Goal: Task Accomplishment & Management: Use online tool/utility

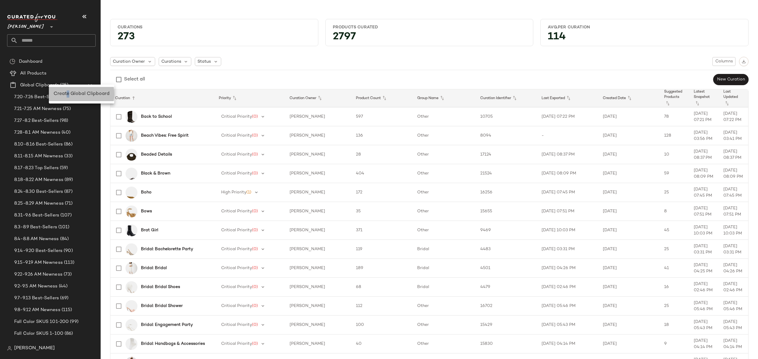
click at [68, 95] on span "Create Global Clipboard" at bounding box center [82, 93] width 56 height 5
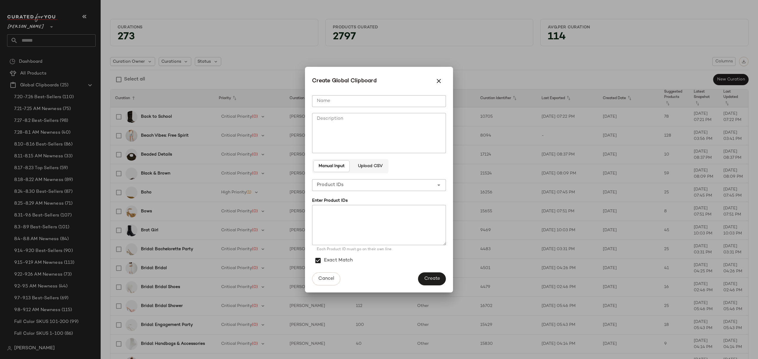
click at [371, 99] on input "Name" at bounding box center [379, 101] width 134 height 12
type input "**********"
click at [429, 282] on span "Create" at bounding box center [432, 279] width 16 height 6
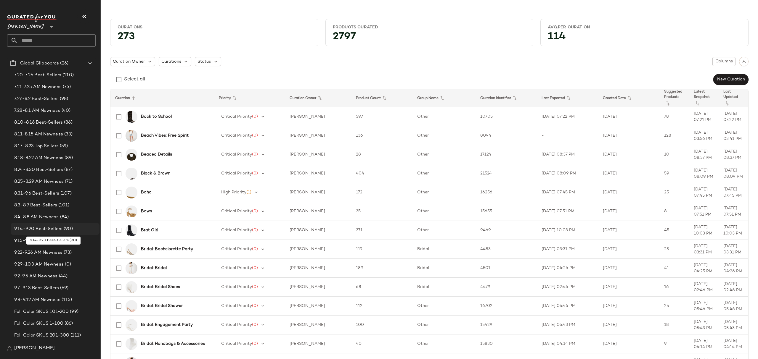
scroll to position [118, 0]
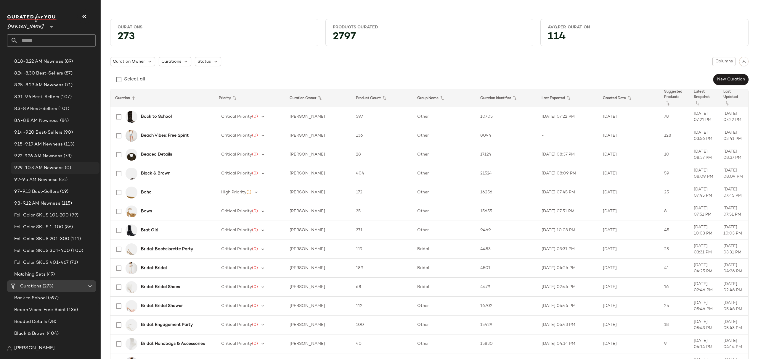
click at [57, 165] on span "9.29-10.3 AM Newness" at bounding box center [38, 168] width 49 height 7
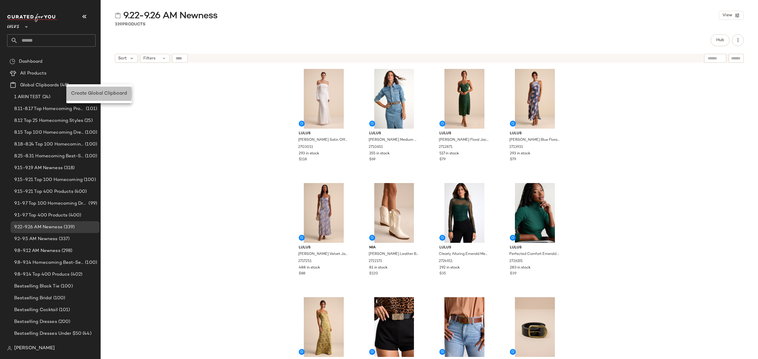
click at [105, 92] on span "Create Global Clipboard" at bounding box center [99, 93] width 56 height 5
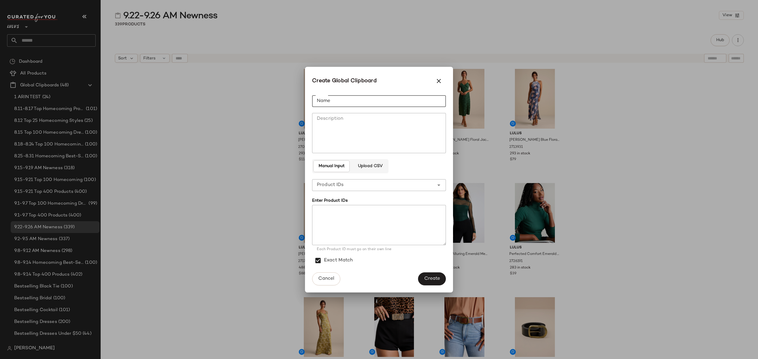
click at [436, 100] on input "Name" at bounding box center [379, 101] width 134 height 12
type input "**********"
click at [333, 214] on textarea at bounding box center [379, 225] width 134 height 40
click at [388, 219] on textarea at bounding box center [379, 225] width 134 height 40
paste textarea "******* ******* ******* ******* ******* ******* ******* ****** ****** ****** **…"
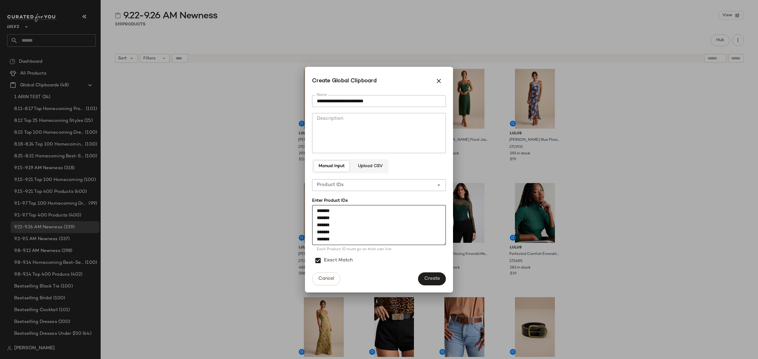
scroll to position [679, 0]
type textarea "******* ******* ******* ******* ******* ******* ******* ****** ****** ****** **…"
click at [437, 279] on span "Create" at bounding box center [432, 279] width 16 height 6
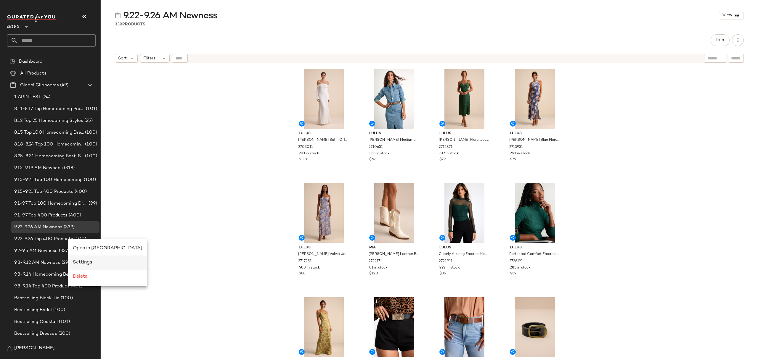
click at [95, 265] on div "Settings" at bounding box center [108, 262] width 70 height 7
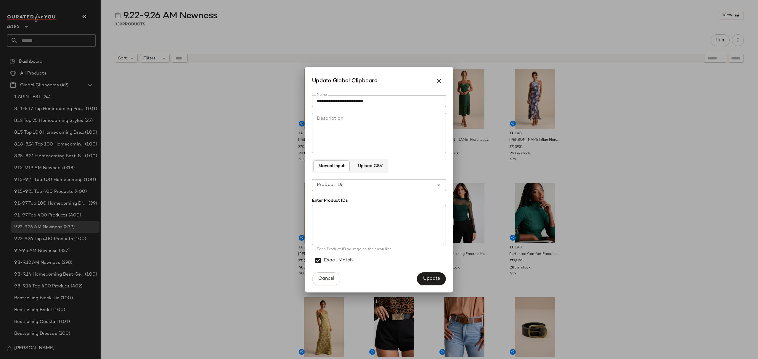
click at [402, 223] on textarea at bounding box center [379, 225] width 134 height 40
click at [348, 221] on textarea at bounding box center [379, 225] width 134 height 40
paste textarea "******* ******* ****** ******* ******* ******* ******* ******* ******* ******* …"
type textarea "******* ******* ****** ******* ******* ******* ******* ******* ******* ******* …"
click at [436, 277] on span "Update" at bounding box center [431, 279] width 17 height 6
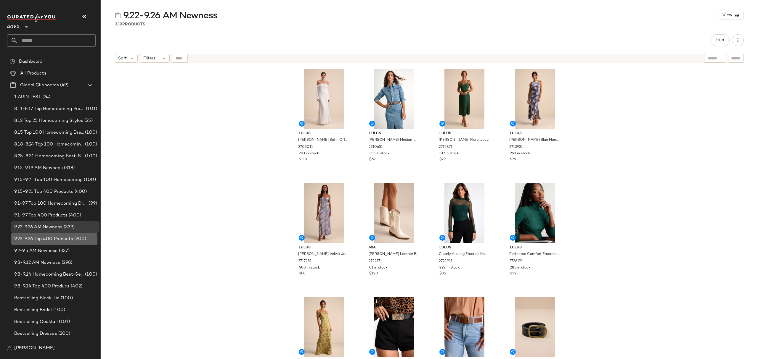
click at [69, 239] on span "9.22-9.26 Top 400 Products" at bounding box center [43, 239] width 59 height 7
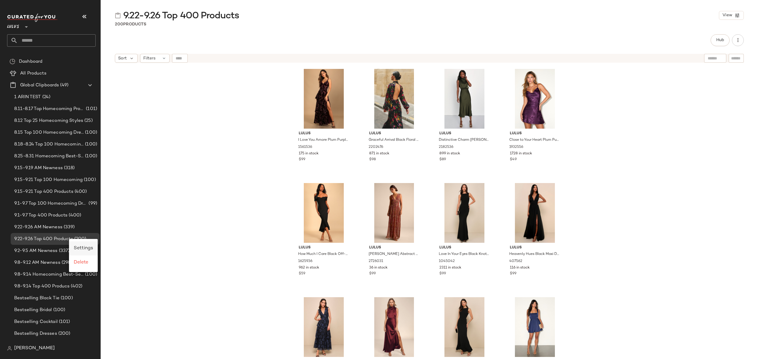
click at [81, 250] on span "Settings" at bounding box center [83, 248] width 19 height 5
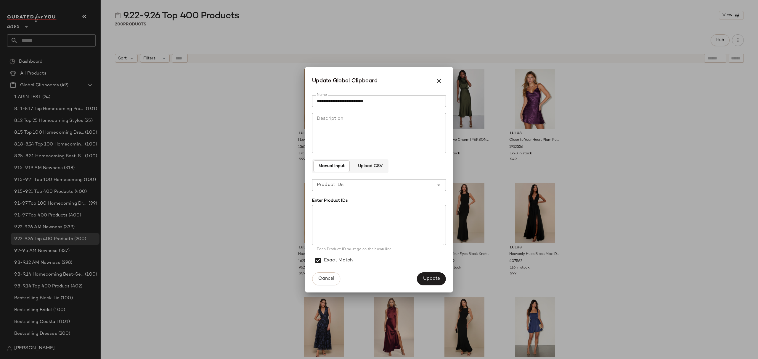
click at [349, 232] on textarea at bounding box center [379, 225] width 134 height 40
click at [376, 216] on textarea at bounding box center [379, 225] width 134 height 40
paste textarea "******* ******* ******* ******* ******* ****** ******* ******* ****** ******* *…"
type textarea "******* ******* ******* ******* ******* ****** ******* ******* ****** ******* *…"
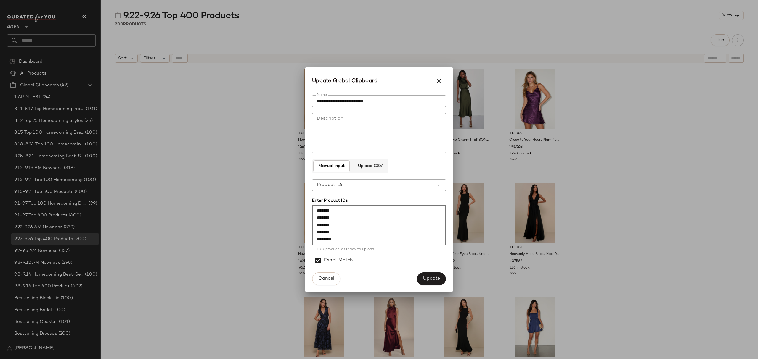
click at [431, 281] on span "Update" at bounding box center [431, 279] width 17 height 6
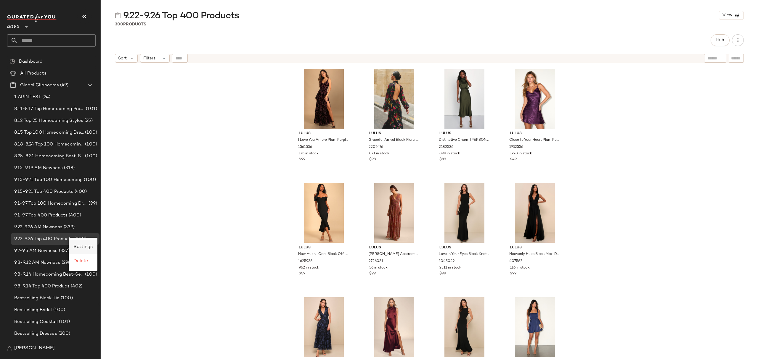
click at [95, 250] on div "Settings" at bounding box center [83, 247] width 29 height 14
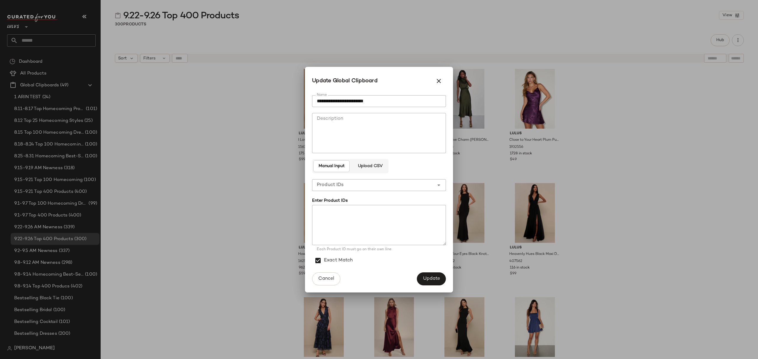
click at [323, 224] on textarea at bounding box center [379, 225] width 134 height 40
click at [341, 219] on textarea at bounding box center [379, 225] width 134 height 40
paste textarea "******* ******* ******* ******* ******* ******* ******* ******* ******* *******…"
type textarea "******* ******* ******* ******* ******* ******* ******* ******* ******* *******…"
click at [434, 275] on button "Update" at bounding box center [431, 279] width 29 height 13
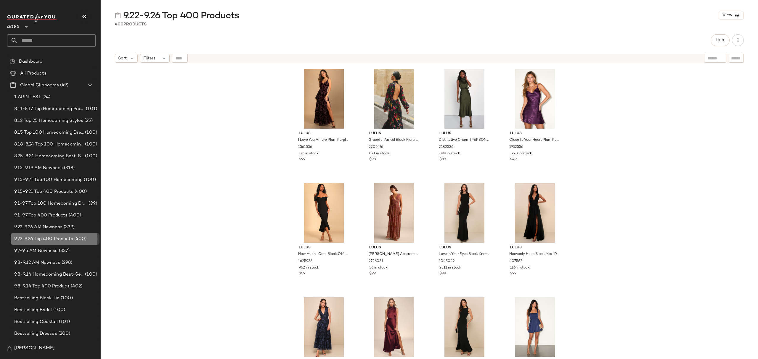
click at [83, 241] on span "(400)" at bounding box center [80, 239] width 14 height 7
click at [78, 90] on div "Create Global Clipboard" at bounding box center [103, 95] width 65 height 14
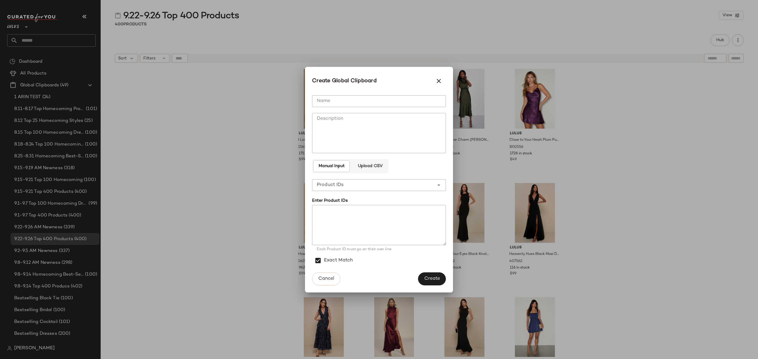
click at [358, 104] on input "Name" at bounding box center [379, 101] width 134 height 12
type input "**********"
click at [396, 186] on div "**********" at bounding box center [373, 185] width 122 height 12
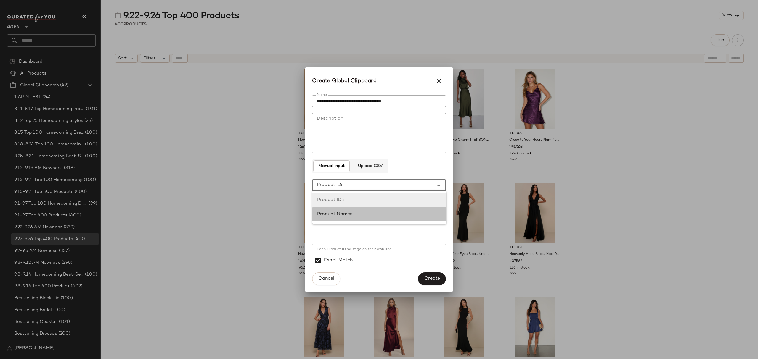
click at [389, 215] on div "Product Names" at bounding box center [379, 214] width 124 height 7
type input "**********"
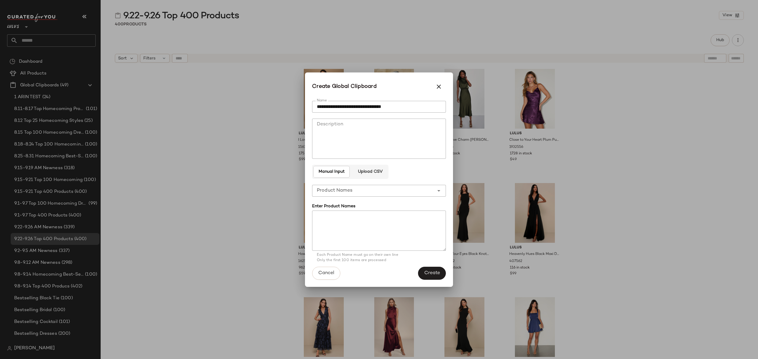
click at [378, 228] on textarea at bounding box center [379, 231] width 134 height 40
paste textarea "**********"
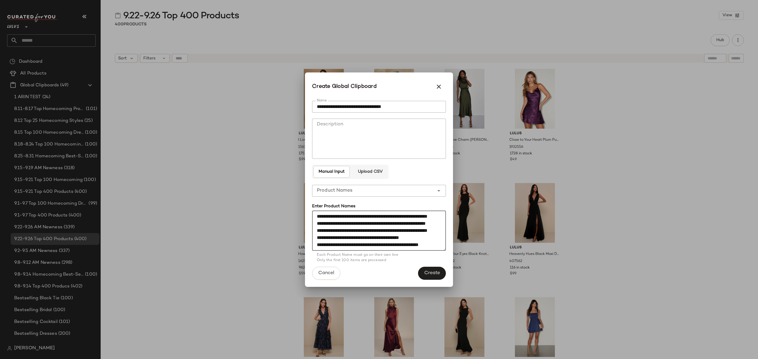
scroll to position [1219, 0]
type textarea "**********"
click at [427, 271] on span "Create" at bounding box center [432, 274] width 16 height 6
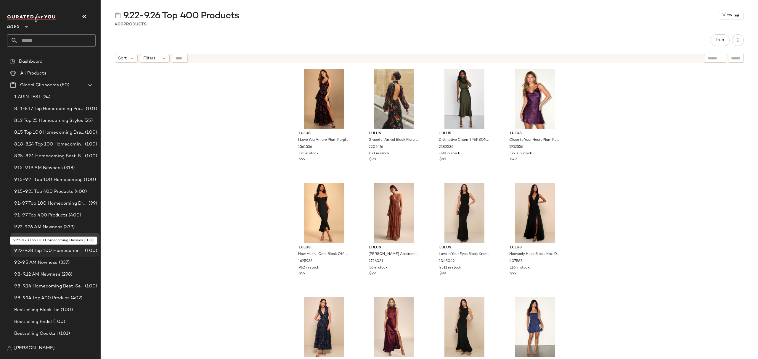
click at [37, 250] on span "9.22-9.28 Top 100 Homecoming Dresses" at bounding box center [49, 251] width 70 height 7
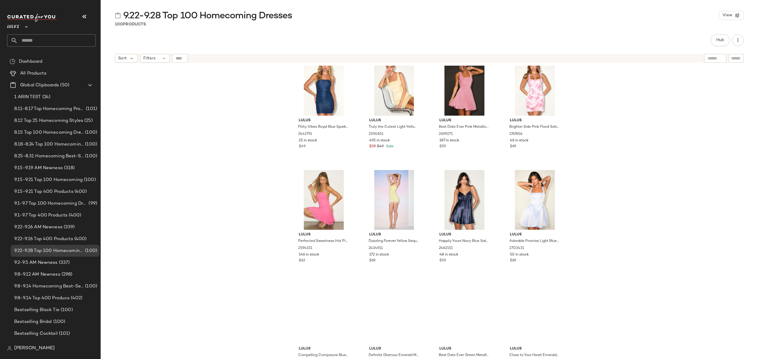
scroll to position [794, 0]
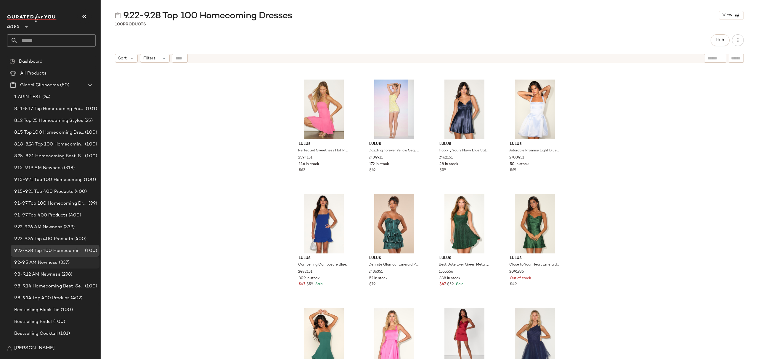
click at [72, 262] on div "9.2-9.5 AM Newness (337)" at bounding box center [54, 263] width 85 height 7
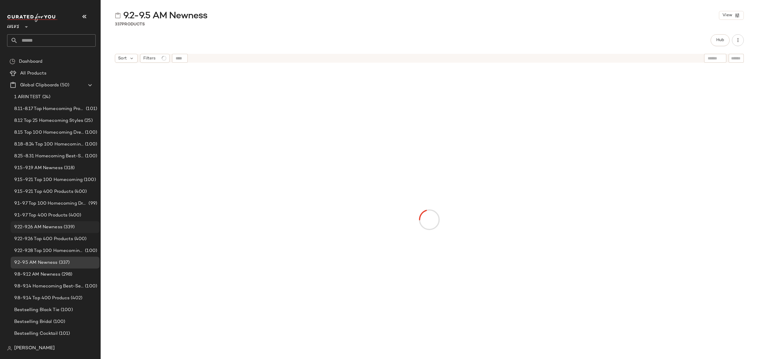
click at [69, 227] on span "(339)" at bounding box center [68, 227] width 12 height 7
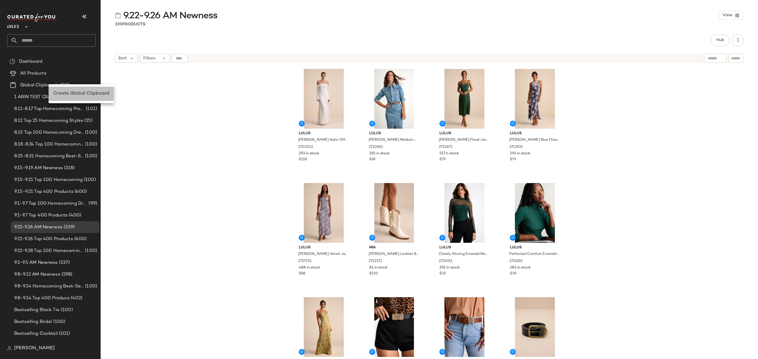
click at [76, 93] on span "Create Global Clipboard" at bounding box center [81, 93] width 56 height 5
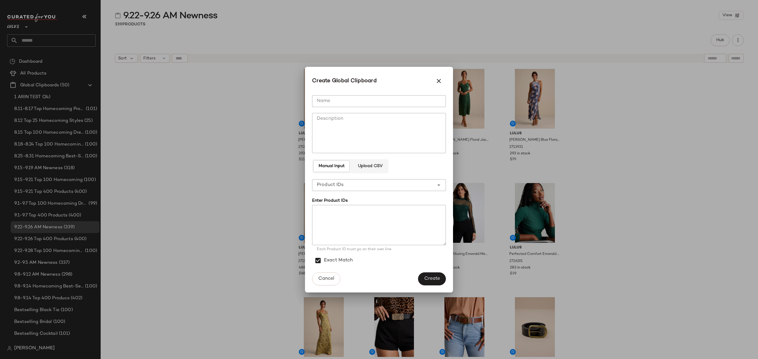
click at [353, 103] on input "Name" at bounding box center [379, 101] width 134 height 12
type input "**********"
click at [353, 214] on textarea at bounding box center [379, 225] width 134 height 40
click at [430, 277] on span "Create" at bounding box center [432, 279] width 16 height 6
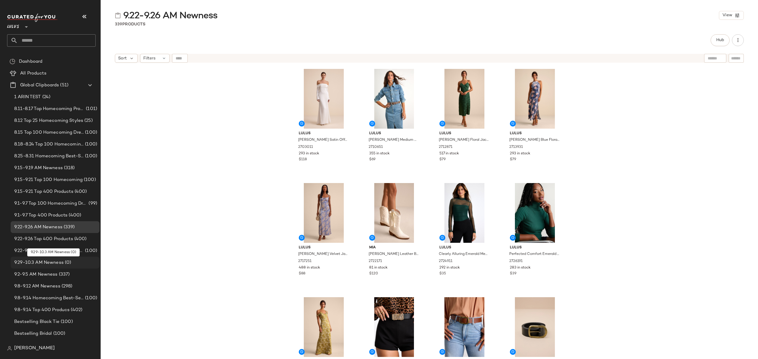
click at [71, 261] on div "9.29-10.3 AM Newness (0)" at bounding box center [54, 263] width 85 height 7
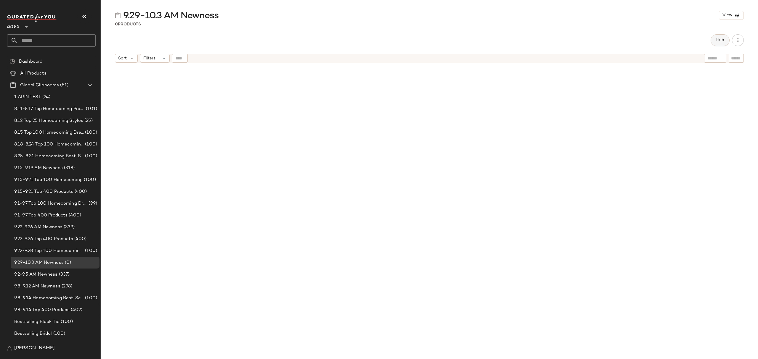
click at [713, 38] on button "Hub" at bounding box center [720, 40] width 19 height 12
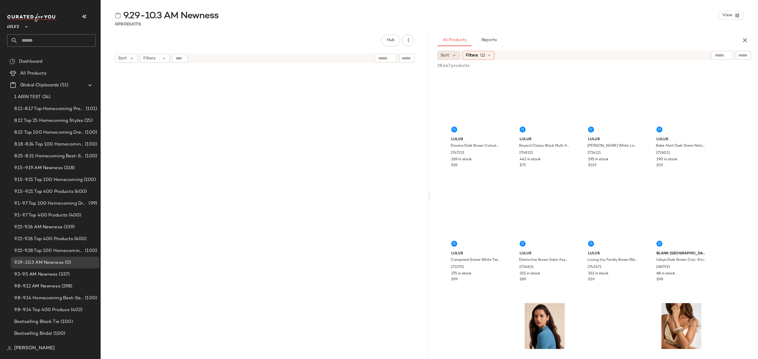
click at [450, 52] on div "Sort" at bounding box center [448, 55] width 23 height 9
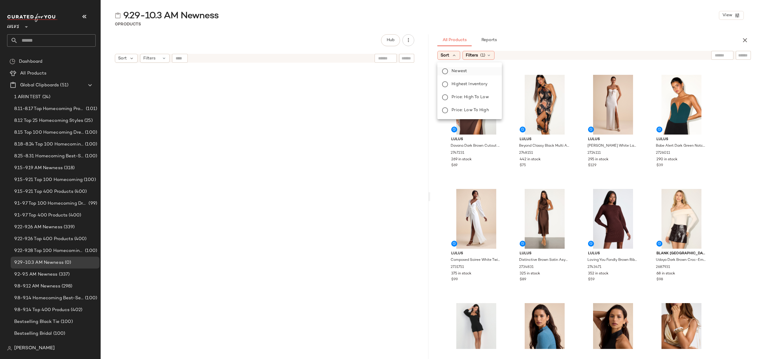
click at [452, 68] on label "Newest" at bounding box center [473, 71] width 48 height 8
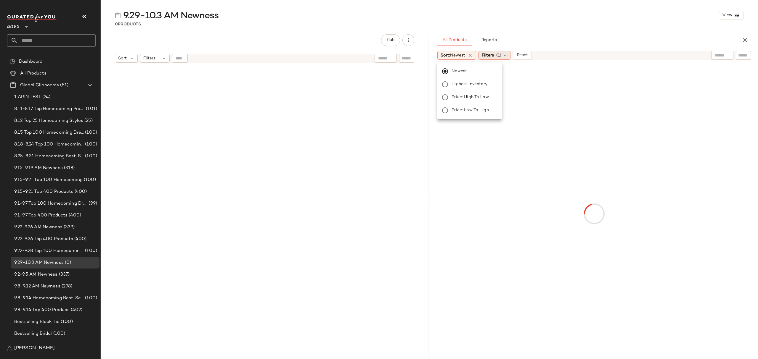
click at [500, 52] on span "(1)" at bounding box center [498, 55] width 5 height 6
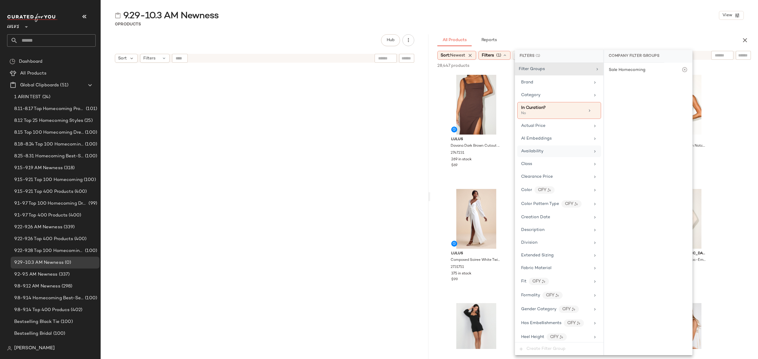
click at [555, 154] on div "Availability" at bounding box center [555, 151] width 69 height 6
click at [643, 99] on div "in_stock" at bounding box center [648, 100] width 88 height 14
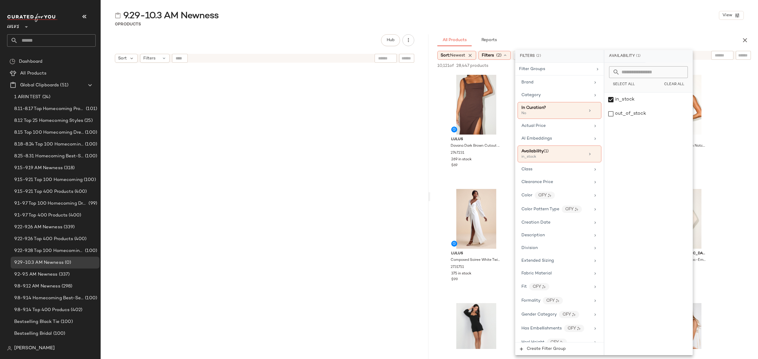
click at [594, 36] on div "All Products Reports" at bounding box center [584, 40] width 295 height 12
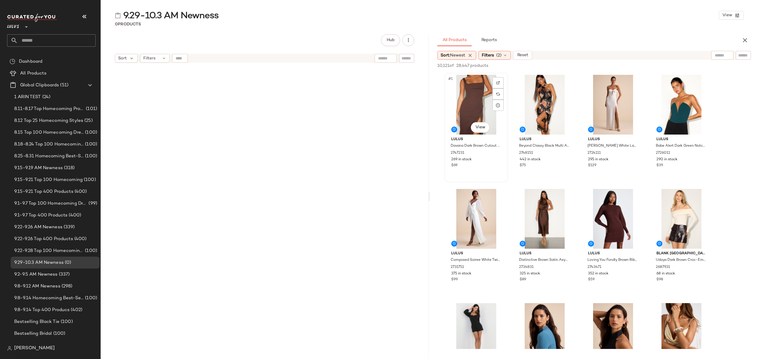
click at [470, 99] on div "#1 View" at bounding box center [476, 105] width 60 height 60
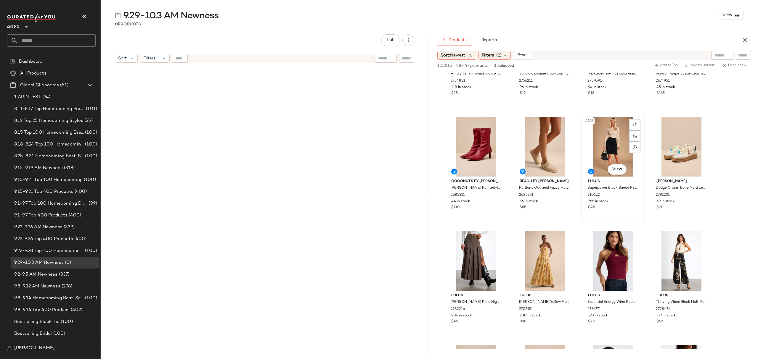
scroll to position [4579, 0]
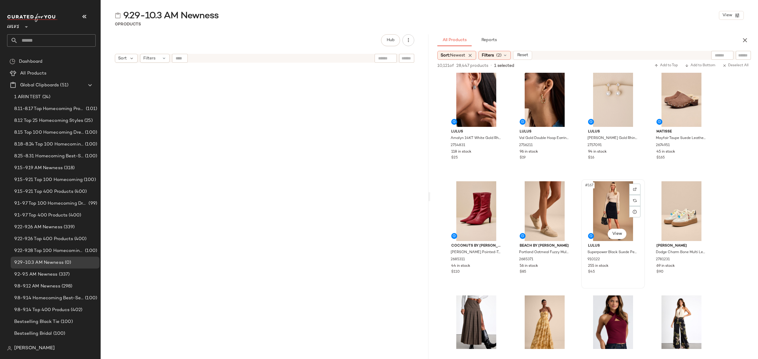
click at [633, 272] on div "$45" at bounding box center [613, 272] width 50 height 5
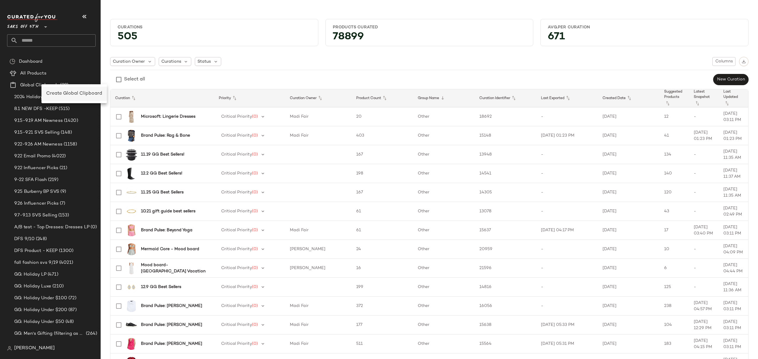
click at [69, 92] on span "Create Global Clipboard" at bounding box center [74, 93] width 56 height 5
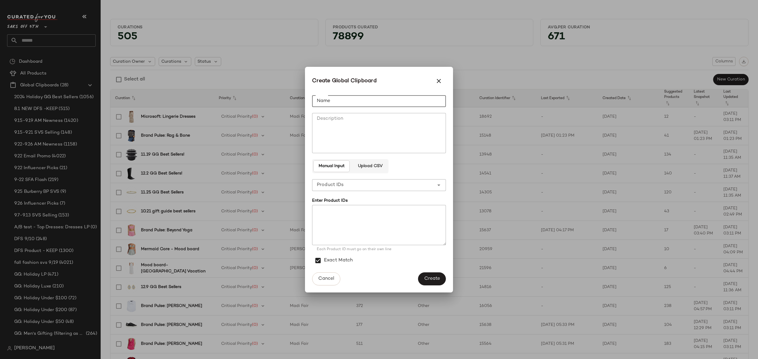
click at [432, 98] on input "Name" at bounding box center [379, 101] width 134 height 12
type input "**********"
click at [428, 276] on span "Create" at bounding box center [432, 279] width 16 height 6
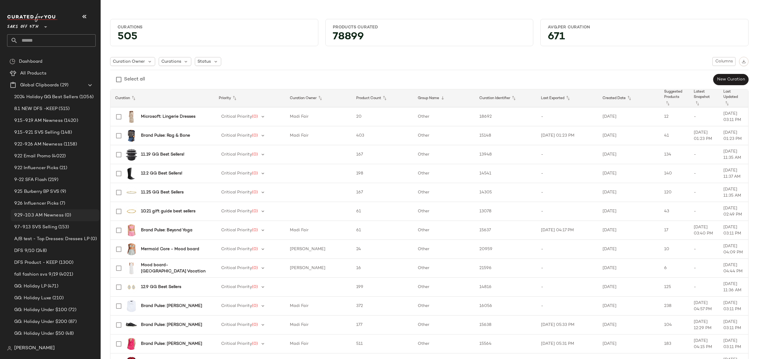
click at [49, 211] on div "9.29-10.3 AM Newness (0)" at bounding box center [55, 216] width 89 height 12
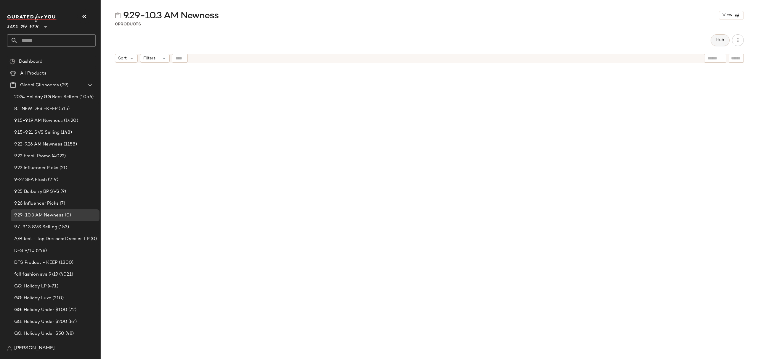
click at [727, 40] on button "Hub" at bounding box center [720, 40] width 19 height 12
click at [452, 56] on icon at bounding box center [454, 55] width 5 height 5
click at [466, 72] on span "Newest" at bounding box center [459, 71] width 15 height 6
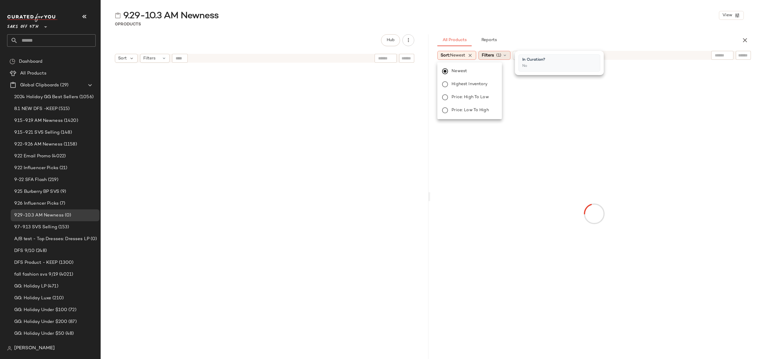
click at [490, 54] on span "Filters" at bounding box center [488, 55] width 12 height 6
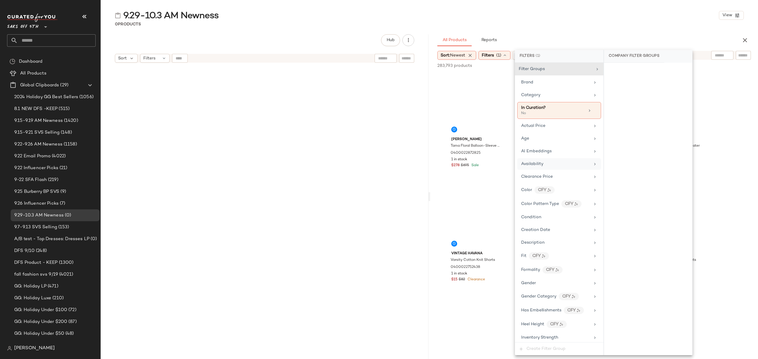
click at [542, 167] on div "Availability" at bounding box center [532, 164] width 22 height 6
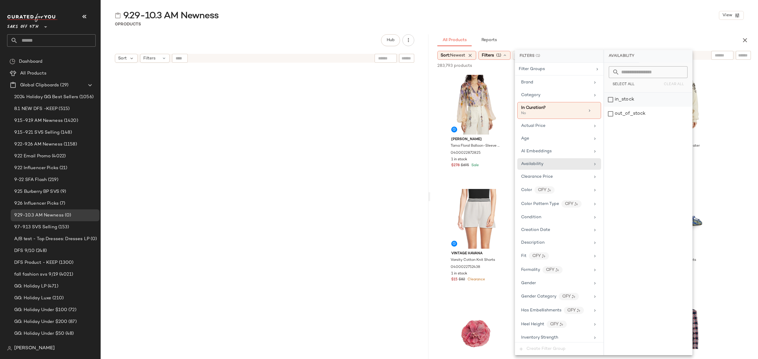
click at [647, 102] on div "in_stock" at bounding box center [648, 100] width 88 height 14
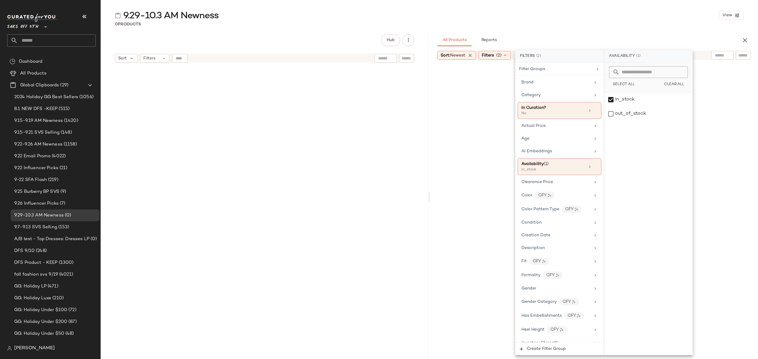
click at [624, 38] on div "All Products Reports" at bounding box center [584, 40] width 295 height 12
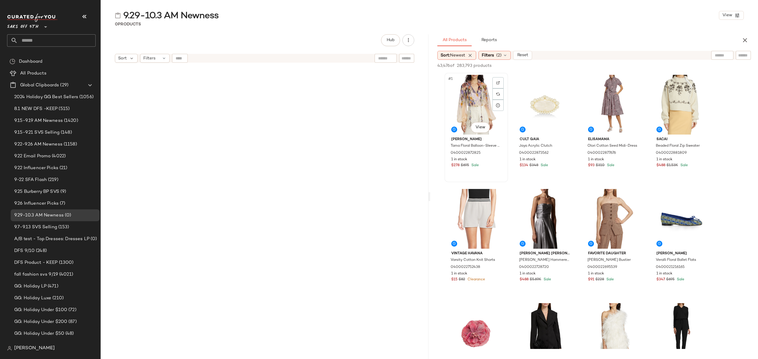
click at [466, 94] on div "#1 View" at bounding box center [476, 105] width 60 height 60
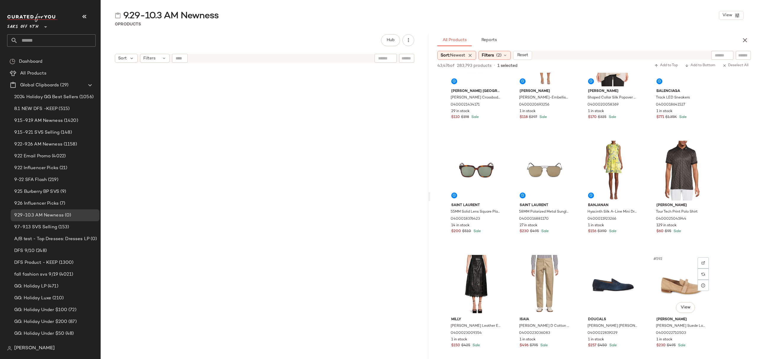
scroll to position [16541, 0]
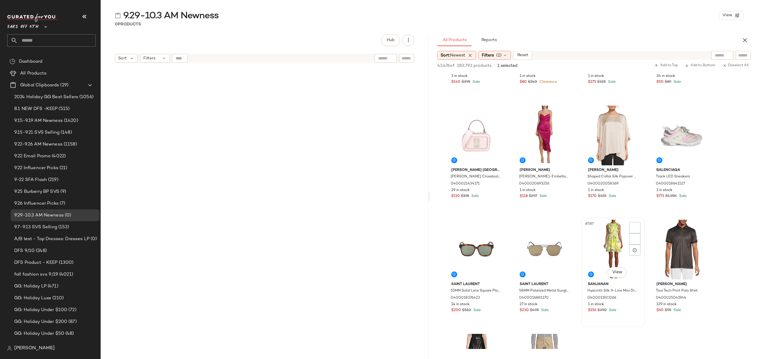
click at [624, 309] on div "$156 $390 Sale" at bounding box center [613, 310] width 50 height 5
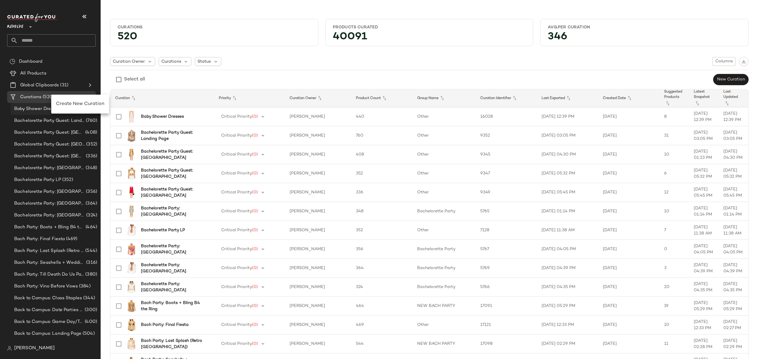
click at [75, 104] on span "Create New Curation" at bounding box center [80, 104] width 48 height 5
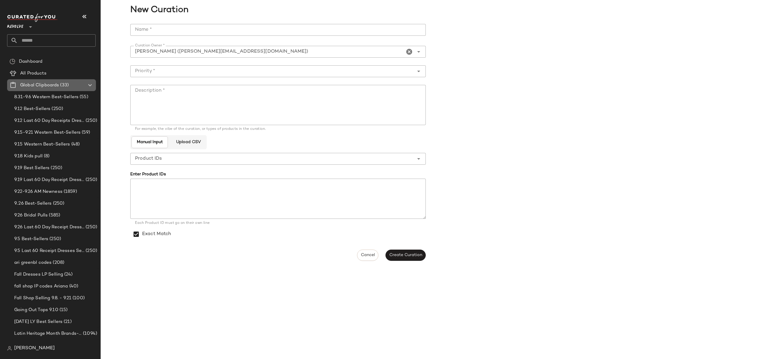
click at [47, 81] on Clipboards "Global Clipboards (33)" at bounding box center [51, 85] width 89 height 12
click at [49, 94] on span "8.31-9.6 Western Best-Sellers" at bounding box center [46, 97] width 64 height 7
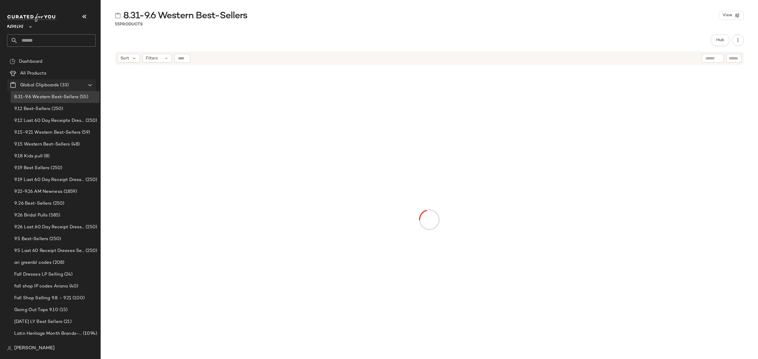
click at [58, 84] on span "Global Clipboards" at bounding box center [39, 85] width 39 height 7
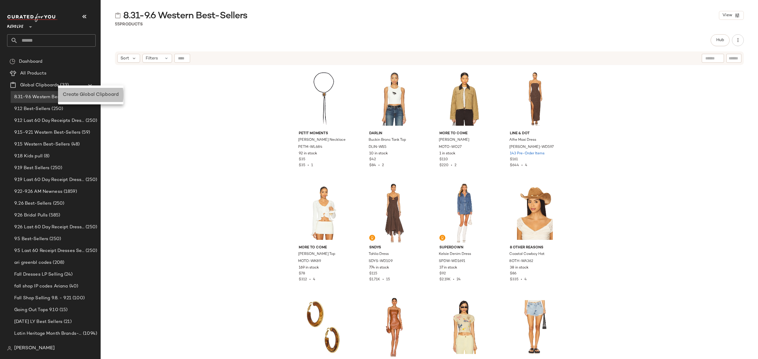
click at [80, 92] on span "Create Global Clipboard" at bounding box center [91, 94] width 56 height 5
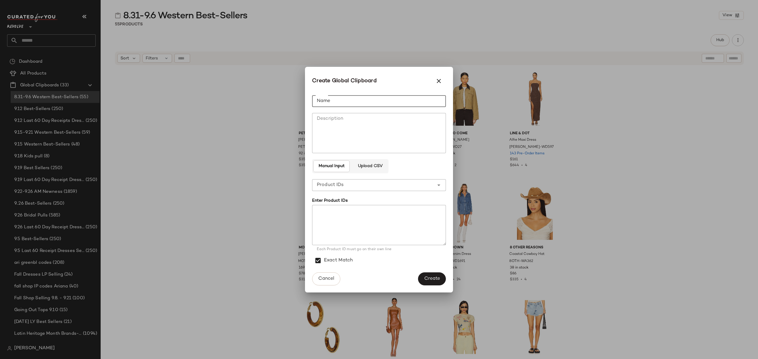
click at [427, 96] on input "Name" at bounding box center [379, 101] width 134 height 12
type input "**********"
click at [438, 277] on span "Create" at bounding box center [432, 279] width 16 height 6
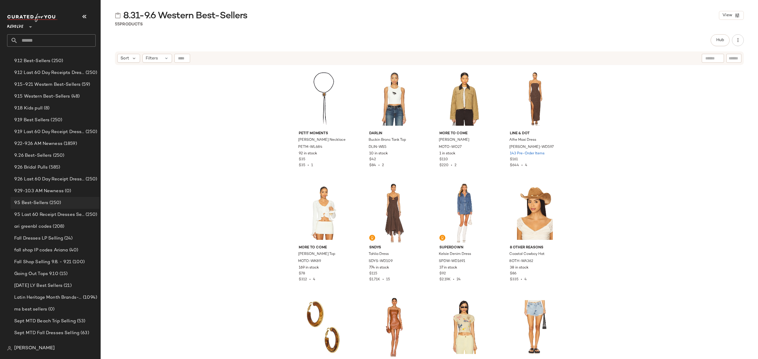
scroll to position [39, 0]
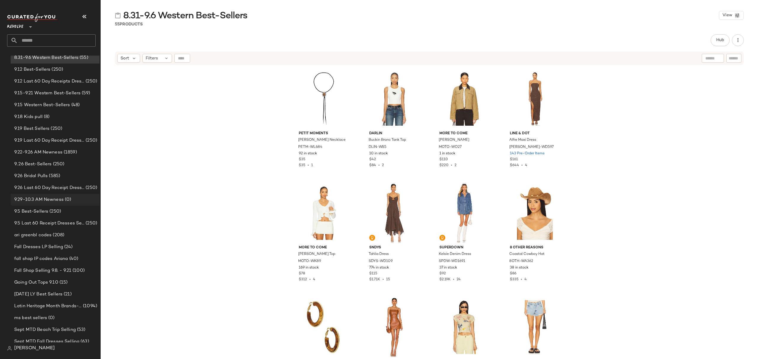
click at [65, 194] on div "9.29-10.3 AM Newness (0)" at bounding box center [55, 200] width 89 height 12
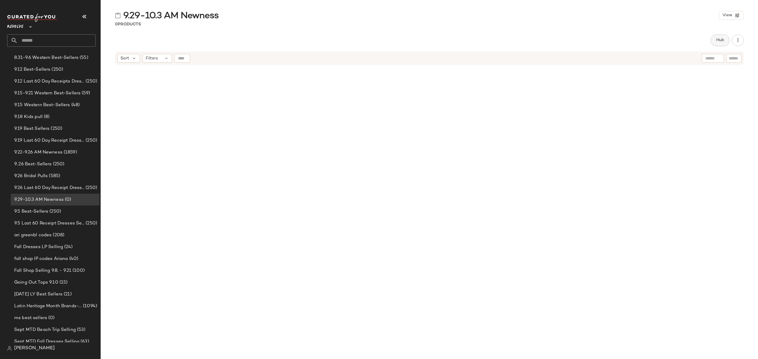
click at [720, 45] on button "Hub" at bounding box center [720, 40] width 19 height 12
click at [452, 60] on div "Sort" at bounding box center [451, 57] width 23 height 9
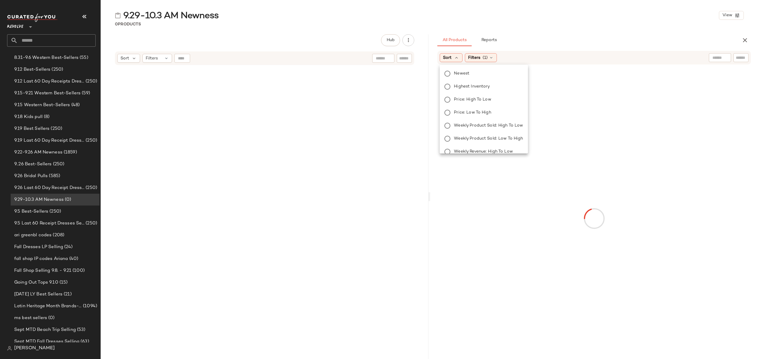
drag, startPoint x: 461, startPoint y: 73, endPoint x: 479, endPoint y: 67, distance: 19.3
click at [461, 73] on span "Newest" at bounding box center [461, 73] width 15 height 6
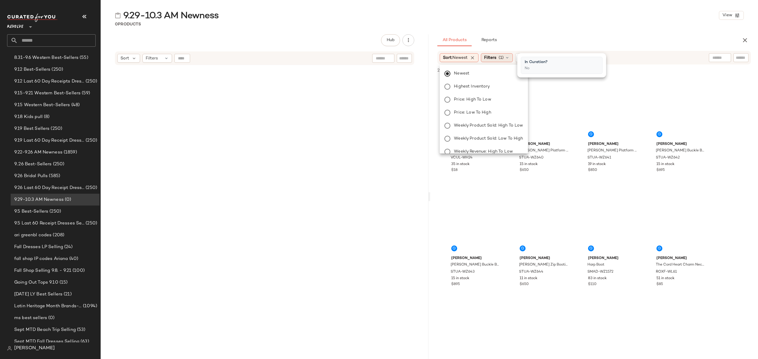
click at [504, 57] on span "(1)" at bounding box center [501, 58] width 5 height 6
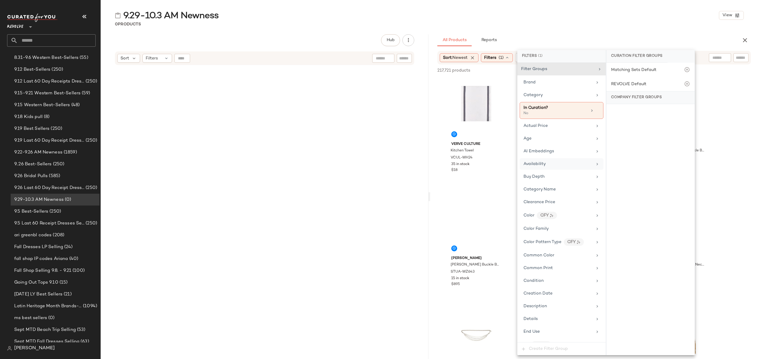
click at [572, 167] on div "Availability" at bounding box center [557, 164] width 69 height 6
click at [634, 101] on div "in_stock" at bounding box center [650, 100] width 88 height 14
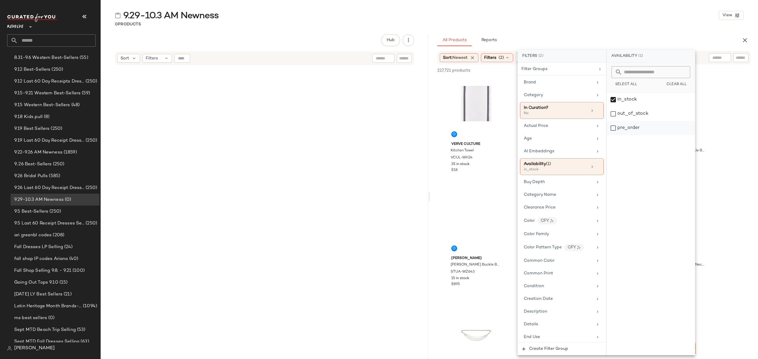
click at [639, 126] on div "pre_order" at bounding box center [651, 128] width 88 height 14
click at [551, 142] on div "Age" at bounding box center [558, 139] width 69 height 6
click at [664, 96] on div "adult" at bounding box center [651, 100] width 88 height 14
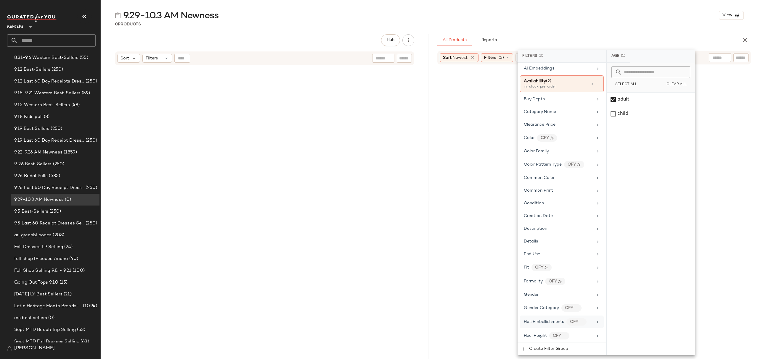
scroll to position [118, 0]
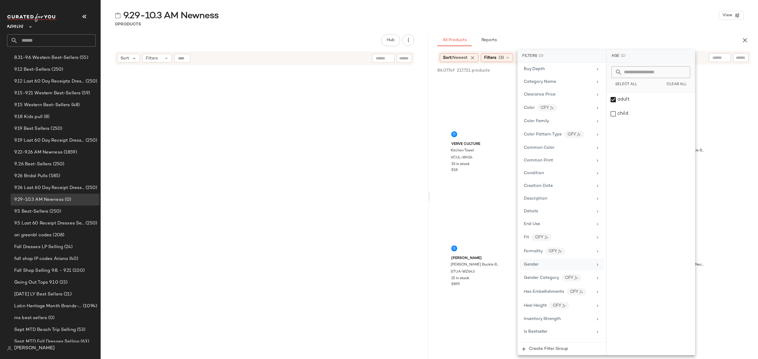
click at [550, 266] on div "Gender" at bounding box center [558, 265] width 69 height 6
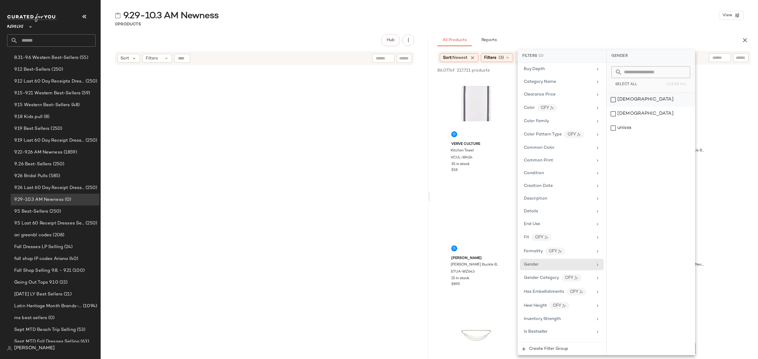
click at [633, 97] on div "female" at bounding box center [651, 100] width 88 height 14
click at [587, 27] on div "0 Products" at bounding box center [429, 24] width 657 height 6
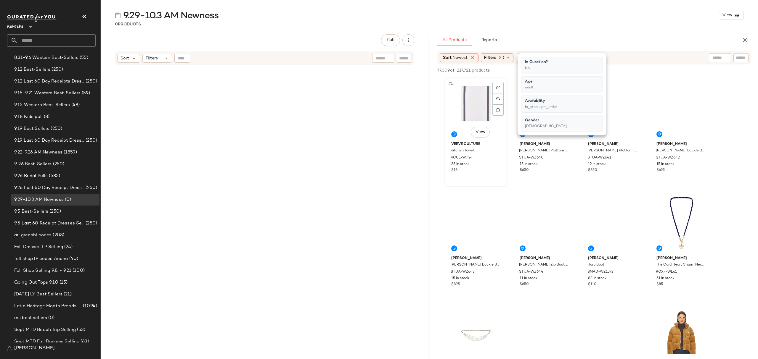
click at [472, 96] on div "#1 View" at bounding box center [476, 110] width 60 height 60
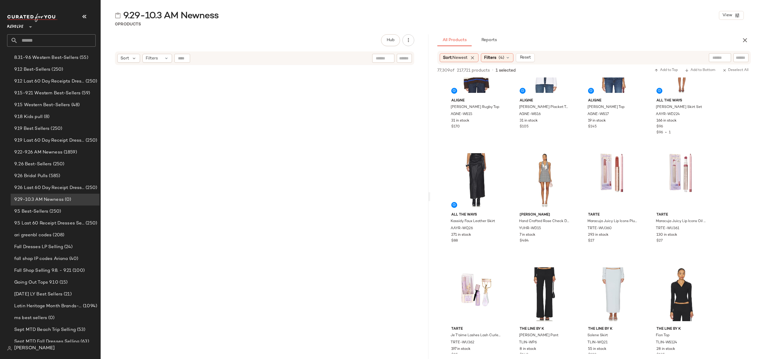
scroll to position [35726, 0]
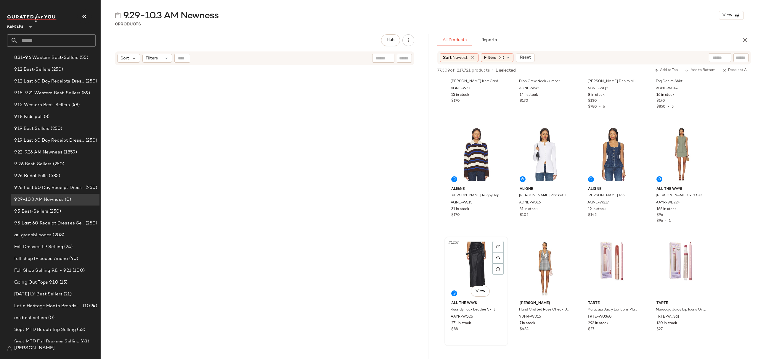
click at [497, 326] on div "271 in stock" at bounding box center [476, 323] width 50 height 5
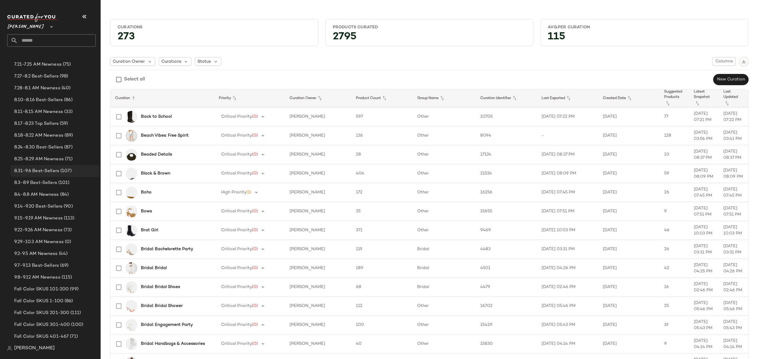
scroll to position [79, 0]
click at [57, 208] on span "9.29-10.3 AM Newness" at bounding box center [38, 208] width 49 height 7
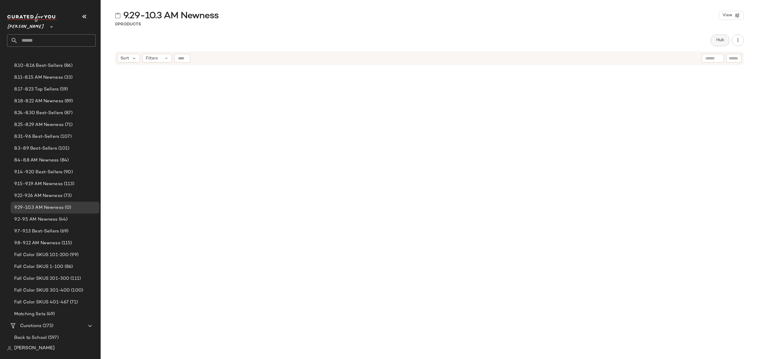
click at [713, 41] on button "Hub" at bounding box center [720, 40] width 19 height 12
click at [441, 56] on div "Sort" at bounding box center [451, 57] width 23 height 9
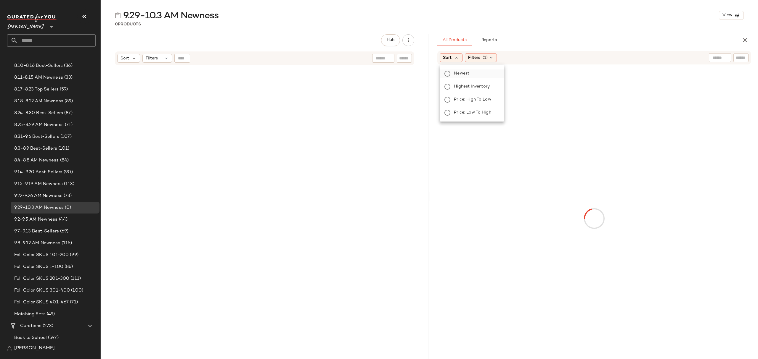
click at [469, 75] on label "Newest" at bounding box center [476, 74] width 48 height 8
click at [505, 62] on div "Filters (1)" at bounding box center [497, 57] width 32 height 9
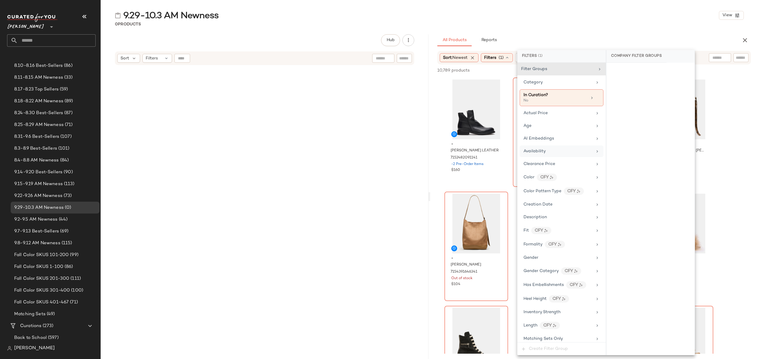
drag, startPoint x: 547, startPoint y: 151, endPoint x: 557, endPoint y: 153, distance: 10.9
click at [547, 152] on div "Availability" at bounding box center [557, 151] width 69 height 6
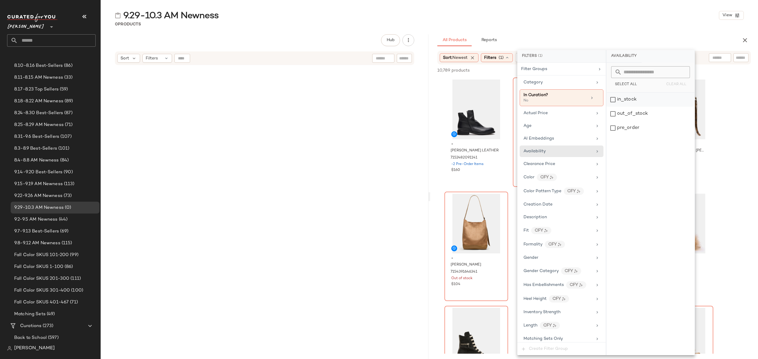
click at [631, 95] on div "in_stock" at bounding box center [650, 100] width 88 height 14
click at [637, 128] on div "pre_order" at bounding box center [651, 128] width 88 height 14
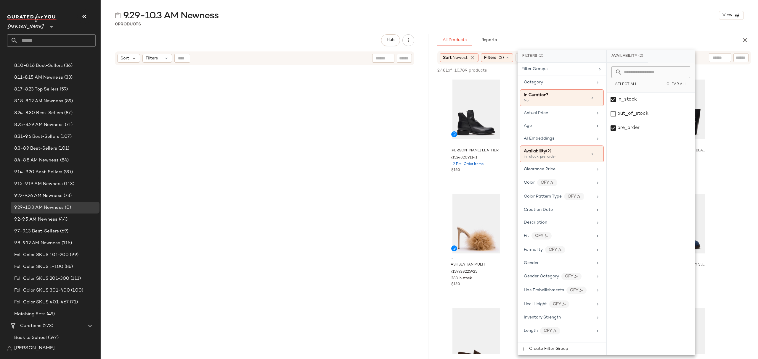
drag, startPoint x: 595, startPoint y: 19, endPoint x: 595, endPoint y: 23, distance: 3.6
click at [595, 20] on div "9.29-10.3 AM Newness View" at bounding box center [429, 15] width 657 height 12
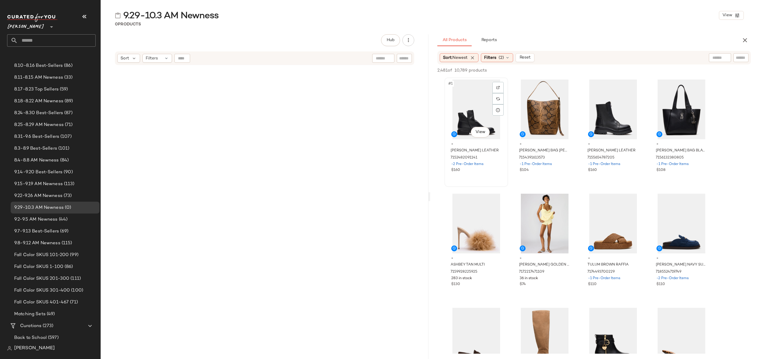
click at [473, 105] on div "#1 View" at bounding box center [476, 110] width 60 height 60
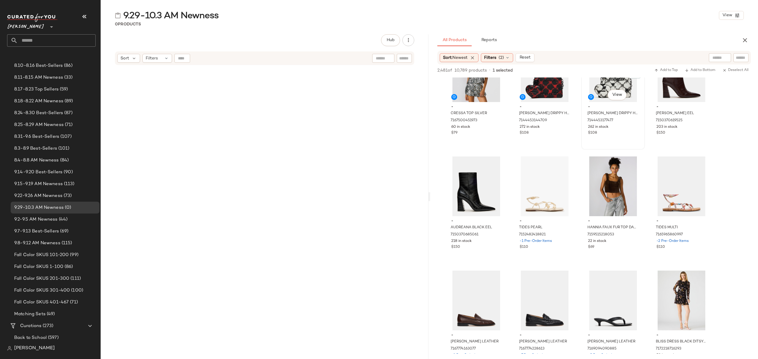
scroll to position [908, 0]
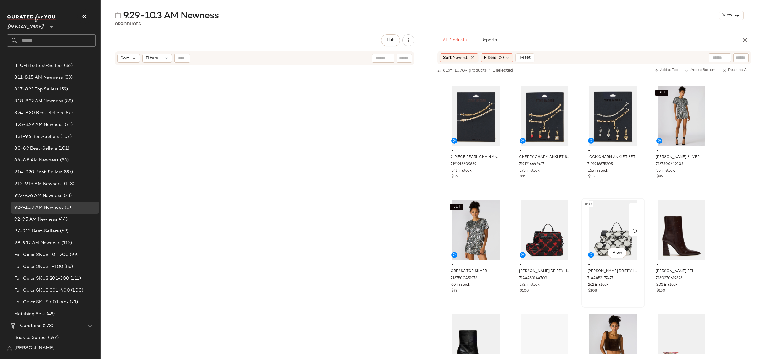
click at [638, 293] on div "$108" at bounding box center [613, 291] width 50 height 5
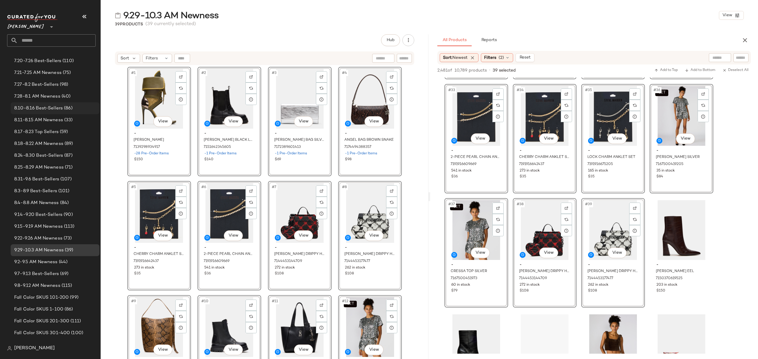
scroll to position [0, 0]
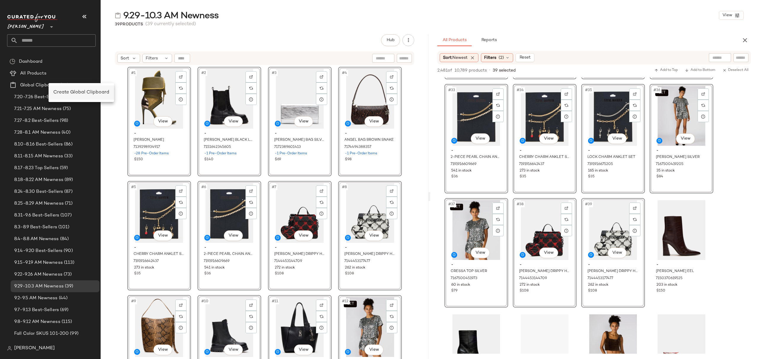
click at [77, 96] on div "Create Global Clipboard" at bounding box center [81, 92] width 56 height 7
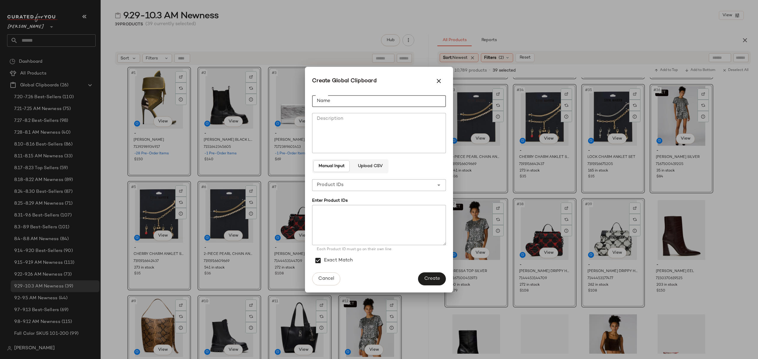
drag, startPoint x: 332, startPoint y: 99, endPoint x: 248, endPoint y: 95, distance: 83.9
click at [332, 99] on input "Name" at bounding box center [379, 101] width 134 height 12
type input "**********"
click at [402, 186] on div "**********" at bounding box center [373, 185] width 122 height 12
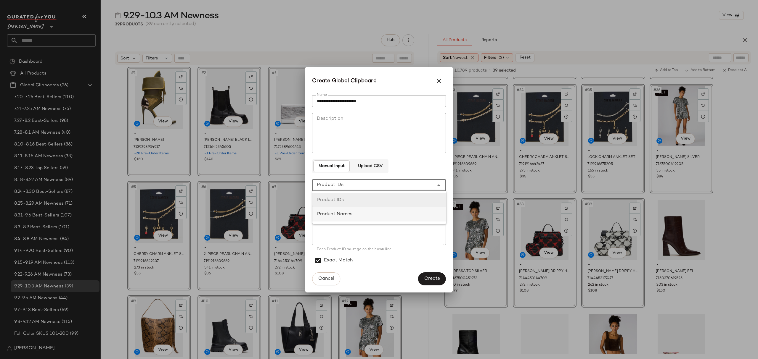
click at [403, 218] on div "Product Names" at bounding box center [379, 214] width 124 height 7
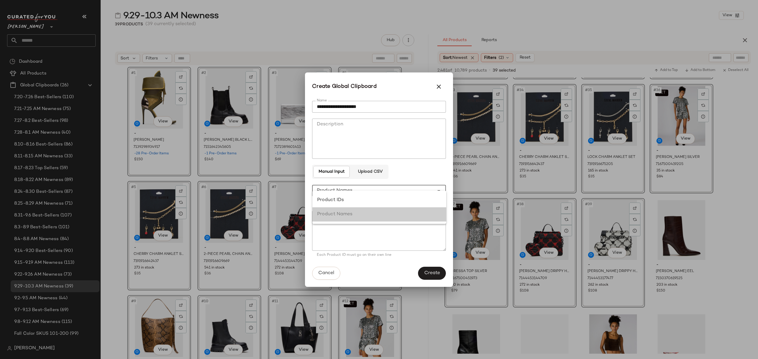
type input "**********"
click at [361, 223] on textarea at bounding box center [379, 231] width 134 height 40
paste textarea "**********"
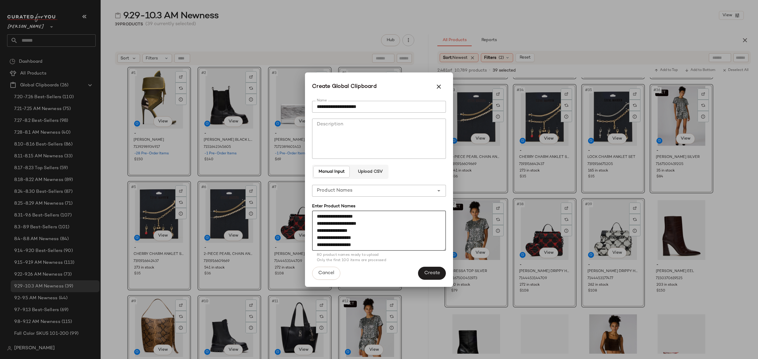
scroll to position [537, 0]
type textarea "**********"
click at [440, 272] on button "Create" at bounding box center [432, 273] width 28 height 13
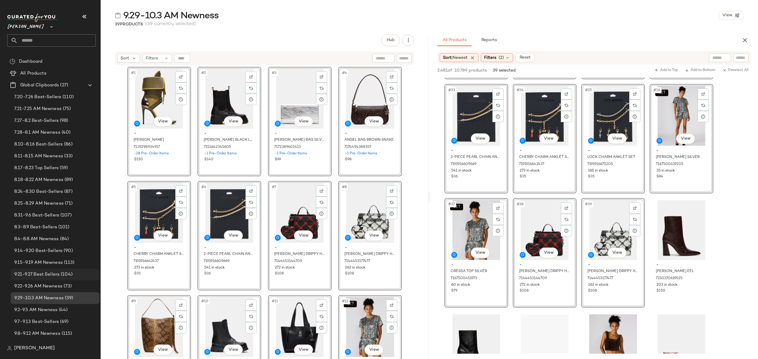
click at [48, 272] on span "9.21-9.27 Best Sellers" at bounding box center [36, 275] width 45 height 7
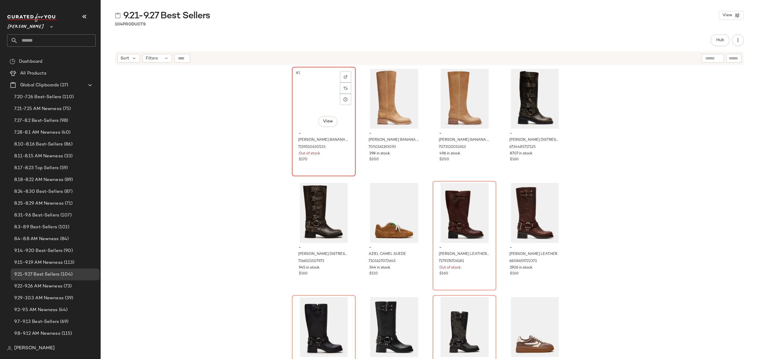
click at [340, 154] on div "Out of stock" at bounding box center [324, 153] width 50 height 5
click at [470, 162] on div "$200" at bounding box center [464, 159] width 50 height 5
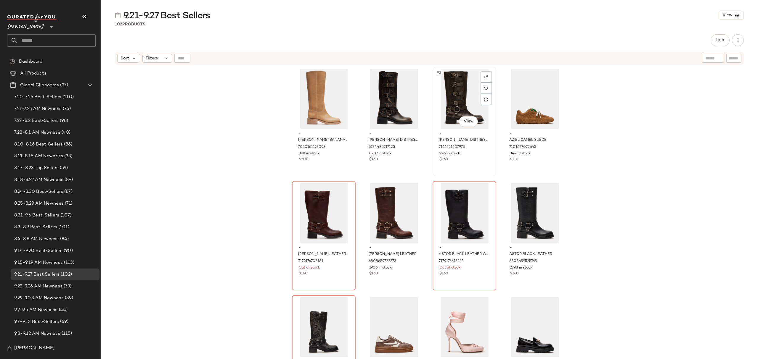
click at [476, 165] on div "#3 View - ROCKY BROWN DISTRESSED WIDE CALF 7166521507973 945 in stock $160" at bounding box center [464, 122] width 62 height 108
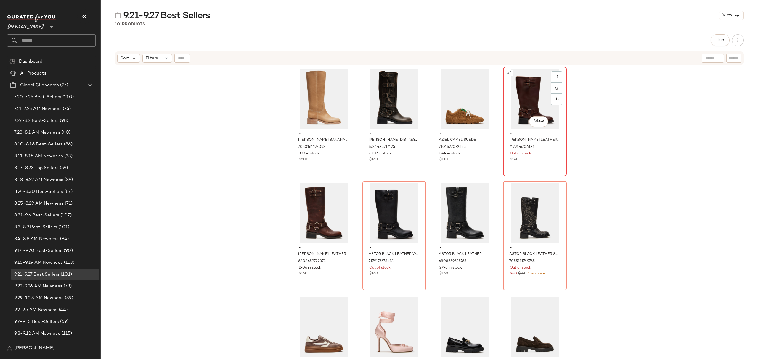
click at [542, 152] on div "Out of stock" at bounding box center [535, 153] width 50 height 5
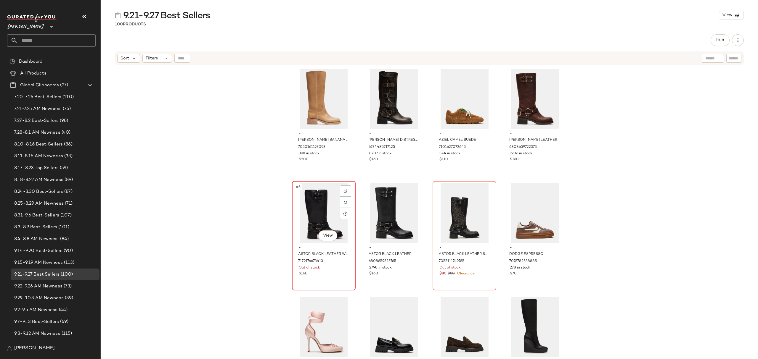
click at [338, 269] on div "Out of stock" at bounding box center [324, 268] width 50 height 5
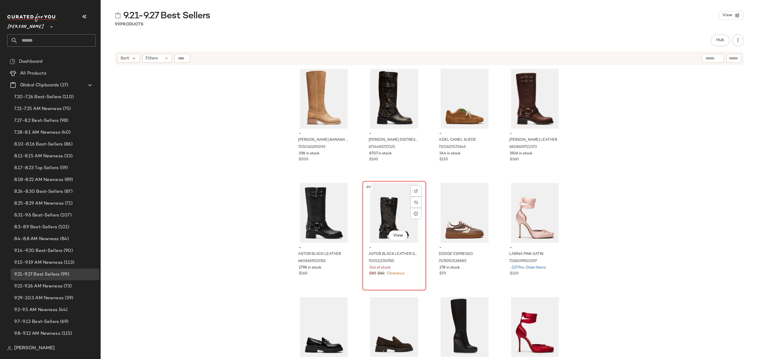
click at [375, 286] on div "#6 View - ASTOR BLACK LEATHER STUDS 7055111749765 Out of stock $80 $80 Clearance" at bounding box center [394, 236] width 62 height 108
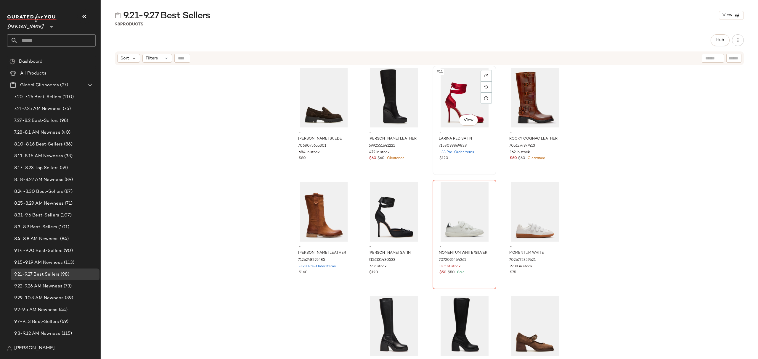
scroll to position [242, 0]
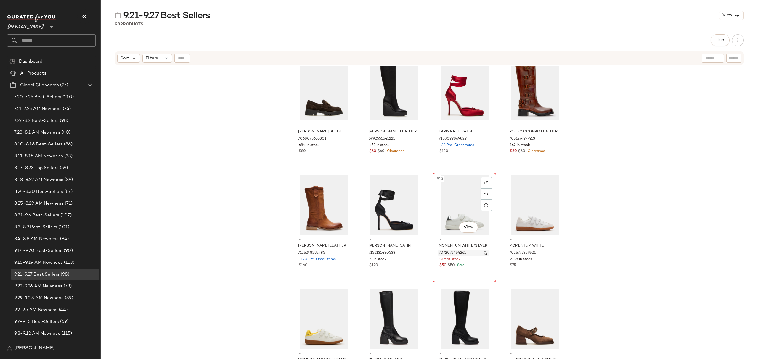
click at [481, 255] on button "button" at bounding box center [485, 253] width 8 height 5
click at [486, 268] on div "- MOMENTUM WHITE/SILVER 7072076464261 Out of stock $50 $50 Sale" at bounding box center [465, 252] width 60 height 34
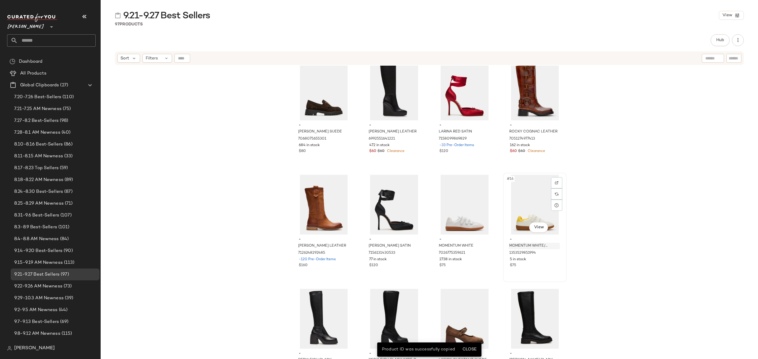
click at [521, 242] on span "-" at bounding box center [535, 239] width 50 height 5
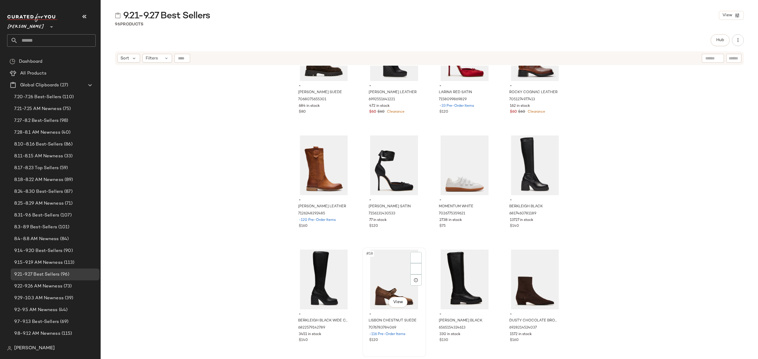
scroll to position [360, 0]
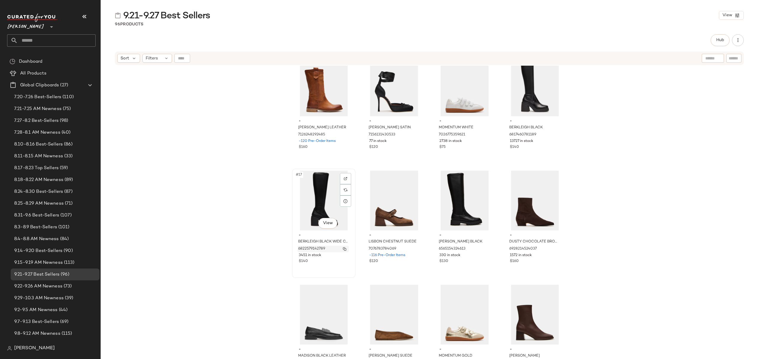
click at [343, 249] on img "button" at bounding box center [345, 250] width 4 height 4
click at [330, 263] on div "$140" at bounding box center [324, 261] width 50 height 5
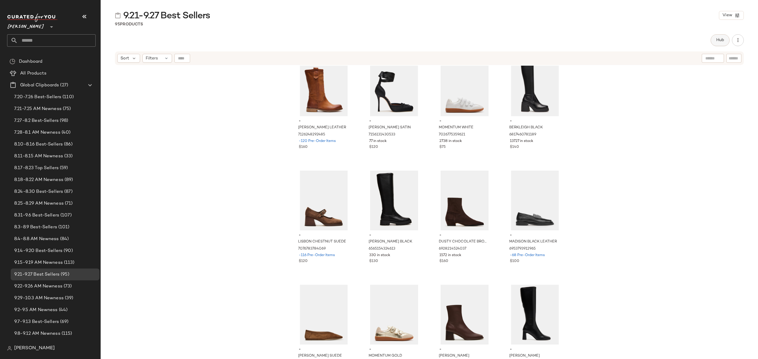
click at [714, 41] on button "Hub" at bounding box center [720, 40] width 19 height 12
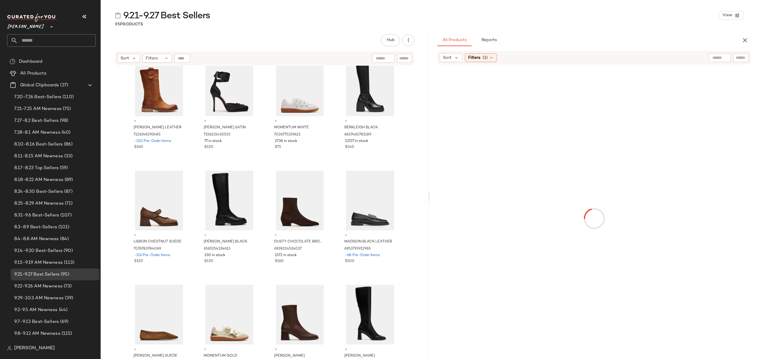
click at [740, 60] on input "text" at bounding box center [741, 58] width 10 height 6
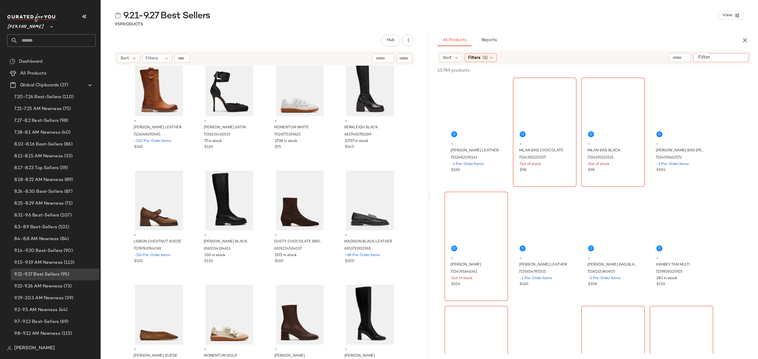
paste input "**********"
type input "**********"
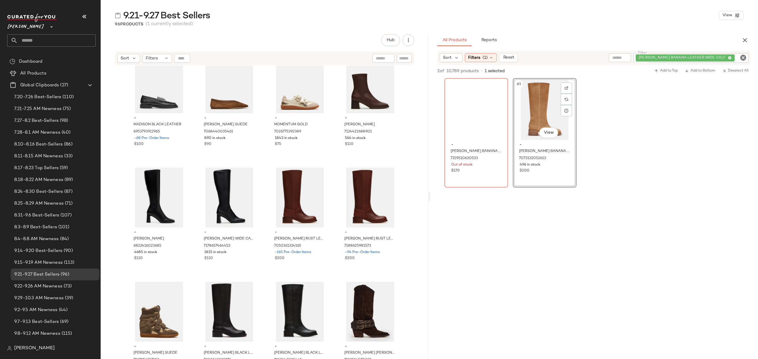
scroll to position [597, 0]
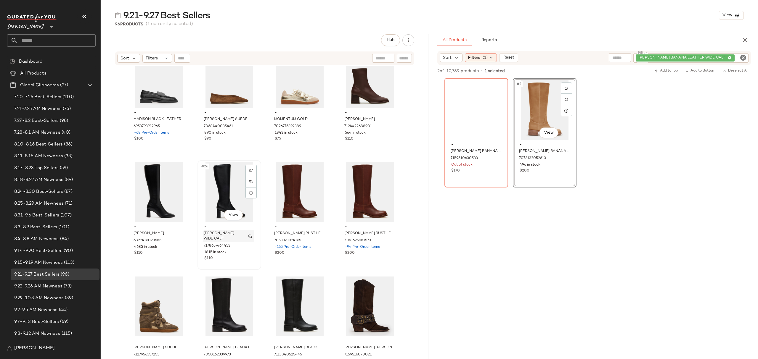
click at [242, 242] on div "HOLLY BLACK WIDE CALF" at bounding box center [228, 237] width 51 height 12
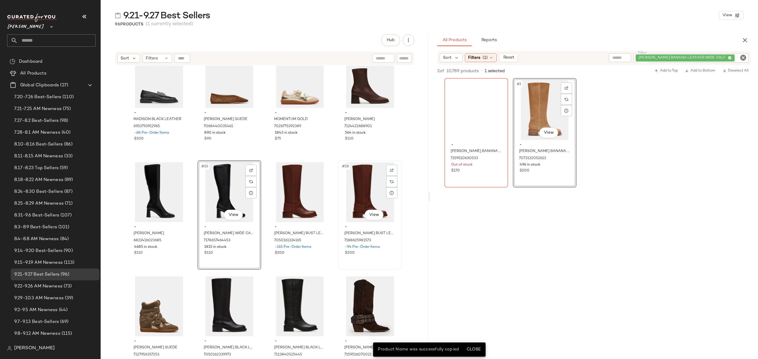
click at [372, 249] on span "-94 Pre-Order Items" at bounding box center [362, 247] width 35 height 5
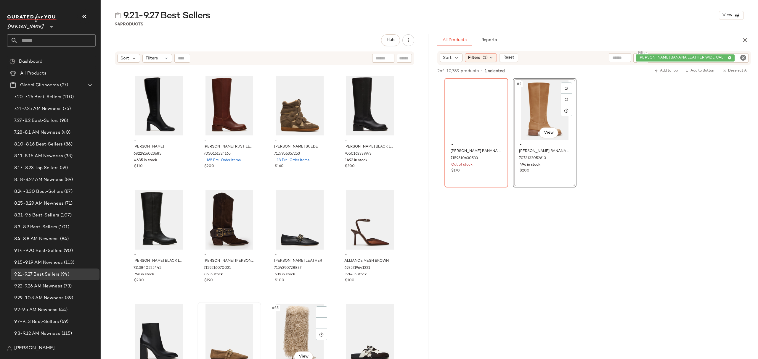
scroll to position [715, 0]
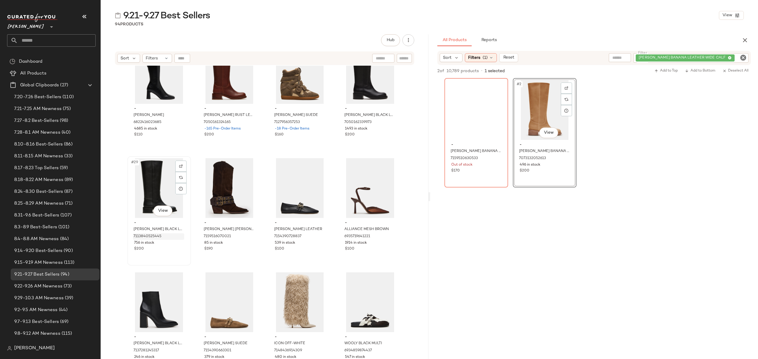
click at [165, 239] on div "7113840525445" at bounding box center [158, 237] width 51 height 7
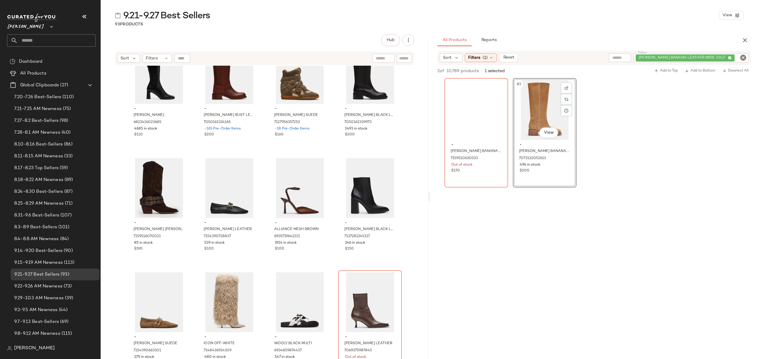
click at [741, 55] on icon "Clear Filter" at bounding box center [743, 57] width 7 height 7
paste input "**********"
type input "**********"
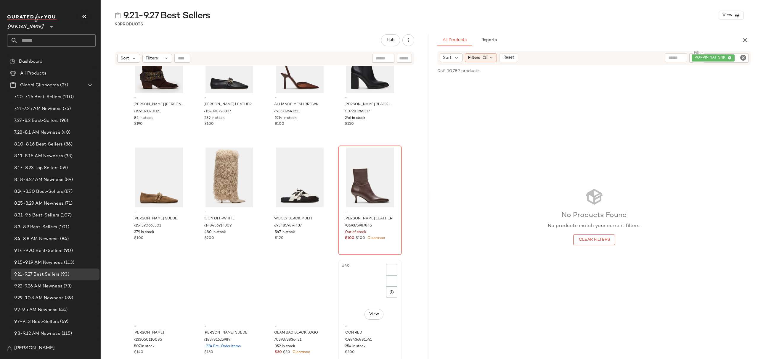
scroll to position [913, 0]
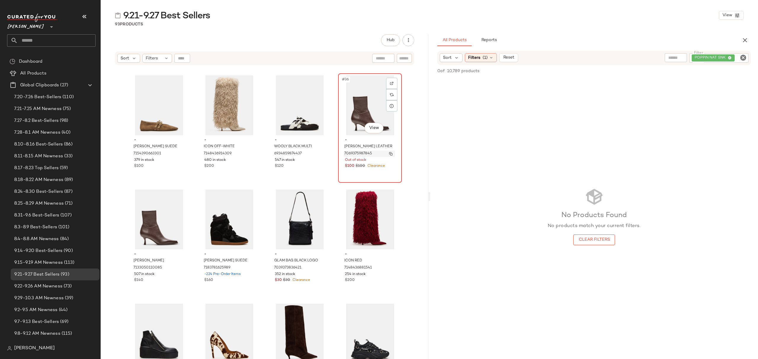
click at [380, 154] on div "7069375987845" at bounding box center [369, 154] width 51 height 7
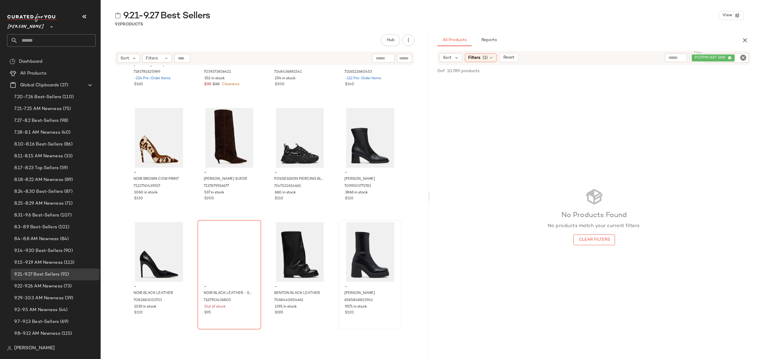
scroll to position [1149, 0]
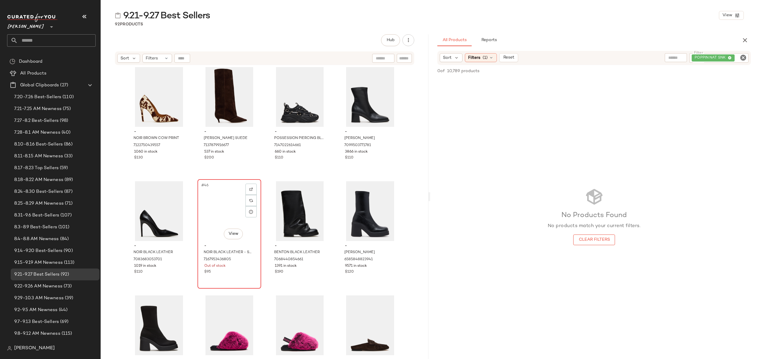
click at [240, 272] on div "$95" at bounding box center [229, 272] width 50 height 5
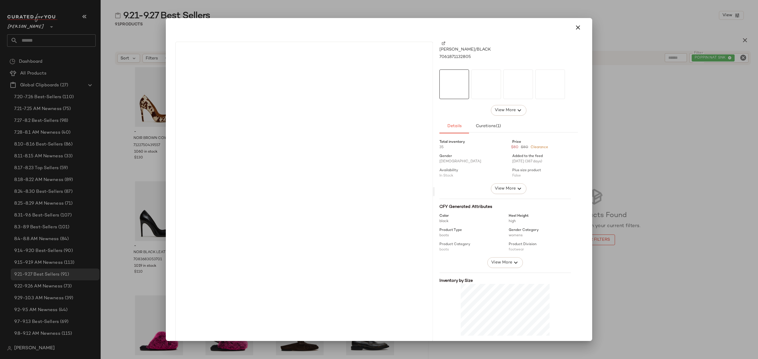
click at [416, 313] on img at bounding box center [304, 192] width 257 height 300
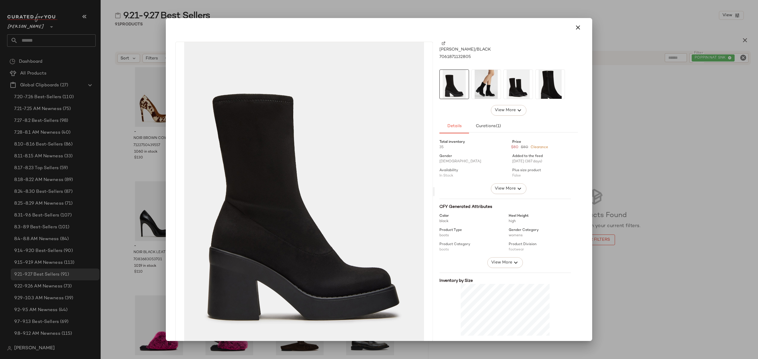
click at [410, 354] on div at bounding box center [379, 179] width 758 height 359
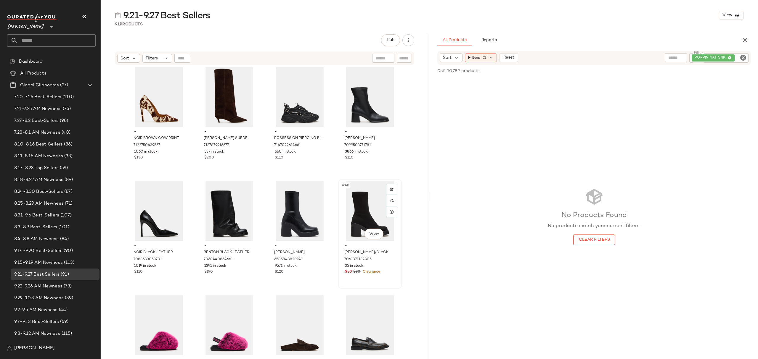
click at [369, 273] on span "Clearance" at bounding box center [371, 272] width 19 height 4
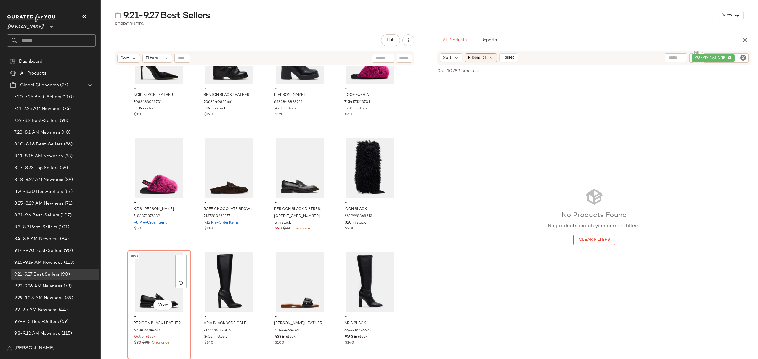
scroll to position [1307, 0]
click at [160, 217] on div "7183873376389" at bounding box center [158, 216] width 51 height 7
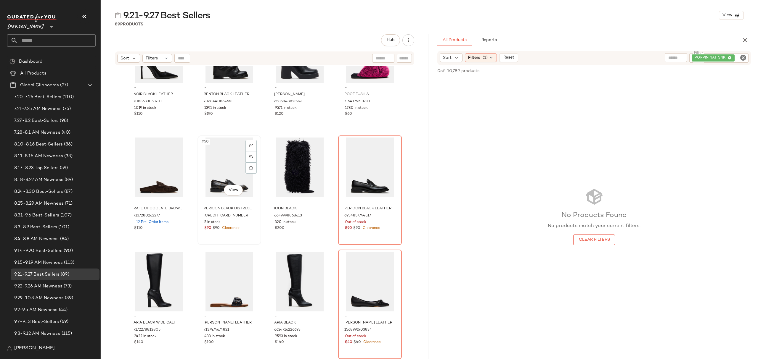
click at [244, 224] on div "5 in stock" at bounding box center [229, 222] width 50 height 5
click at [379, 230] on div "$90 $90 Clearance" at bounding box center [370, 228] width 50 height 5
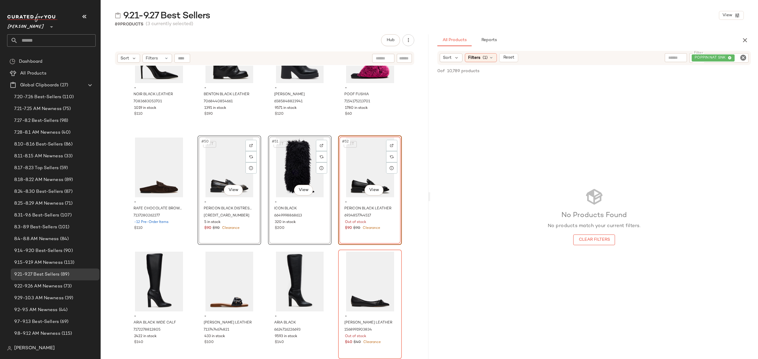
click at [415, 232] on div "- NOIR BROWN COW PRINT 7122750439557 1060 in stock $130 - LUCA BROWN SUEDE 7137…" at bounding box center [265, 220] width 328 height 309
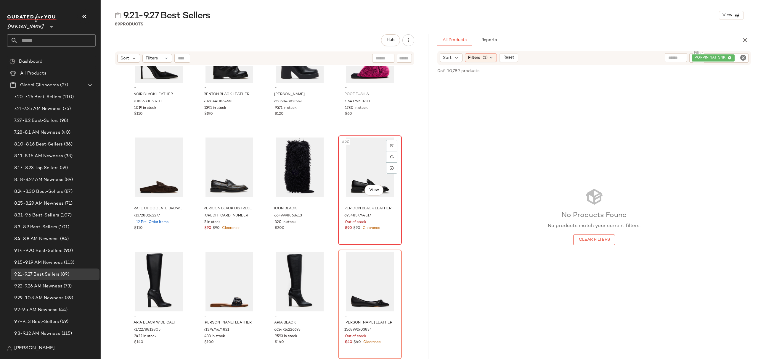
click at [390, 240] on div "#52 View - PERICON BLACK LEATHER 6934857744517 Out of stock $90 $90 Clearance" at bounding box center [370, 190] width 62 height 108
click at [234, 226] on span "Clearance" at bounding box center [230, 228] width 19 height 4
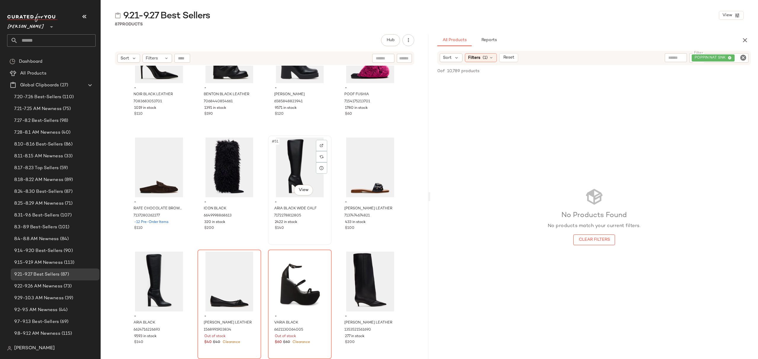
drag, startPoint x: 316, startPoint y: 225, endPoint x: 327, endPoint y: 229, distance: 12.5
click at [316, 226] on div "$140" at bounding box center [300, 228] width 50 height 5
click at [373, 231] on div "- HILARIA BLACK LEATHER 7137474674821 433 in stock $100" at bounding box center [370, 214] width 60 height 34
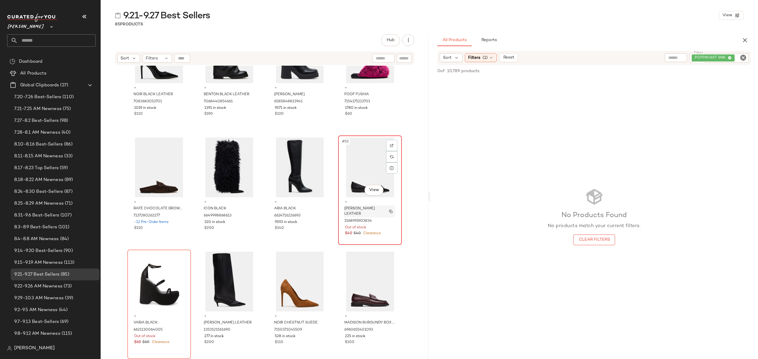
click at [392, 211] on button "button" at bounding box center [391, 211] width 8 height 5
click at [395, 239] on div "#52 View - MARIA BLACK LEATHER 1568991903834 Out of stock $40 $40 Clearance" at bounding box center [370, 190] width 62 height 108
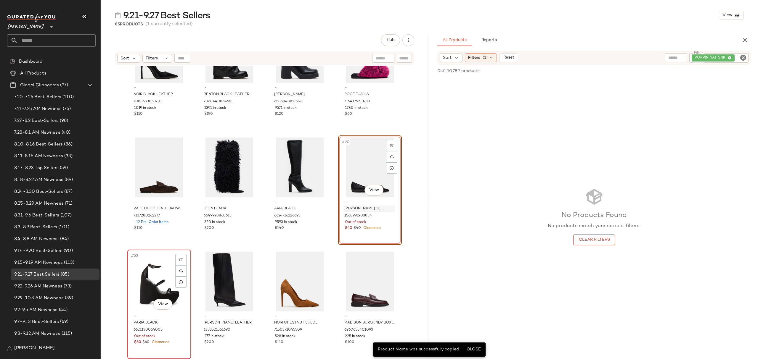
click at [166, 343] on span "Clearance" at bounding box center [160, 343] width 19 height 4
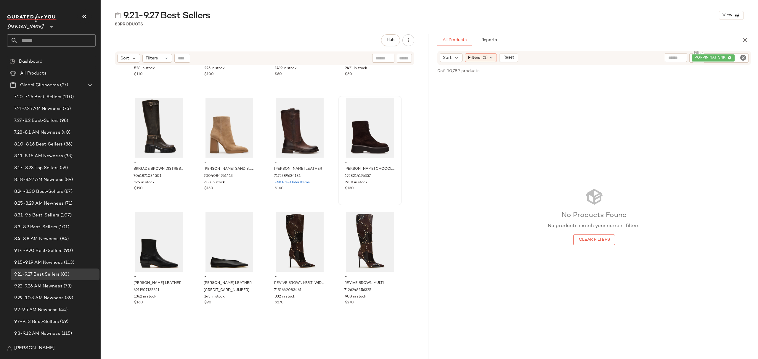
scroll to position [1584, 0]
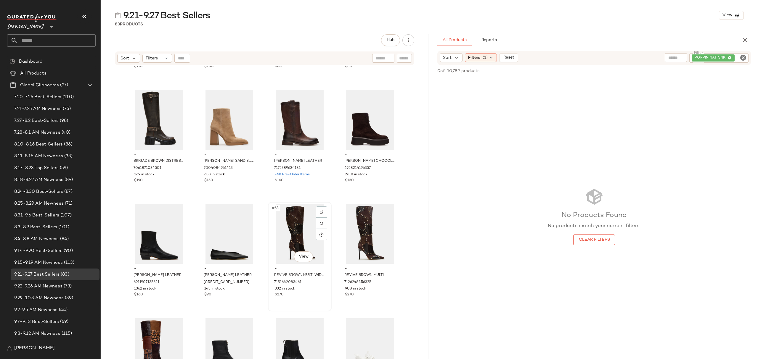
click at [298, 292] on div "- REVIVE BROWN MULTI WIDE CALF 7151642083461 332 in stock $270" at bounding box center [300, 281] width 60 height 34
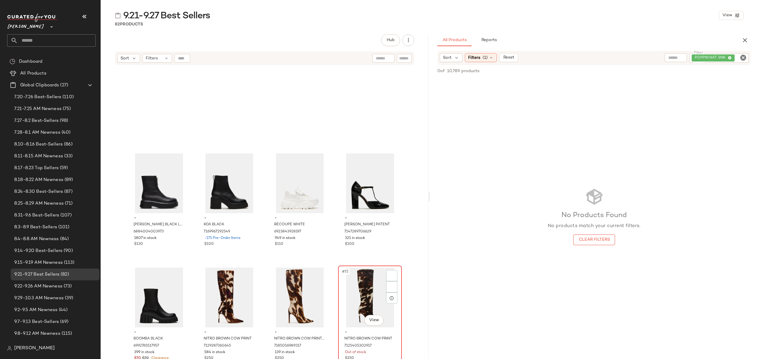
scroll to position [1939, 0]
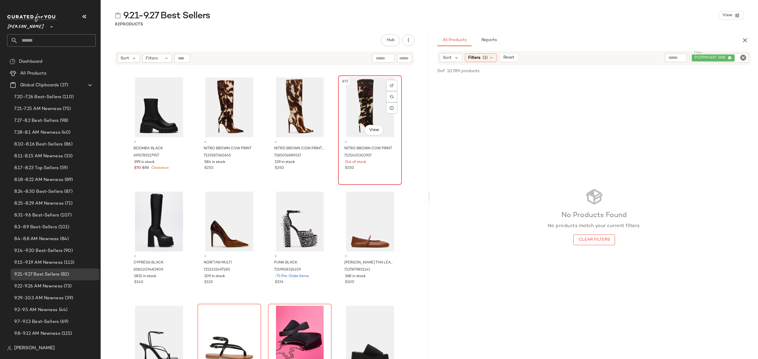
click at [384, 175] on div "#72 View - NITRO BROWN COW PRINT 7125405302917 Out of stock $250" at bounding box center [370, 130] width 62 height 108
click at [322, 173] on div "#71 View - NITRO BROWN COW PRINT WIDE CALF 7185056989317 139 in stock $250" at bounding box center [300, 130] width 62 height 108
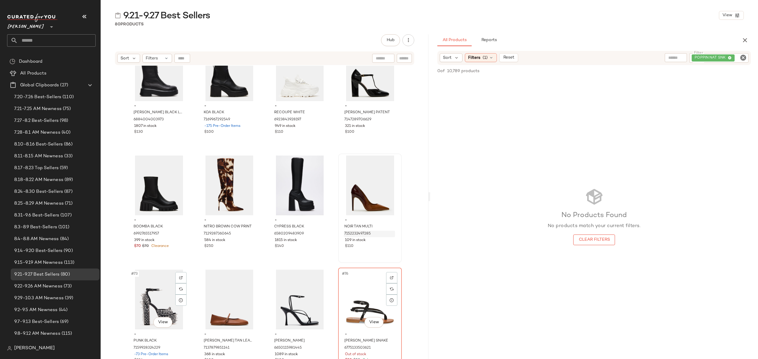
scroll to position [1860, 0]
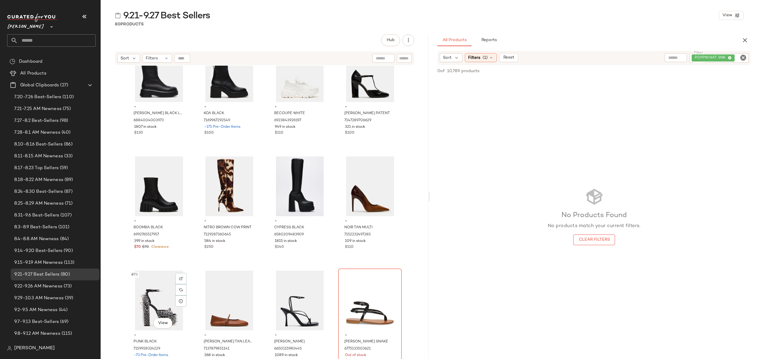
click at [742, 56] on icon "Clear Filter" at bounding box center [743, 57] width 7 height 7
paste input "**********"
type input "**********"
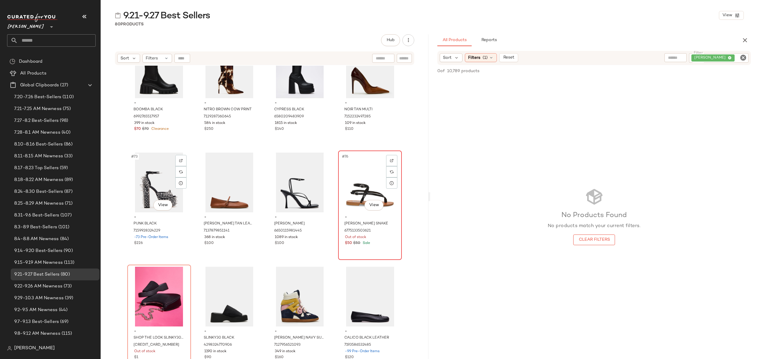
click at [385, 244] on div "$50 $50 Sale" at bounding box center [370, 243] width 50 height 5
click at [174, 355] on div "$1" at bounding box center [159, 357] width 50 height 5
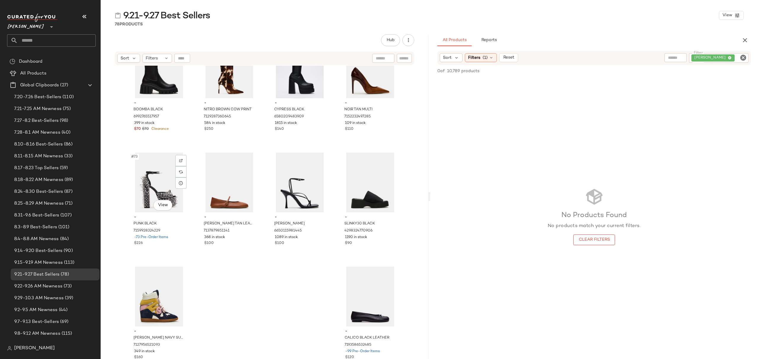
click at [742, 38] on icon "button" at bounding box center [744, 40] width 7 height 7
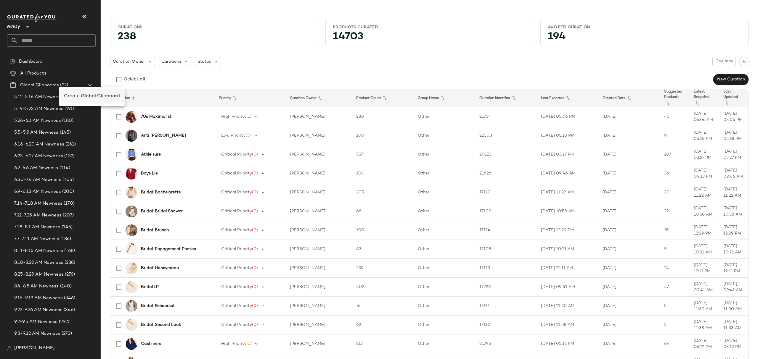
click at [82, 98] on span "Create Global Clipboard" at bounding box center [92, 96] width 56 height 5
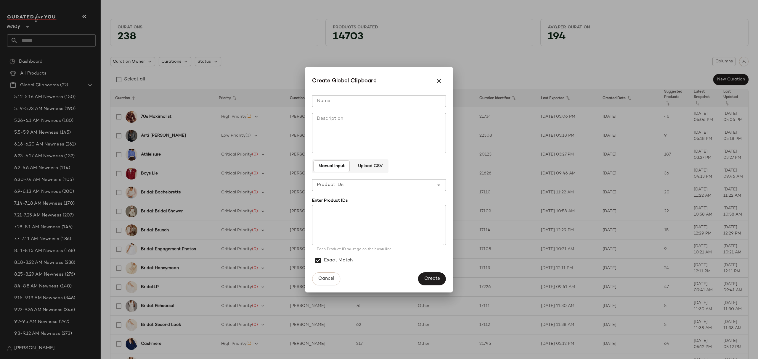
click at [340, 101] on input "Name" at bounding box center [379, 101] width 134 height 12
type input "**********"
click at [432, 281] on span "Create" at bounding box center [432, 279] width 16 height 6
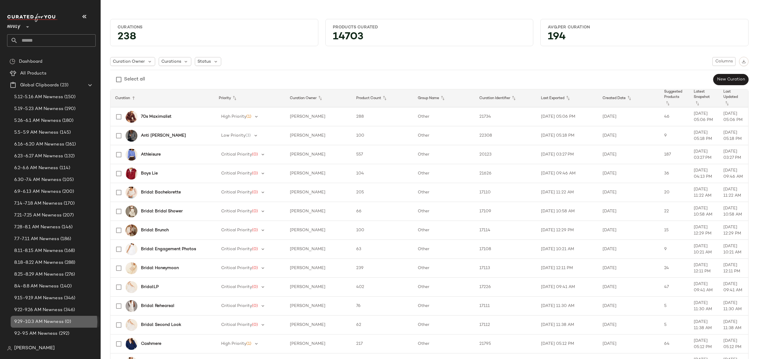
click at [44, 324] on span "9.29-10.3 AM Newness" at bounding box center [38, 322] width 49 height 7
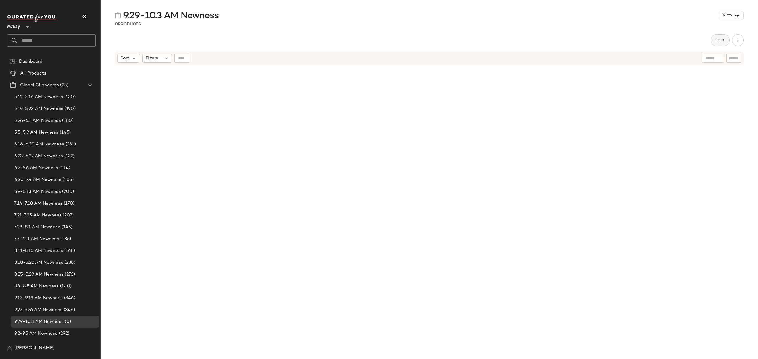
click at [713, 42] on button "Hub" at bounding box center [720, 40] width 19 height 12
click at [455, 60] on icon at bounding box center [456, 57] width 5 height 5
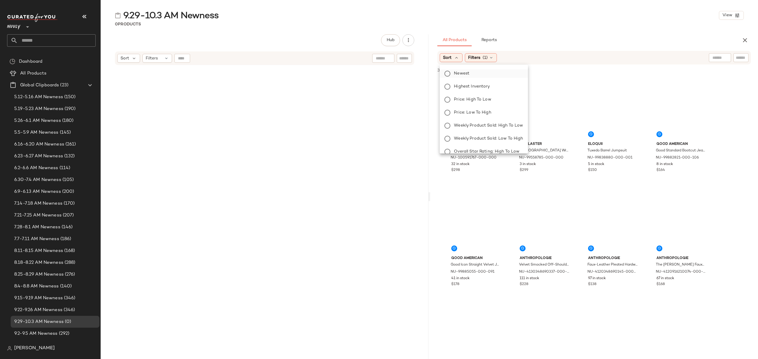
click at [472, 74] on label "Newest" at bounding box center [487, 74] width 71 height 8
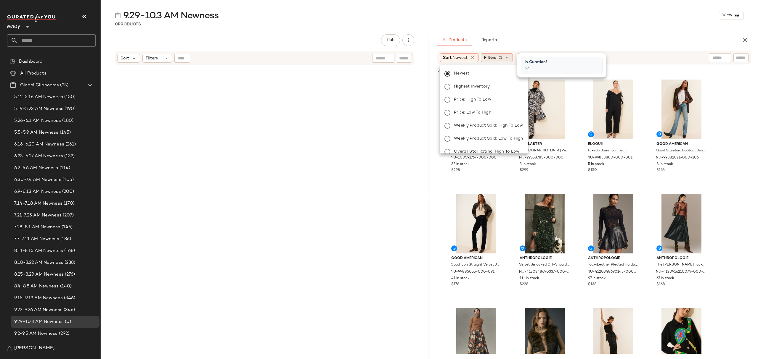
click at [501, 59] on span "(1)" at bounding box center [501, 58] width 5 height 6
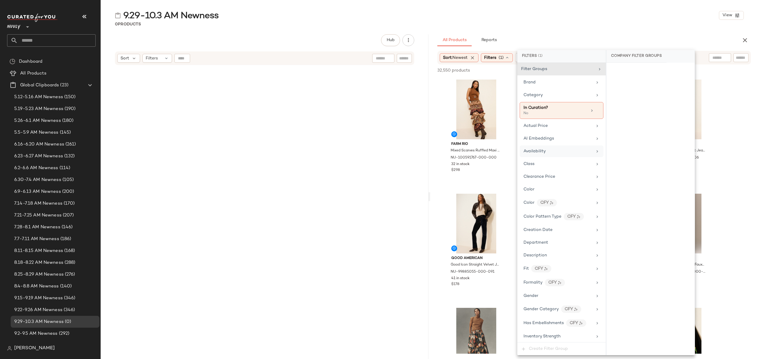
click at [554, 156] on div "Availability" at bounding box center [562, 152] width 84 height 12
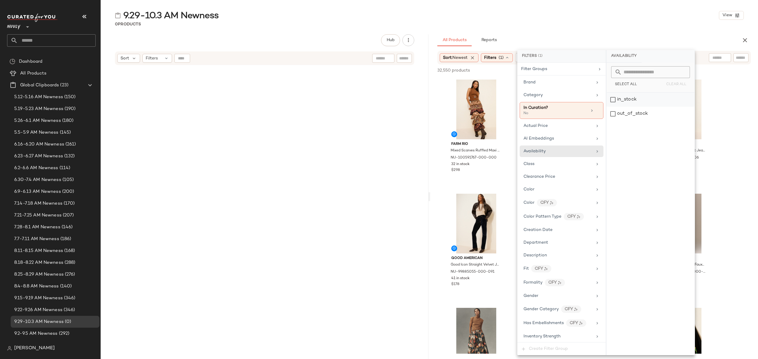
click at [630, 97] on div "in_stock" at bounding box center [650, 100] width 88 height 14
click at [616, 29] on div "9.29-10.3 AM Newness View 0 Products Hub Send for Review External Review Intern…" at bounding box center [429, 184] width 657 height 350
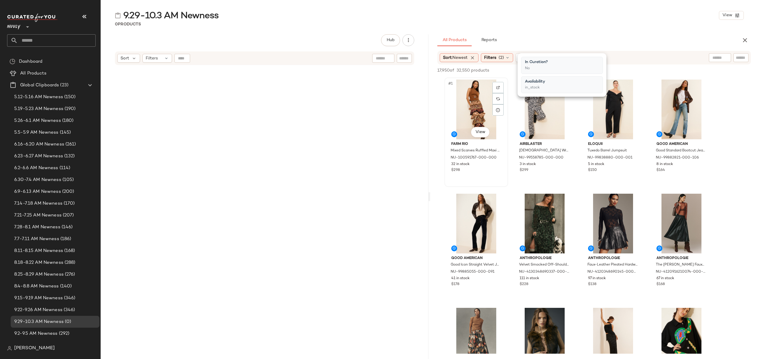
click at [474, 101] on div "#1 View" at bounding box center [476, 110] width 60 height 60
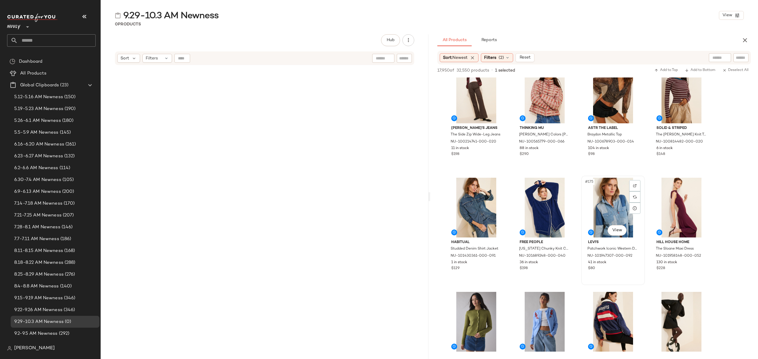
scroll to position [4934, 0]
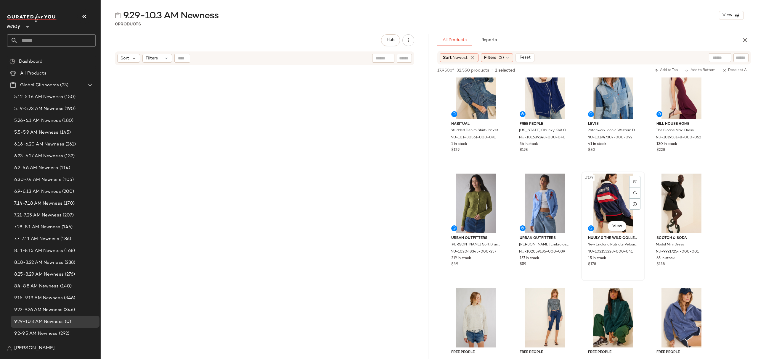
click at [630, 261] on div "15 in stock" at bounding box center [613, 258] width 50 height 5
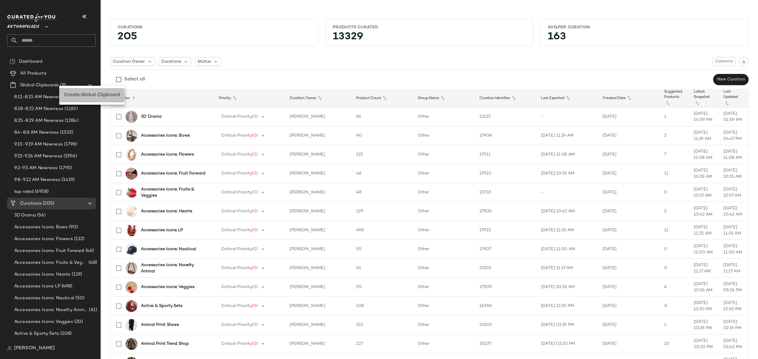
click at [81, 94] on span "Create Global Clipboard" at bounding box center [92, 95] width 56 height 5
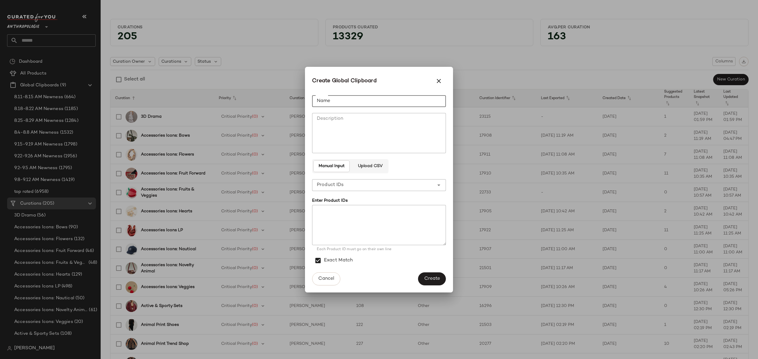
click at [403, 99] on input "Name" at bounding box center [379, 101] width 134 height 12
type input "**********"
click at [428, 277] on span "Create" at bounding box center [432, 279] width 16 height 6
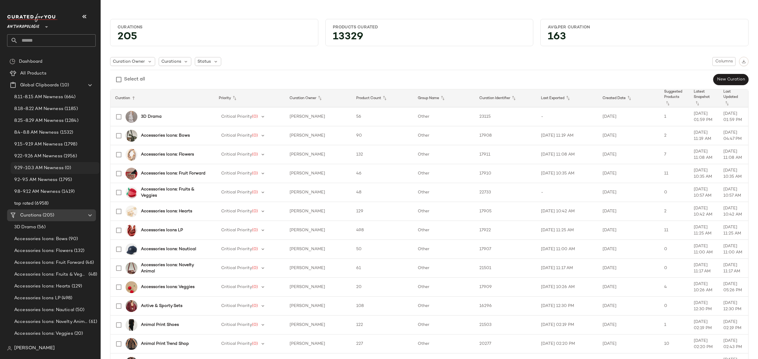
click at [60, 166] on span "9.29-10.3 AM Newness" at bounding box center [38, 168] width 49 height 7
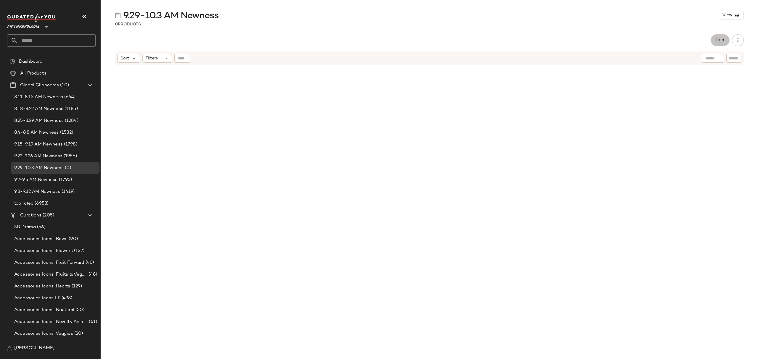
click at [717, 44] on button "Hub" at bounding box center [720, 40] width 19 height 12
click at [455, 56] on icon at bounding box center [456, 57] width 5 height 5
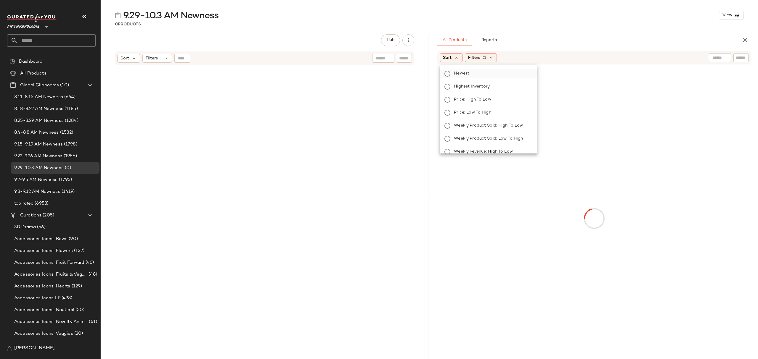
click at [464, 73] on span "Newest" at bounding box center [461, 73] width 15 height 6
click at [495, 57] on span "Filters" at bounding box center [490, 58] width 12 height 6
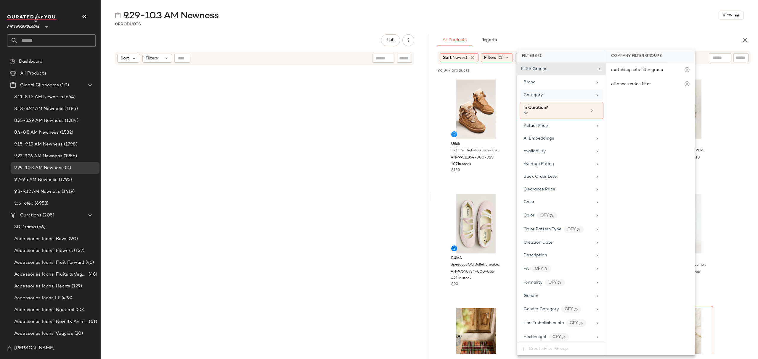
click at [547, 95] on div "Category" at bounding box center [557, 95] width 69 height 6
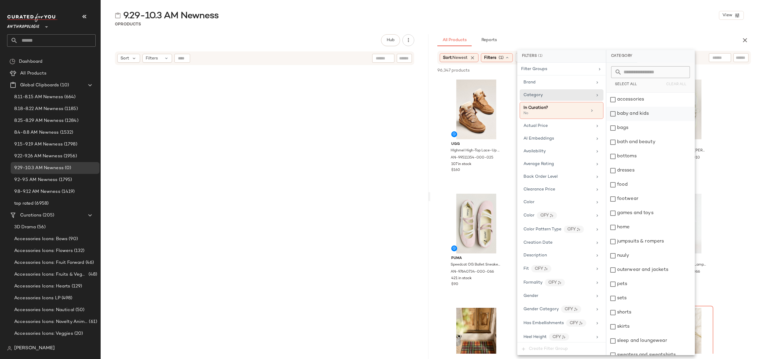
drag, startPoint x: 666, startPoint y: 101, endPoint x: 663, endPoint y: 109, distance: 9.0
click at [666, 101] on div "accessories" at bounding box center [650, 100] width 88 height 14
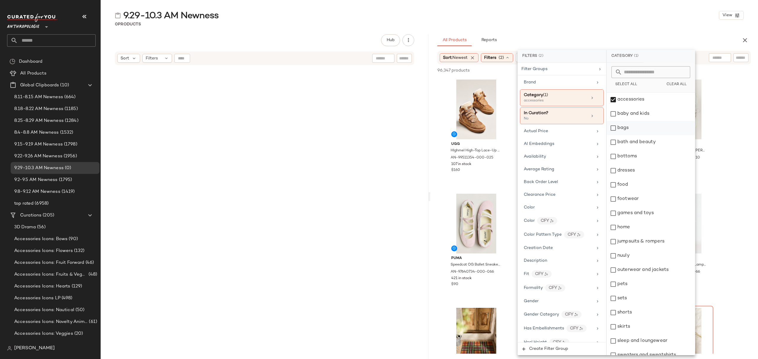
click at [658, 128] on div "bags" at bounding box center [651, 128] width 88 height 14
click at [658, 157] on div "bottoms" at bounding box center [651, 157] width 88 height 14
click at [657, 174] on div "dresses" at bounding box center [651, 171] width 88 height 14
click at [661, 203] on div "footwear" at bounding box center [651, 199] width 88 height 14
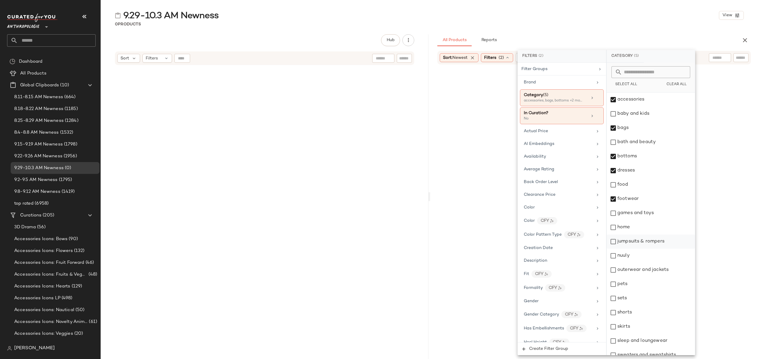
click at [659, 244] on div "jumpsuits & rompers" at bounding box center [651, 242] width 88 height 14
click at [656, 256] on div "nuuly" at bounding box center [651, 256] width 88 height 14
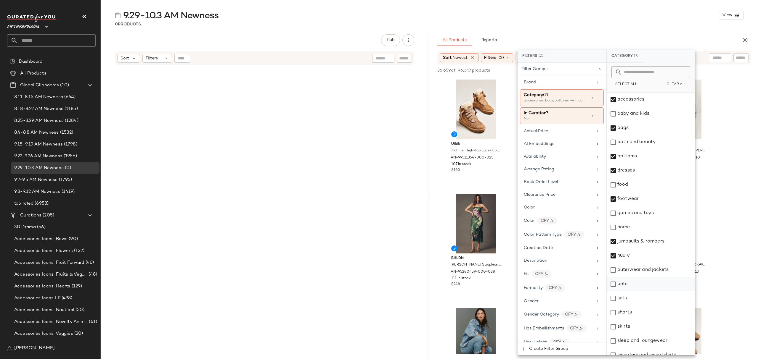
drag, startPoint x: 659, startPoint y: 271, endPoint x: 654, endPoint y: 283, distance: 13.1
click at [659, 271] on div "outerwear and jackets" at bounding box center [651, 270] width 88 height 14
click at [645, 298] on div "sets" at bounding box center [651, 299] width 88 height 14
click at [649, 311] on div "shorts" at bounding box center [651, 313] width 88 height 14
click at [647, 332] on div "skirts" at bounding box center [651, 327] width 88 height 14
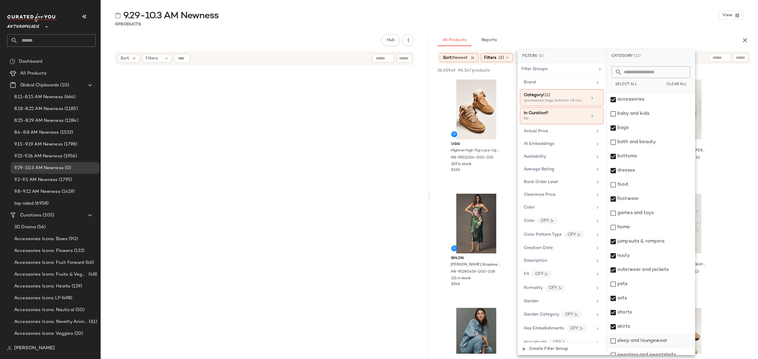
click at [651, 342] on div "sleep and loungewear" at bounding box center [651, 341] width 88 height 14
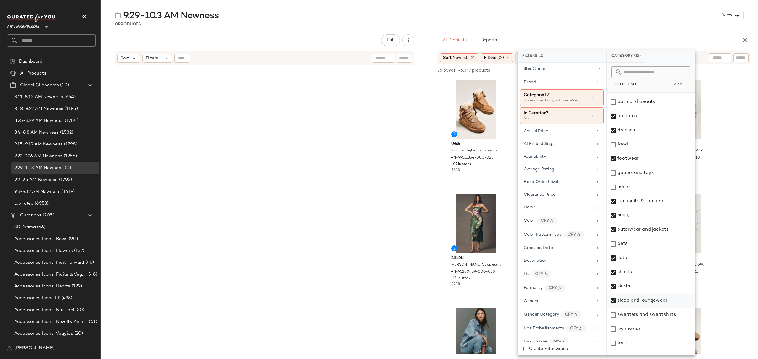
scroll to position [92, 0]
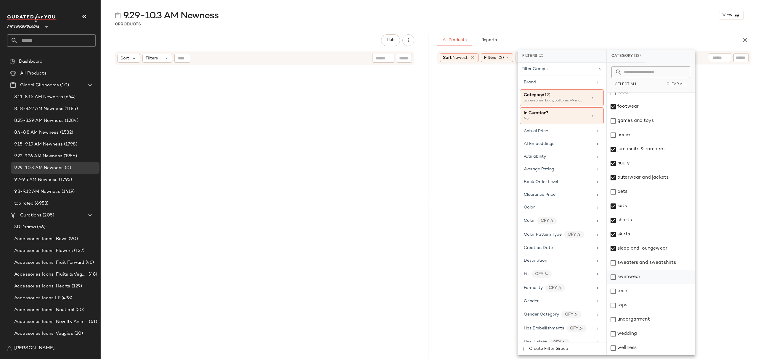
click at [650, 266] on div "sweaters and sweatshirts" at bounding box center [651, 263] width 88 height 14
click at [642, 275] on div "swimwear" at bounding box center [651, 277] width 88 height 14
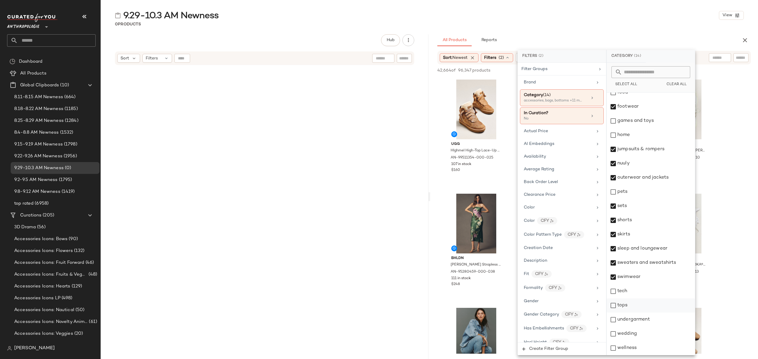
click at [636, 309] on div "tops" at bounding box center [651, 306] width 88 height 14
click at [642, 322] on div "undergarment" at bounding box center [651, 320] width 88 height 14
click at [638, 336] on div "wedding" at bounding box center [651, 334] width 88 height 14
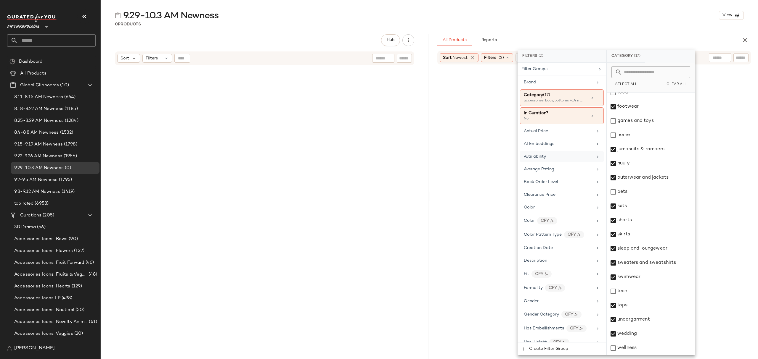
click at [553, 155] on div "Availability" at bounding box center [558, 157] width 69 height 6
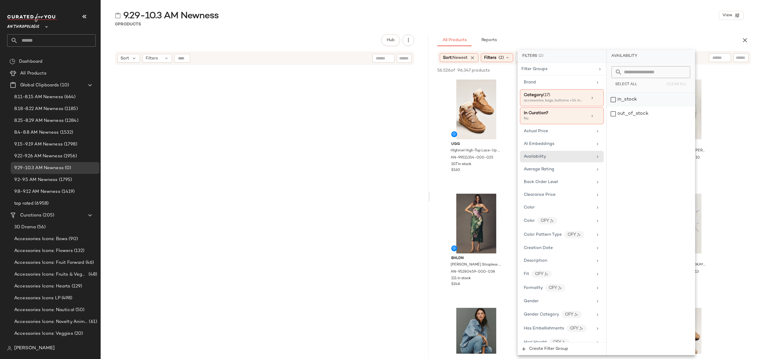
click at [655, 101] on div "in_stock" at bounding box center [651, 100] width 88 height 14
click at [623, 22] on div "0 Products" at bounding box center [429, 24] width 657 height 6
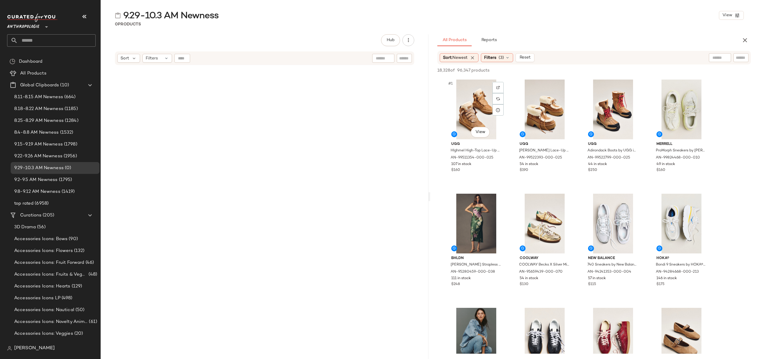
click at [454, 90] on div "#1 View" at bounding box center [476, 110] width 60 height 60
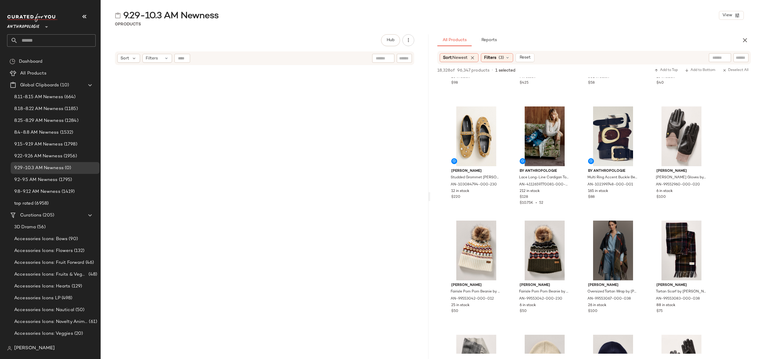
scroll to position [21910, 0]
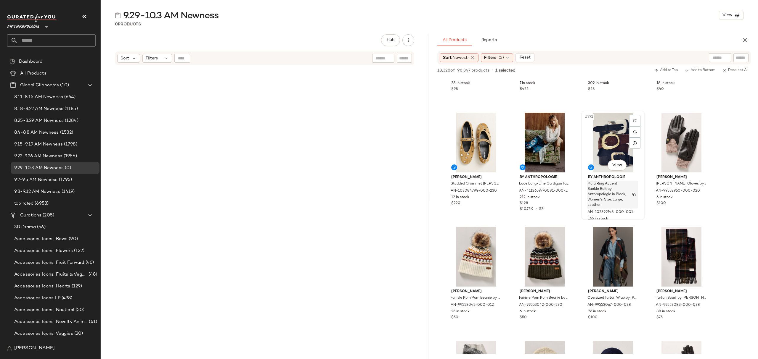
click at [622, 201] on span "Multi Ring Accent Buckle Belt by Anthropologie in Black, Women's, Size: Large, …" at bounding box center [606, 194] width 39 height 27
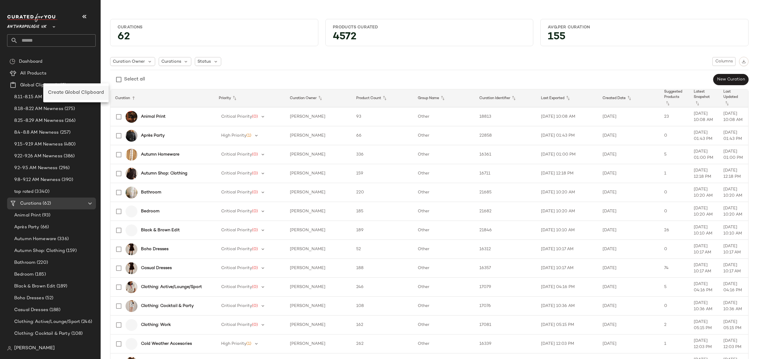
click at [58, 91] on span "Create Global Clipboard" at bounding box center [76, 92] width 56 height 5
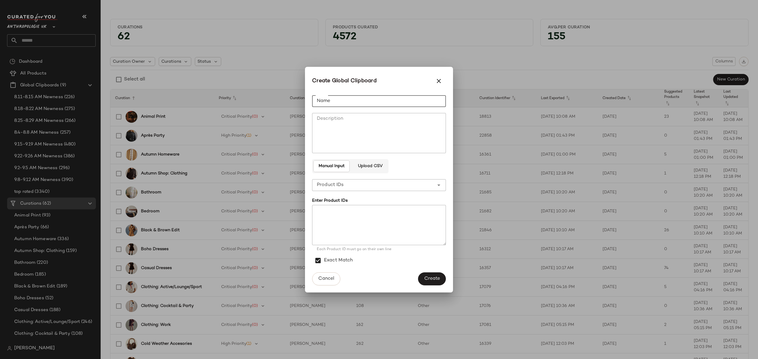
drag, startPoint x: 358, startPoint y: 101, endPoint x: 349, endPoint y: 101, distance: 8.9
click at [358, 100] on input "Name" at bounding box center [379, 101] width 134 height 12
type input "**********"
click at [428, 280] on span "Create" at bounding box center [432, 279] width 16 height 6
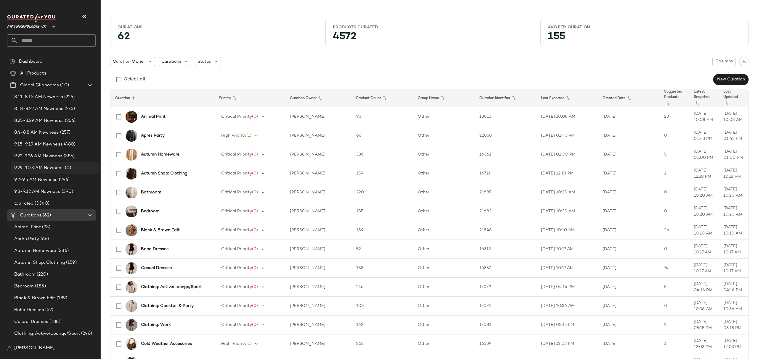
click at [52, 172] on div "9.29-10.3 AM Newness (0)" at bounding box center [55, 168] width 89 height 12
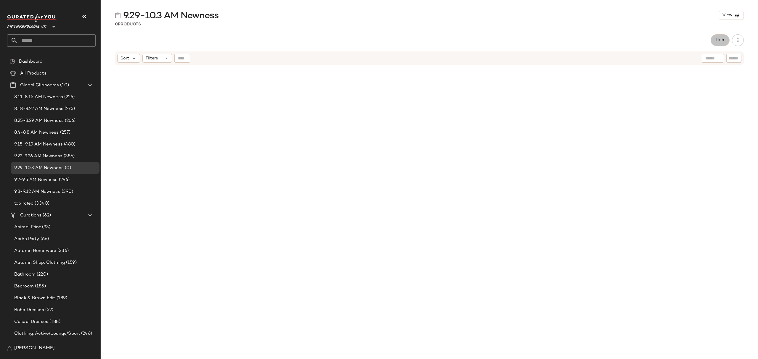
click at [722, 40] on span "Hub" at bounding box center [720, 40] width 8 height 5
click at [446, 61] on div "Sort" at bounding box center [451, 57] width 23 height 9
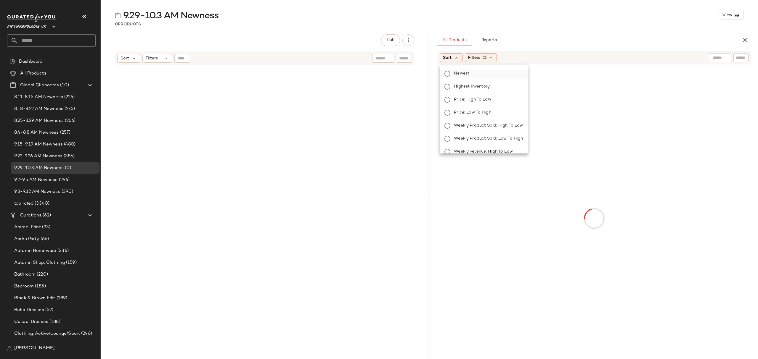
click at [462, 76] on span "Newest" at bounding box center [461, 73] width 15 height 6
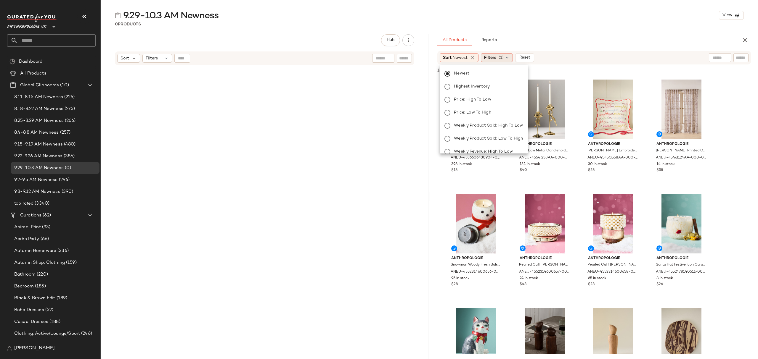
click at [500, 56] on div "Filters (1)" at bounding box center [497, 57] width 32 height 9
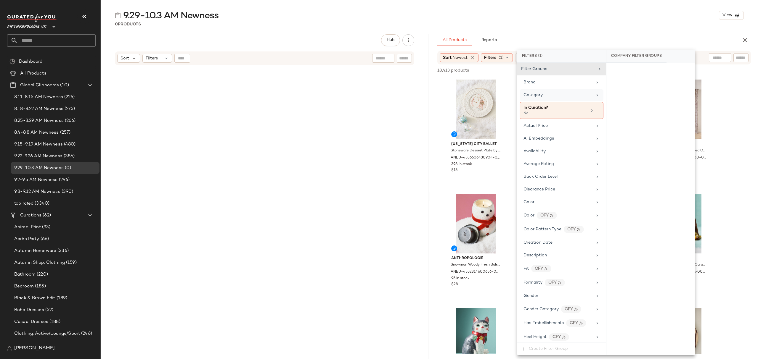
click at [552, 96] on div "Category" at bounding box center [557, 95] width 69 height 6
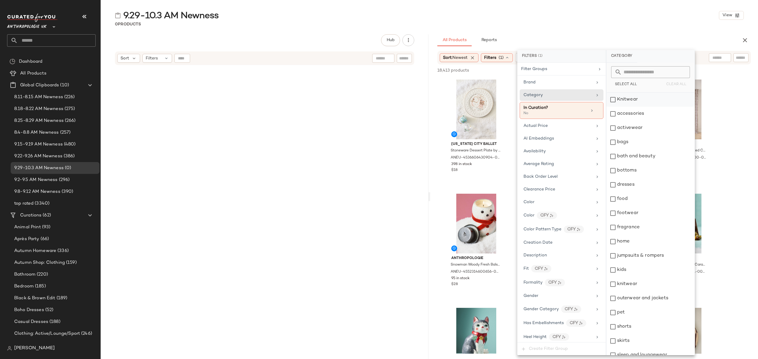
click at [647, 100] on div "Knitwear" at bounding box center [650, 100] width 88 height 14
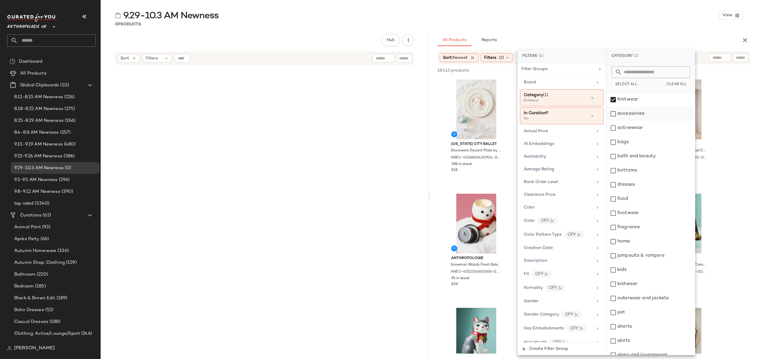
click at [646, 116] on div "accessories" at bounding box center [651, 114] width 88 height 14
click at [647, 131] on div "activewear" at bounding box center [651, 128] width 88 height 14
click at [642, 142] on div "bags" at bounding box center [651, 142] width 88 height 14
click at [643, 169] on div "bottoms" at bounding box center [651, 171] width 88 height 14
click at [645, 186] on div "dresses" at bounding box center [651, 185] width 88 height 14
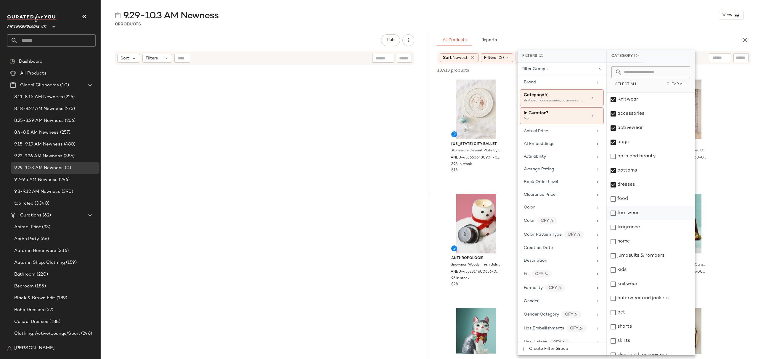
click at [643, 211] on div "footwear" at bounding box center [651, 213] width 88 height 14
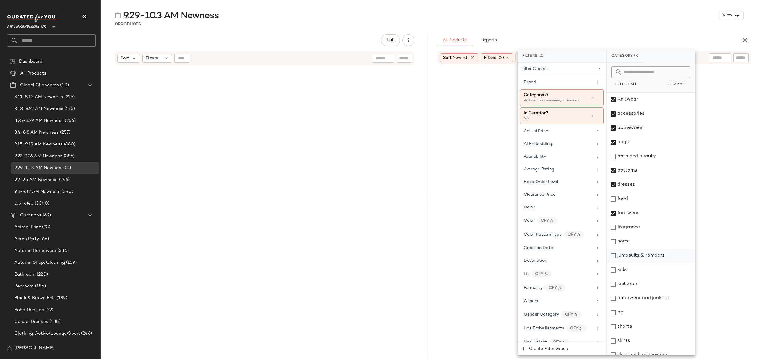
click at [650, 253] on div "jumpsuits & rompers" at bounding box center [651, 256] width 88 height 14
click at [644, 271] on div "kids" at bounding box center [651, 270] width 88 height 14
click at [645, 283] on div "knitwear" at bounding box center [651, 284] width 88 height 14
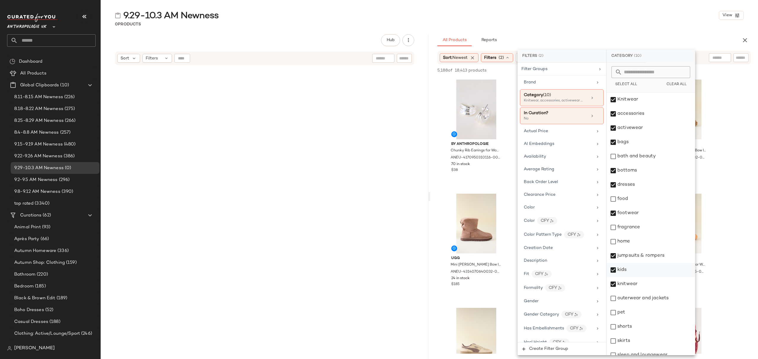
click at [634, 267] on div "kids" at bounding box center [651, 270] width 88 height 14
click at [658, 303] on div "outerwear and jackets" at bounding box center [651, 299] width 88 height 14
click at [647, 327] on div "shorts" at bounding box center [651, 327] width 88 height 14
click at [645, 340] on div "skirts" at bounding box center [651, 341] width 88 height 14
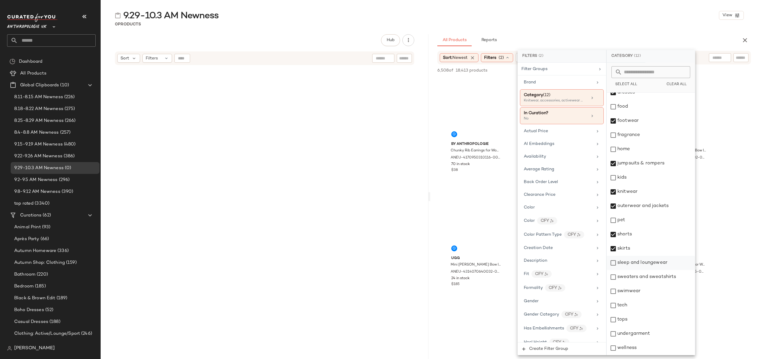
click at [658, 265] on div "sleep and loungewear" at bounding box center [651, 263] width 88 height 14
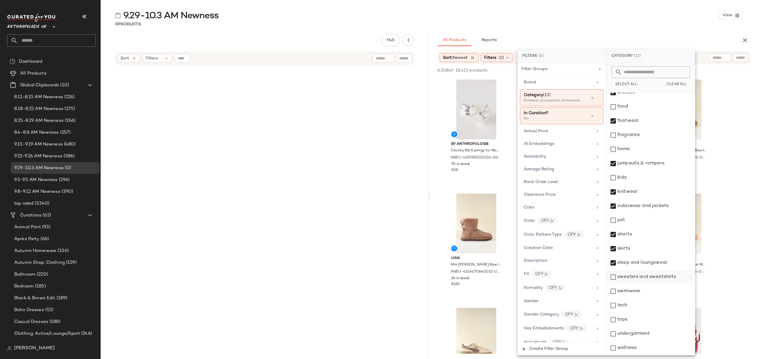
click at [658, 277] on div "sweaters and sweatshirts" at bounding box center [651, 277] width 88 height 14
click at [638, 297] on div "swimwear" at bounding box center [651, 292] width 88 height 14
click at [634, 328] on div "undergarment" at bounding box center [651, 334] width 88 height 14
click at [645, 323] on div "tops" at bounding box center [651, 320] width 88 height 14
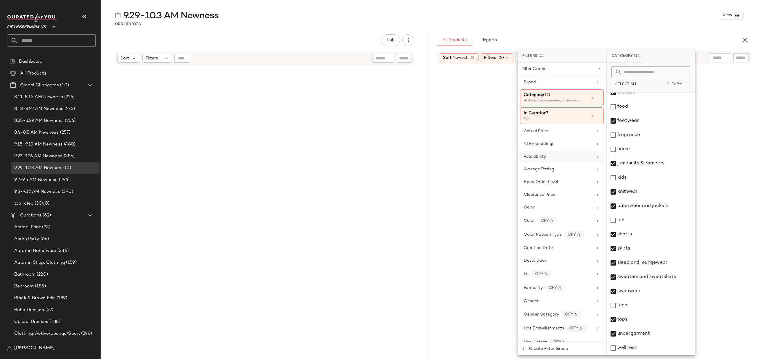
click at [568, 153] on div "Availability" at bounding box center [562, 157] width 84 height 12
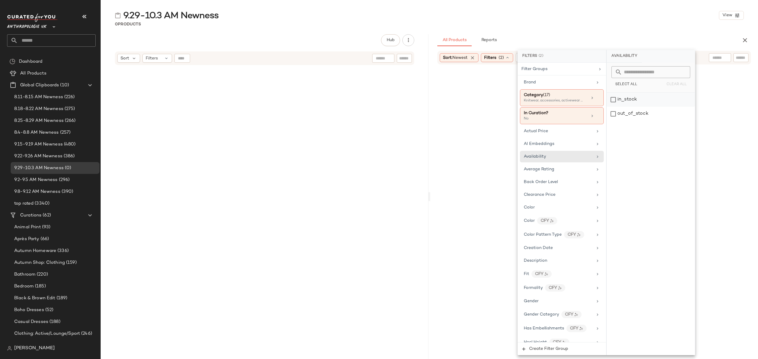
click at [645, 99] on div "in_stock" at bounding box center [651, 100] width 88 height 14
click at [563, 23] on div "0 Products" at bounding box center [429, 24] width 657 height 6
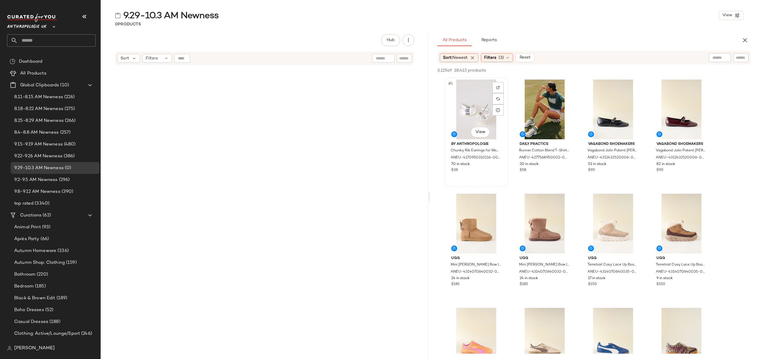
click at [468, 93] on div "#1 View" at bounding box center [476, 110] width 60 height 60
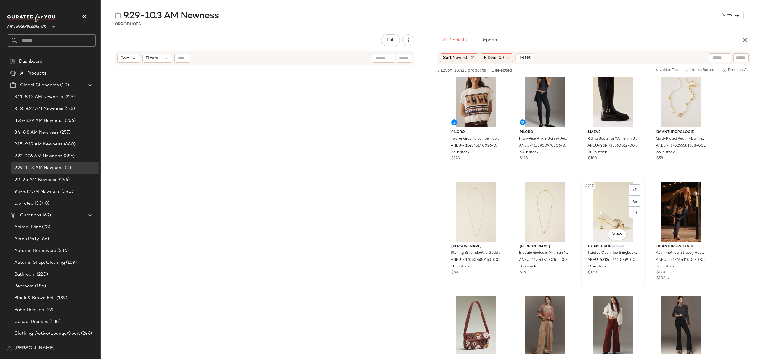
scroll to position [6829, 0]
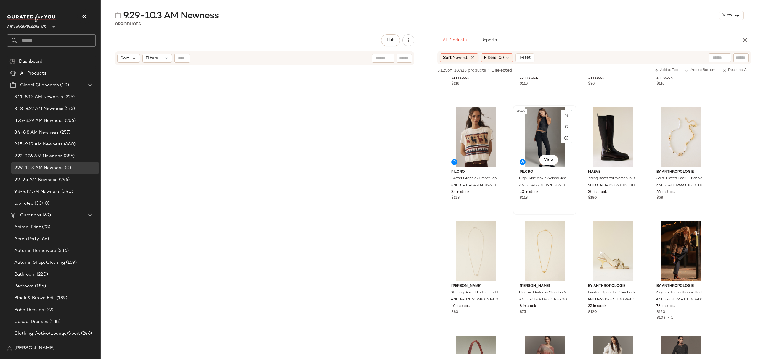
click at [560, 201] on div "Pilcro High-Rise Ankle Skinny Jeans for Women in Black, Cotton/Elastane, Size 2…" at bounding box center [545, 184] width 60 height 34
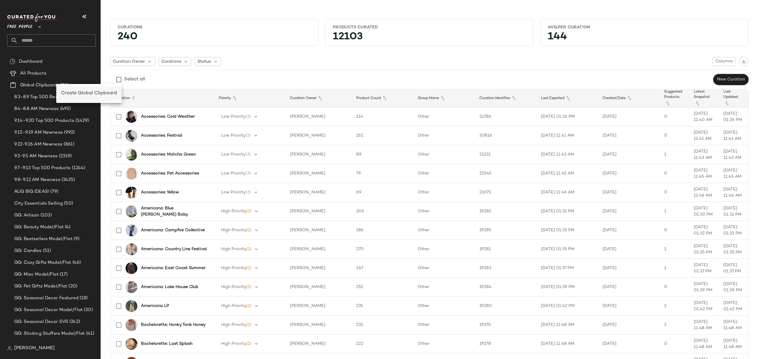
click at [86, 92] on span "Create Global Clipboard" at bounding box center [89, 93] width 56 height 5
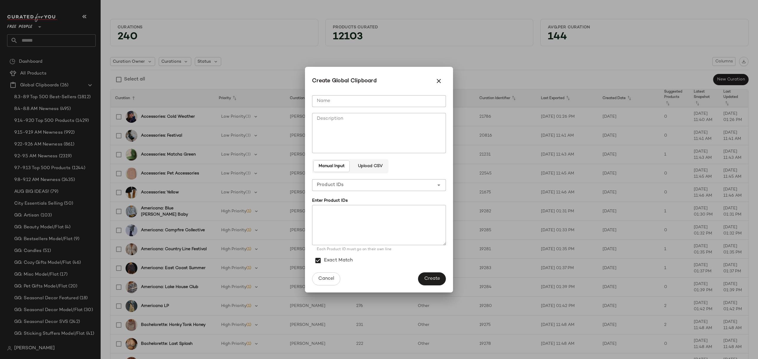
drag, startPoint x: 342, startPoint y: 101, endPoint x: 95, endPoint y: 167, distance: 256.3
click at [342, 101] on input "Name" at bounding box center [379, 101] width 134 height 12
type input "**********"
click at [419, 283] on button "Create" at bounding box center [432, 279] width 28 height 13
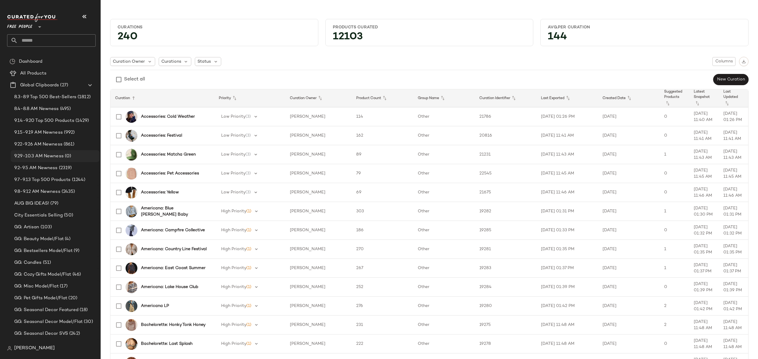
click at [53, 159] on span "9.29-10.3 AM Newness" at bounding box center [38, 156] width 49 height 7
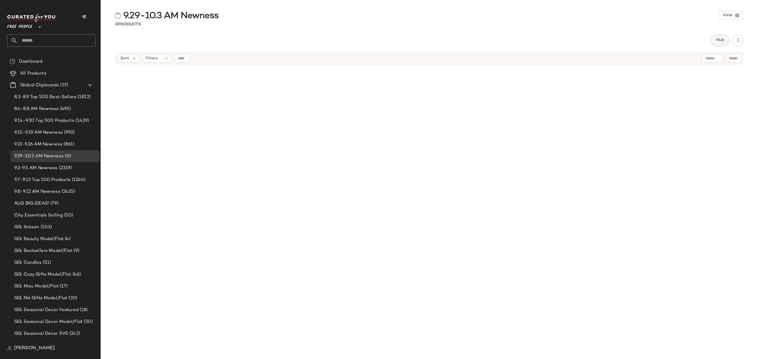
click at [724, 41] on span "Hub" at bounding box center [720, 40] width 8 height 5
click at [450, 61] on div "Sort" at bounding box center [451, 57] width 23 height 9
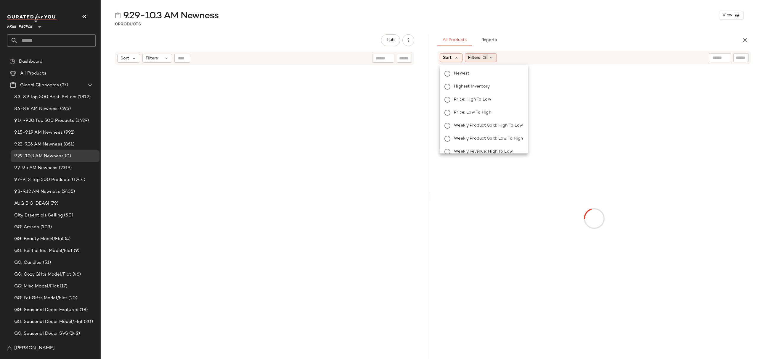
click at [460, 70] on span "Newest" at bounding box center [461, 73] width 15 height 6
click at [488, 57] on span "Filters" at bounding box center [490, 58] width 12 height 6
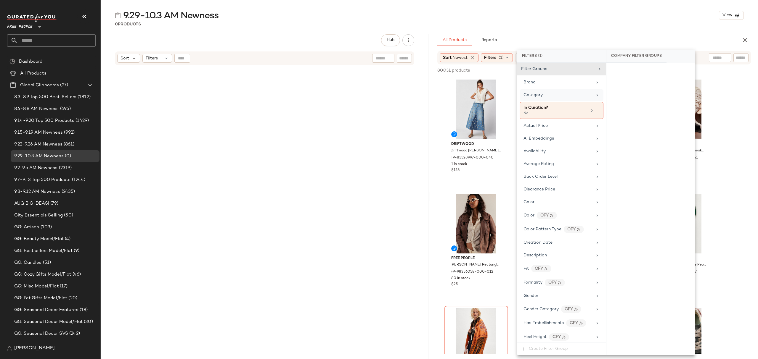
click at [547, 94] on div "Category" at bounding box center [557, 95] width 69 height 6
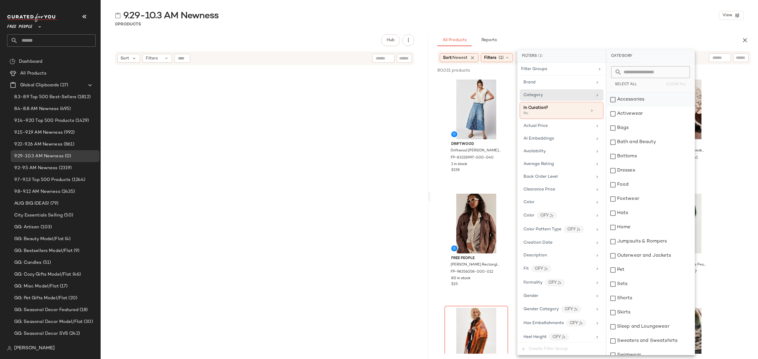
click at [615, 101] on div "Accessories" at bounding box center [650, 100] width 88 height 14
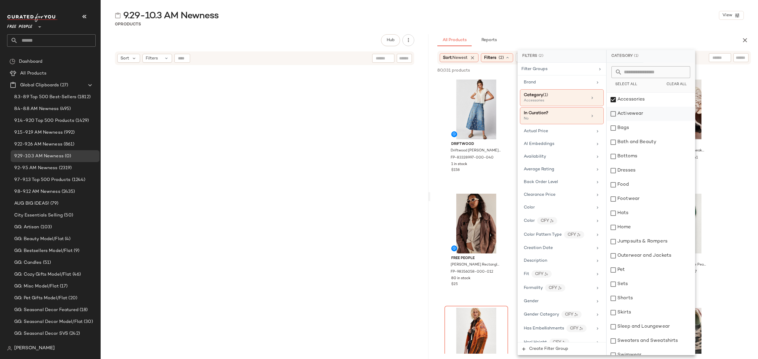
click at [641, 114] on div "Activewear" at bounding box center [651, 114] width 88 height 14
drag, startPoint x: 638, startPoint y: 131, endPoint x: 642, endPoint y: 141, distance: 11.1
click at [638, 131] on div "Bags" at bounding box center [651, 128] width 88 height 14
drag, startPoint x: 645, startPoint y: 160, endPoint x: 641, endPoint y: 173, distance: 13.7
click at [645, 159] on div "Bottoms" at bounding box center [651, 157] width 88 height 14
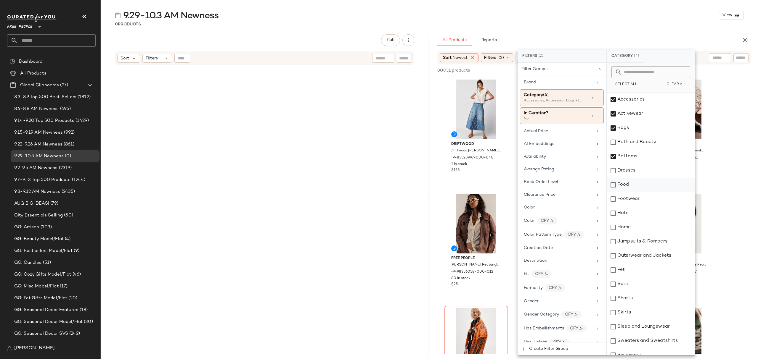
drag, startPoint x: 641, startPoint y: 174, endPoint x: 641, endPoint y: 180, distance: 6.2
click at [641, 174] on div "Dresses" at bounding box center [651, 171] width 88 height 14
click at [637, 203] on div "Footwear" at bounding box center [651, 199] width 88 height 14
click at [639, 217] on div "Hats" at bounding box center [651, 213] width 88 height 14
click at [644, 242] on div "Jumpsuits & Rompers" at bounding box center [651, 242] width 88 height 14
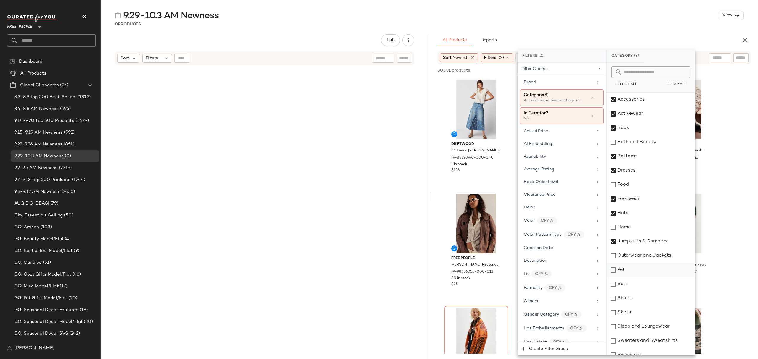
drag, startPoint x: 647, startPoint y: 255, endPoint x: 645, endPoint y: 271, distance: 16.0
click at [647, 255] on div "Outerwear and Jackets" at bounding box center [651, 256] width 88 height 14
click at [641, 285] on div "Sets" at bounding box center [651, 284] width 88 height 14
click at [641, 301] on div "Shorts" at bounding box center [651, 299] width 88 height 14
click at [640, 322] on div "Sleep and Loungewear" at bounding box center [651, 327] width 88 height 14
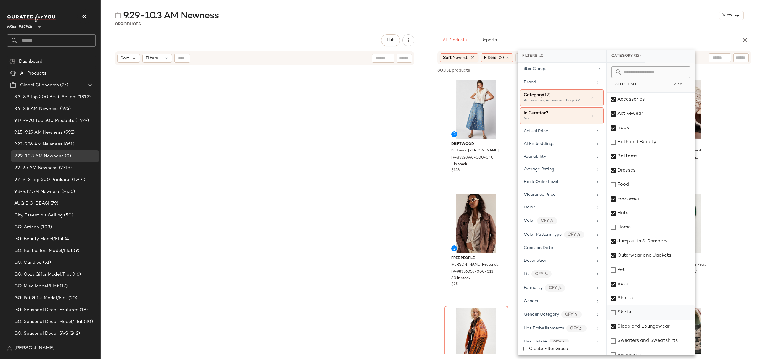
click at [640, 314] on div "Skirts" at bounding box center [651, 313] width 88 height 14
click at [652, 342] on div "Sweaters and Sweatshirts" at bounding box center [651, 341] width 88 height 14
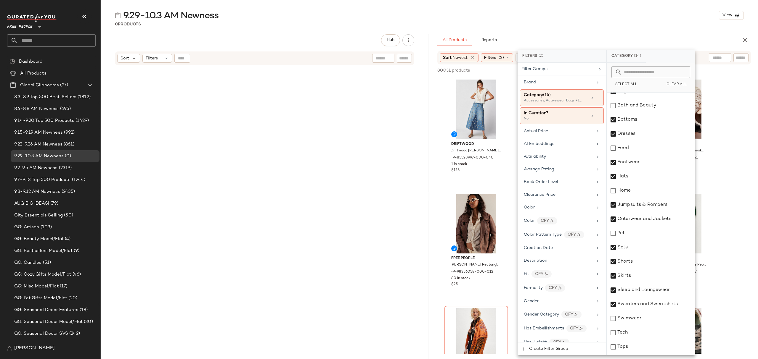
scroll to position [107, 0]
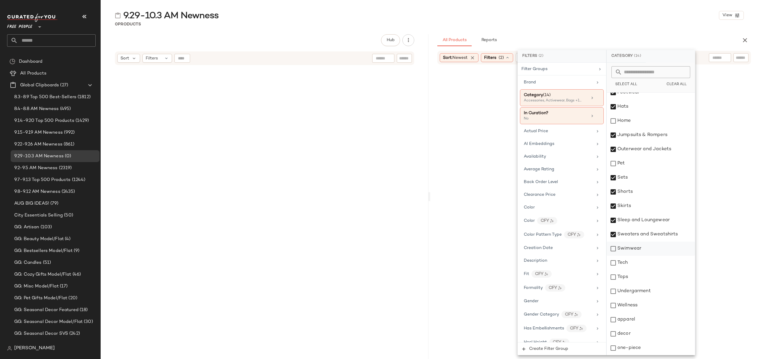
drag, startPoint x: 645, startPoint y: 250, endPoint x: 637, endPoint y: 279, distance: 29.5
click at [645, 250] on div "Swimwear" at bounding box center [651, 249] width 88 height 14
click at [637, 279] on div "Tops" at bounding box center [651, 277] width 88 height 14
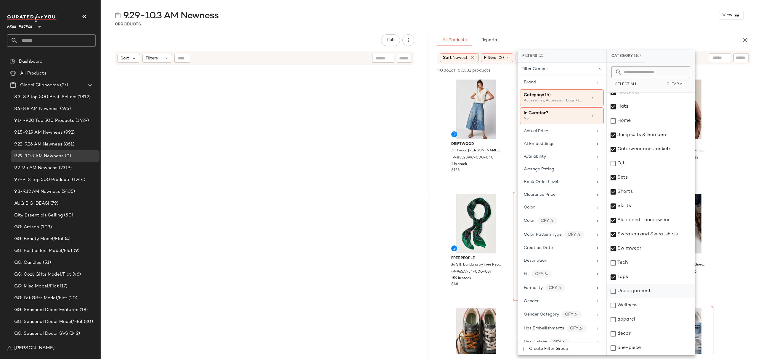
click at [644, 293] on div "Undergarment" at bounding box center [651, 292] width 88 height 14
click at [640, 322] on div "apparel" at bounding box center [651, 320] width 88 height 14
click at [641, 351] on div "one-piece" at bounding box center [651, 348] width 88 height 14
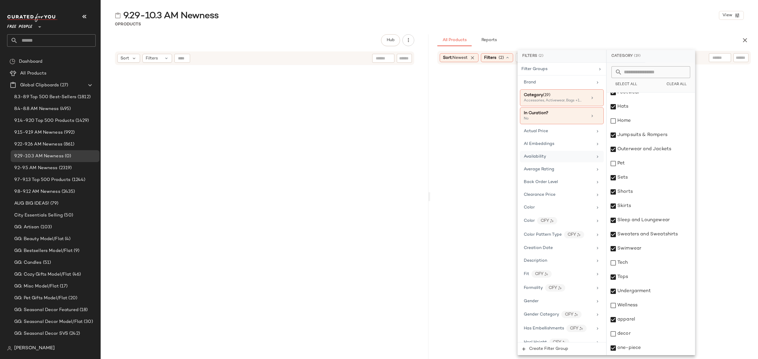
click at [547, 162] on div "Availability" at bounding box center [562, 157] width 84 height 12
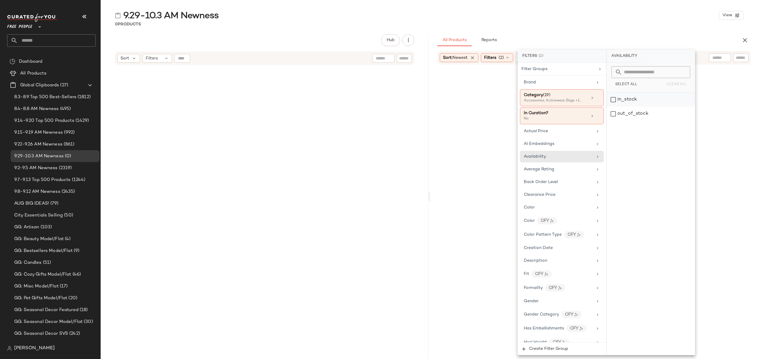
click at [645, 102] on div "in_stock" at bounding box center [651, 100] width 88 height 14
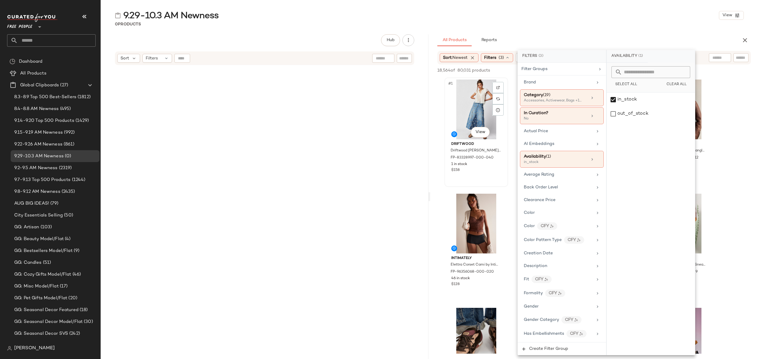
click at [468, 91] on div "#1 View" at bounding box center [476, 110] width 60 height 60
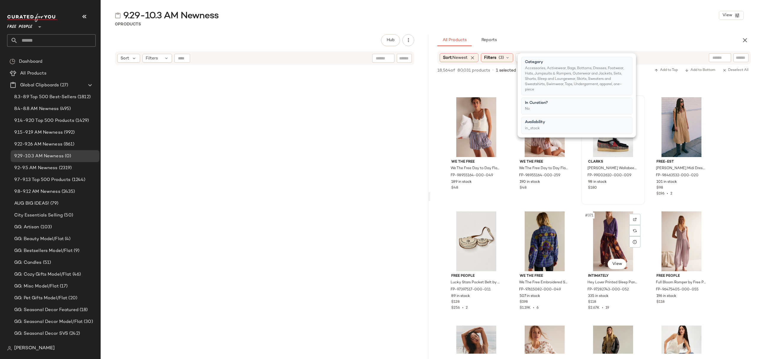
scroll to position [10224, 0]
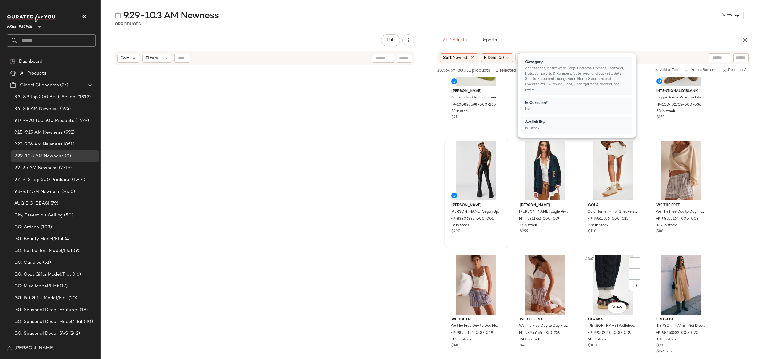
click at [493, 237] on div "Norma Kamali Norma Kamali Vegan Spat Leggings at Free People in Black, Size: S …" at bounding box center [476, 193] width 62 height 108
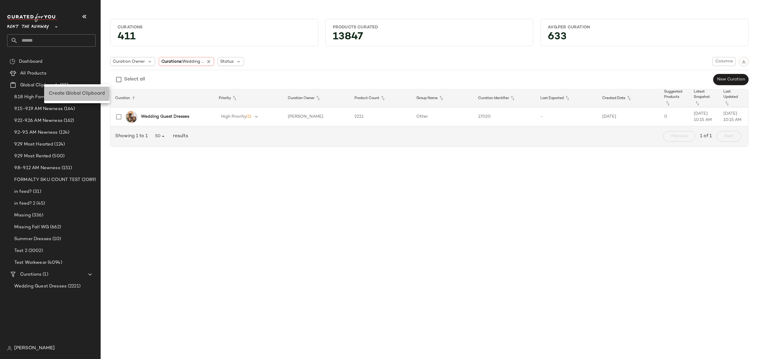
click at [61, 93] on span "Create Global Clipboard" at bounding box center [77, 93] width 56 height 5
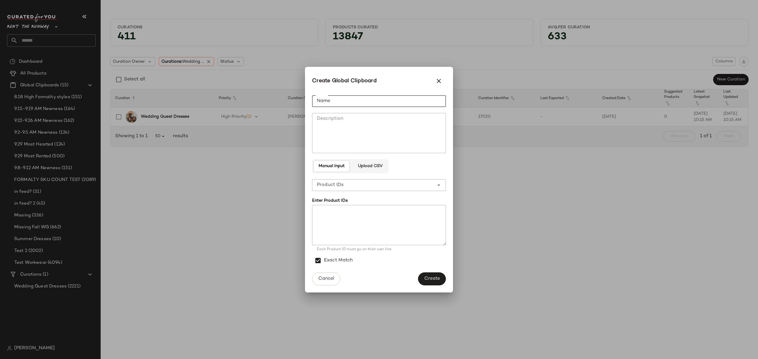
click at [353, 106] on input "Name" at bounding box center [379, 101] width 134 height 12
type input "**********"
click at [434, 281] on span "Create" at bounding box center [432, 279] width 16 height 6
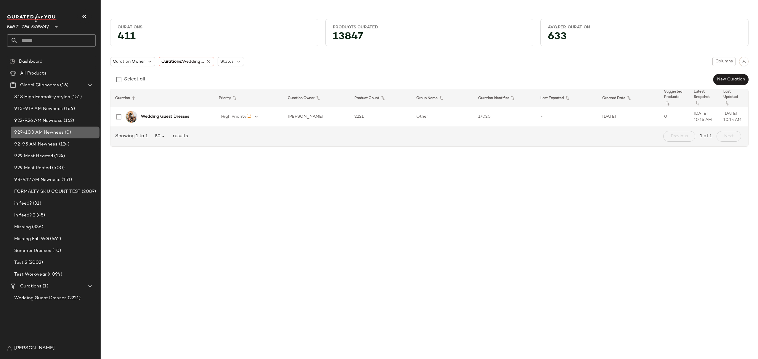
click at [63, 136] on div "9.29-10.3 AM Newness (0)" at bounding box center [55, 133] width 89 height 12
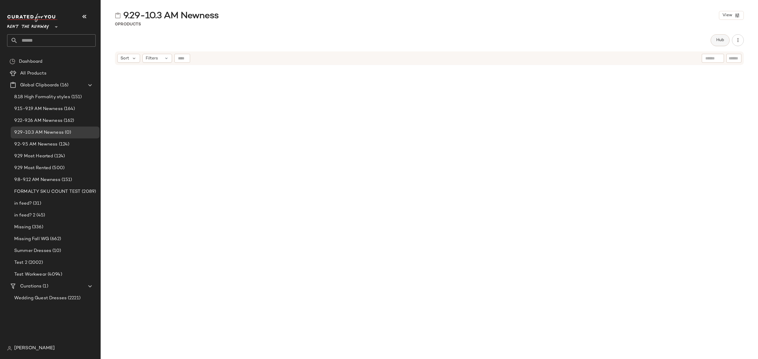
click at [716, 41] on span "Hub" at bounding box center [720, 40] width 8 height 5
click at [455, 60] on icon at bounding box center [456, 57] width 5 height 5
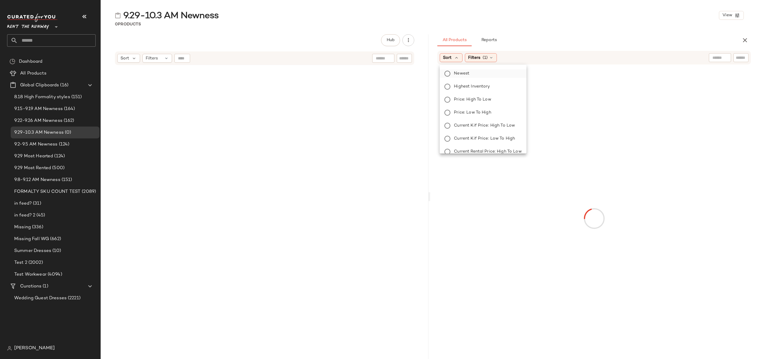
click at [466, 75] on span "Newest" at bounding box center [461, 73] width 15 height 6
click at [500, 54] on div "Filters (1)" at bounding box center [497, 57] width 32 height 9
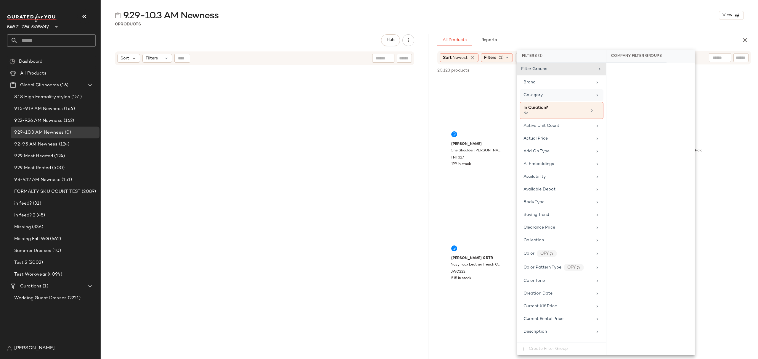
click at [533, 98] on div "Category" at bounding box center [532, 95] width 19 height 6
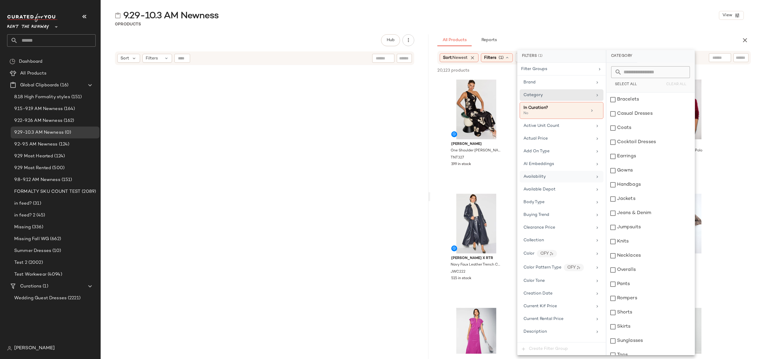
click at [554, 180] on div "Availability" at bounding box center [557, 177] width 69 height 6
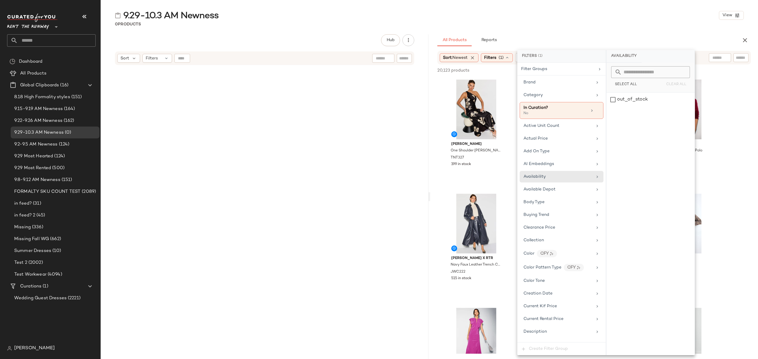
click at [591, 35] on div "All Products Reports" at bounding box center [584, 40] width 295 height 12
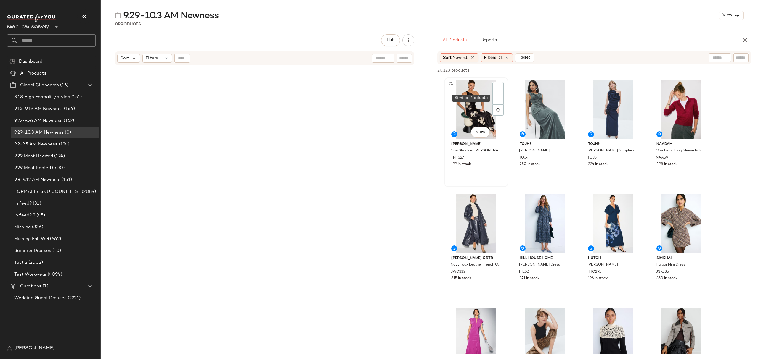
click at [471, 101] on div "#1 View" at bounding box center [476, 110] width 60 height 60
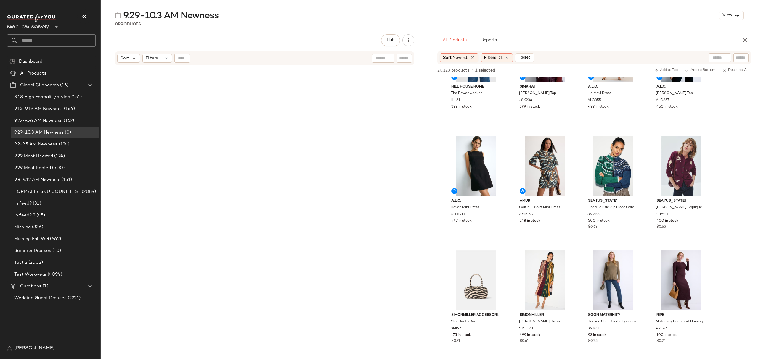
scroll to position [2408, 0]
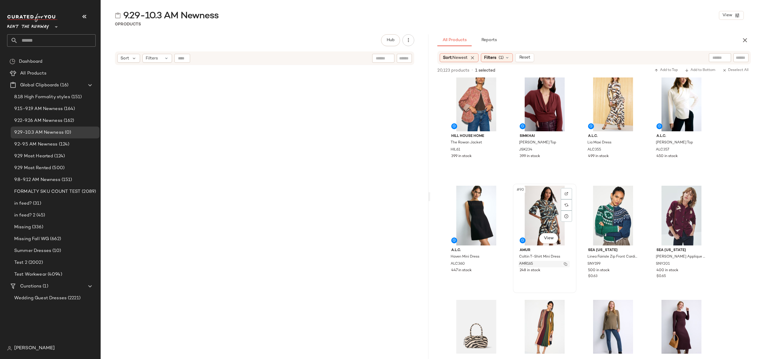
click at [563, 266] on button "button" at bounding box center [565, 264] width 8 height 5
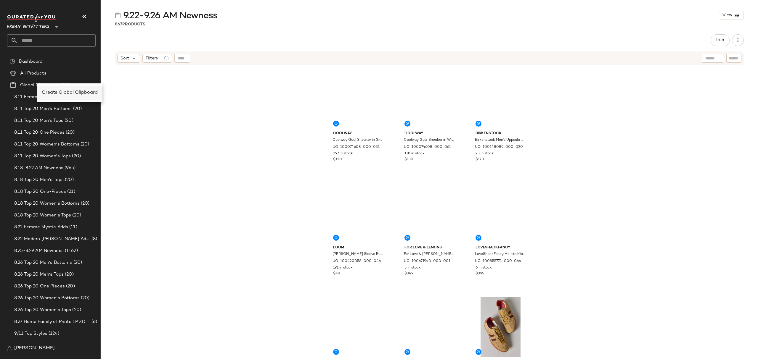
click at [66, 90] on span "Create Global Clipboard" at bounding box center [70, 92] width 56 height 5
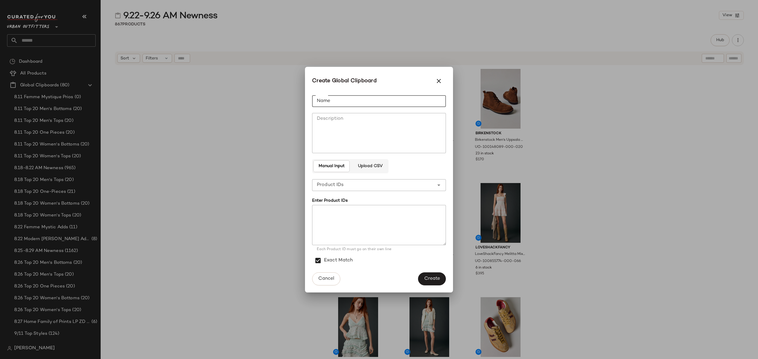
click at [356, 97] on input "Name" at bounding box center [379, 101] width 134 height 12
type input "**********"
click at [427, 280] on span "Create" at bounding box center [432, 279] width 16 height 6
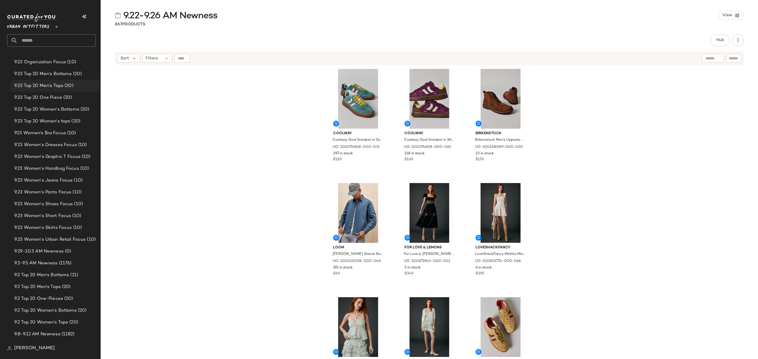
scroll to position [474, 0]
click at [59, 249] on span "9.29-10.3 AM Newness" at bounding box center [38, 251] width 49 height 7
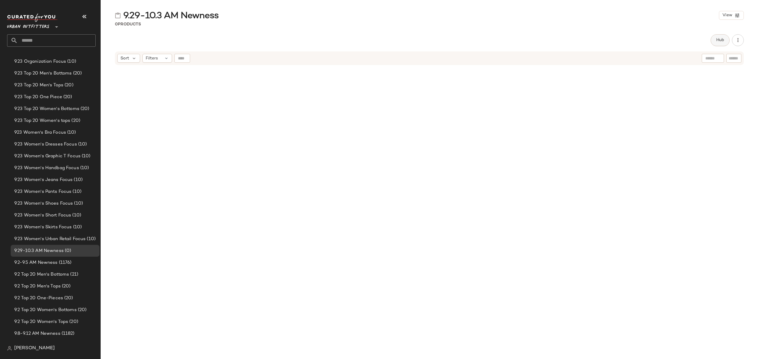
click at [715, 39] on button "Hub" at bounding box center [720, 40] width 19 height 12
click at [454, 55] on icon at bounding box center [456, 57] width 5 height 5
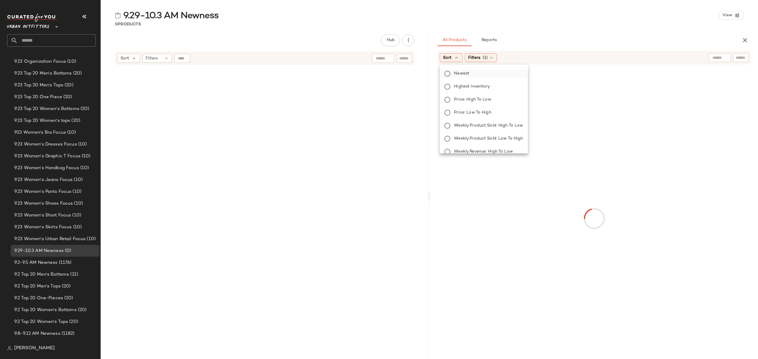
click at [462, 73] on span "Newest" at bounding box center [461, 73] width 15 height 6
click at [495, 60] on span "Filters" at bounding box center [490, 58] width 12 height 6
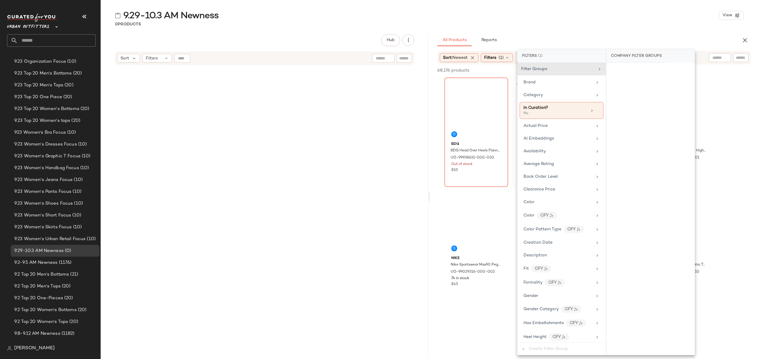
click at [540, 95] on body "Urban Outfitters ** Dashboard All Products Global Clipboards (81) 8.11 Femme My…" at bounding box center [379, 179] width 758 height 359
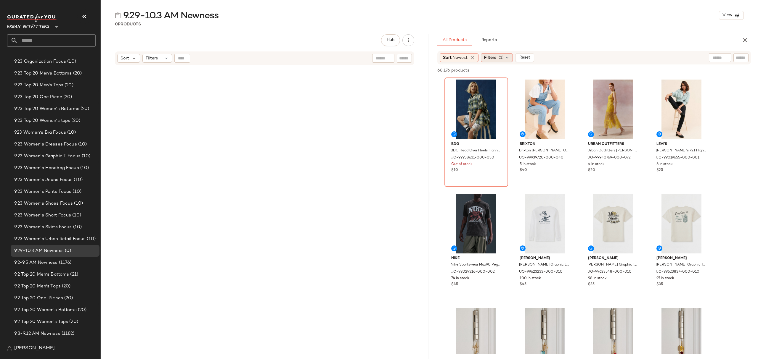
click at [507, 57] on icon at bounding box center [507, 57] width 5 height 5
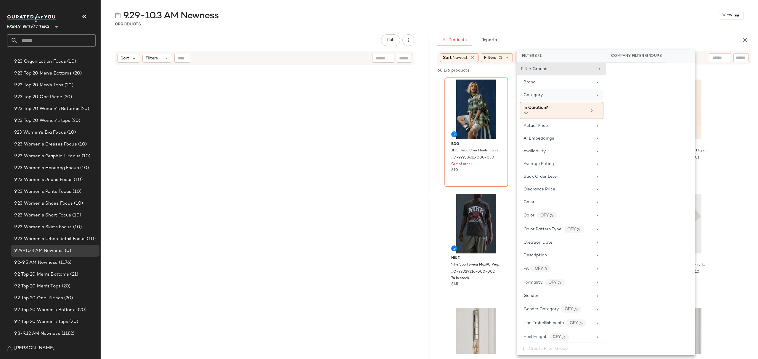
click at [564, 93] on div "Category" at bounding box center [557, 95] width 69 height 6
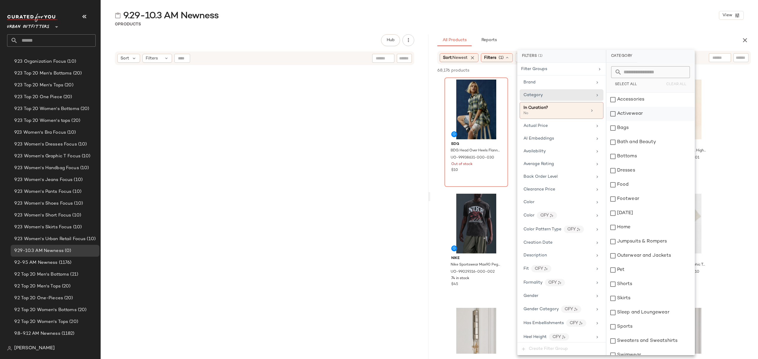
drag, startPoint x: 640, startPoint y: 97, endPoint x: 635, endPoint y: 119, distance: 22.2
click at [640, 97] on div "Accessories" at bounding box center [650, 100] width 88 height 14
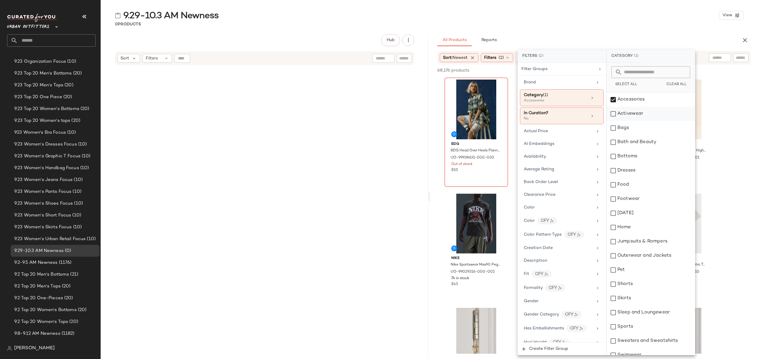
click at [635, 119] on div "Activewear" at bounding box center [651, 114] width 88 height 14
click at [634, 134] on div "Bags" at bounding box center [651, 128] width 88 height 14
click at [639, 157] on div "Bottoms" at bounding box center [651, 157] width 88 height 14
drag, startPoint x: 641, startPoint y: 168, endPoint x: 645, endPoint y: 192, distance: 24.3
click at [641, 168] on div "Dresses" at bounding box center [651, 171] width 88 height 14
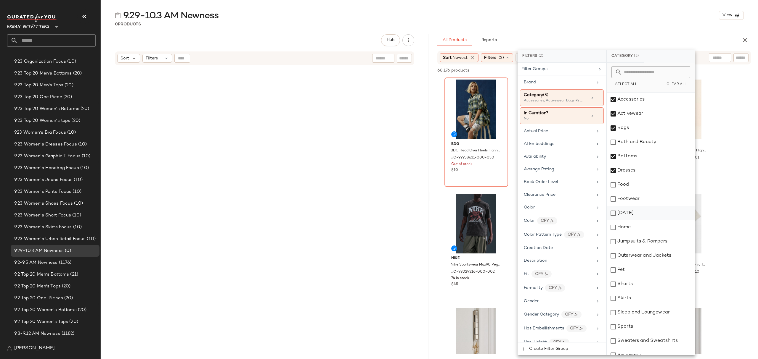
drag, startPoint x: 647, startPoint y: 204, endPoint x: 647, endPoint y: 210, distance: 5.9
click at [647, 204] on div "Footwear" at bounding box center [651, 199] width 88 height 14
click at [645, 225] on div "Home" at bounding box center [651, 228] width 88 height 14
click at [654, 230] on div "Home" at bounding box center [651, 228] width 88 height 14
drag, startPoint x: 657, startPoint y: 248, endPoint x: 657, endPoint y: 253, distance: 6.0
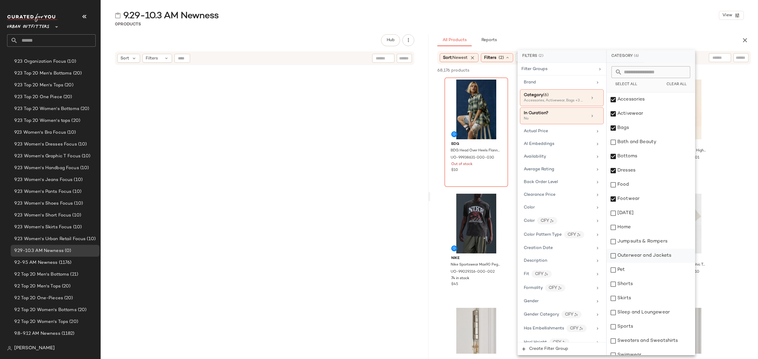
click at [657, 248] on div "Jumpsuits & Rompers" at bounding box center [651, 242] width 88 height 14
click at [657, 254] on div "Outerwear and Jackets" at bounding box center [651, 256] width 88 height 14
click at [649, 285] on div "Shorts" at bounding box center [651, 284] width 88 height 14
click at [650, 304] on div "Skirts" at bounding box center [651, 299] width 88 height 14
click at [652, 309] on div "Sleep and Loungewear" at bounding box center [651, 313] width 88 height 14
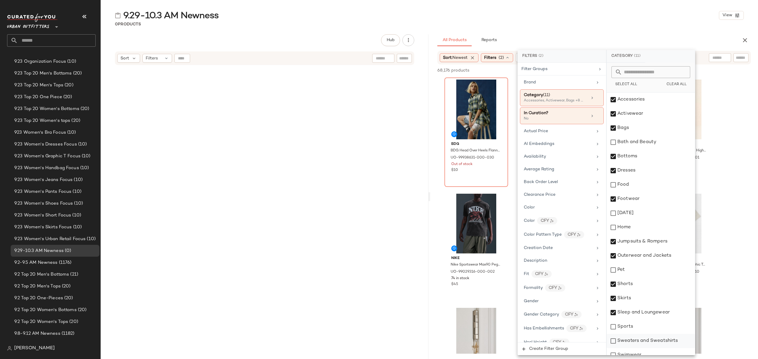
click at [648, 340] on div "Sweaters and Sweatshirts" at bounding box center [651, 341] width 88 height 14
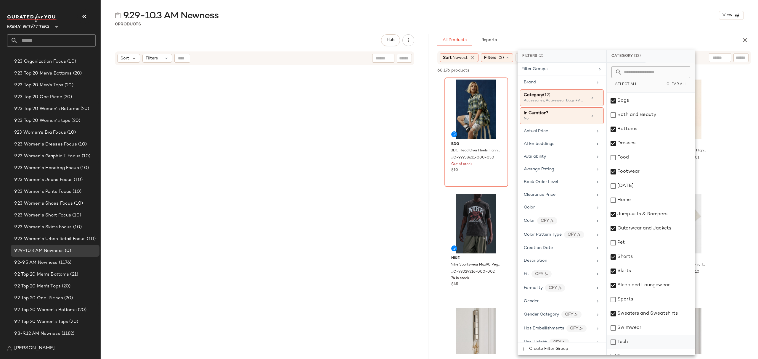
scroll to position [64, 0]
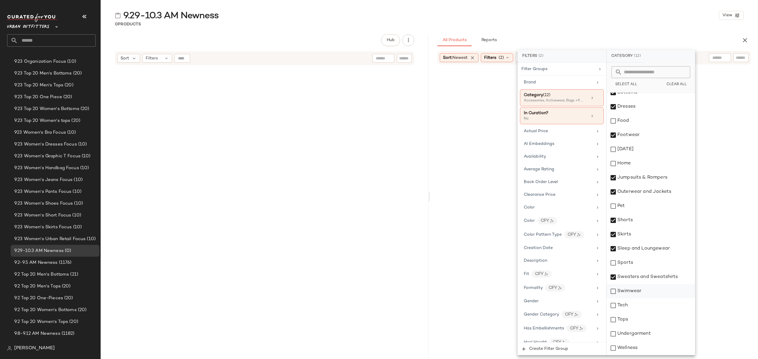
click at [644, 289] on div "Swimwear" at bounding box center [651, 292] width 88 height 14
click at [636, 323] on div "Tops" at bounding box center [651, 320] width 88 height 14
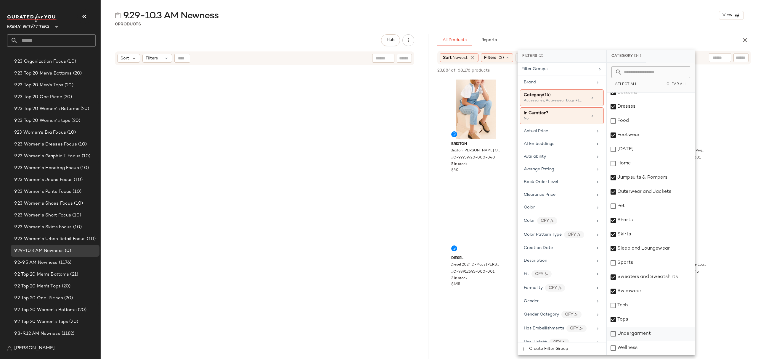
click at [643, 338] on div "Undergarment" at bounding box center [651, 334] width 88 height 14
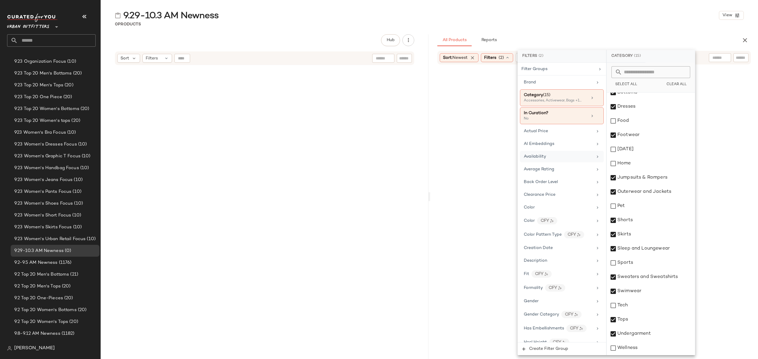
drag, startPoint x: 547, startPoint y: 159, endPoint x: 557, endPoint y: 161, distance: 9.3
click at [547, 159] on div "Availability" at bounding box center [558, 157] width 69 height 6
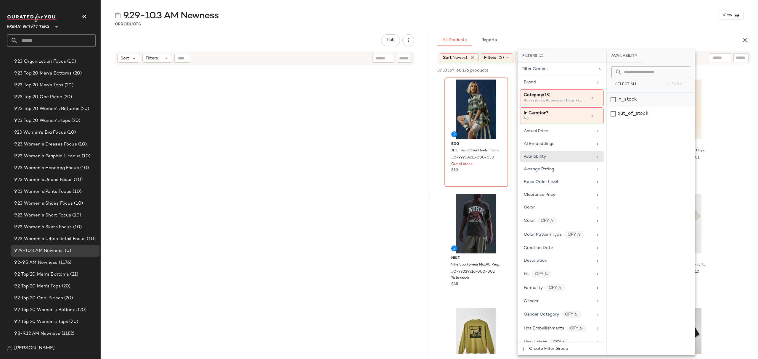
click at [627, 99] on div "in_stock" at bounding box center [651, 100] width 88 height 14
click at [605, 31] on div "9.29-10.3 AM Newness View 0 Products Hub Send for Review External Review Intern…" at bounding box center [429, 184] width 657 height 350
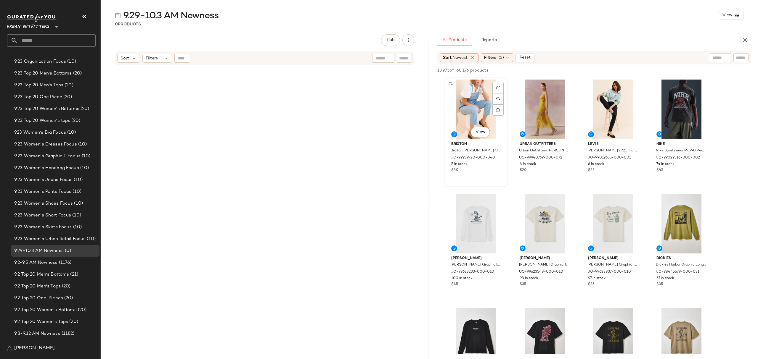
click at [487, 165] on div "5 in stock" at bounding box center [476, 164] width 50 height 5
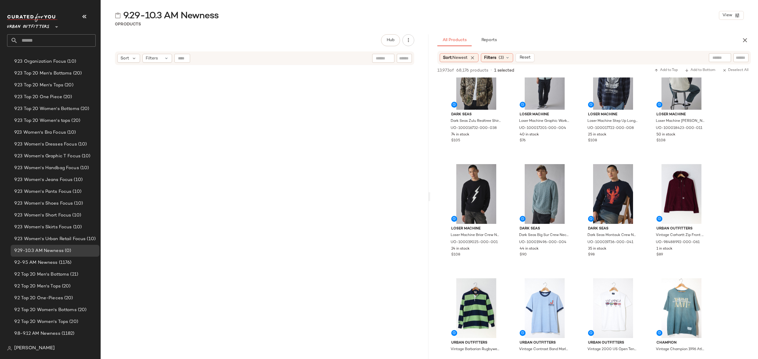
scroll to position [15198, 0]
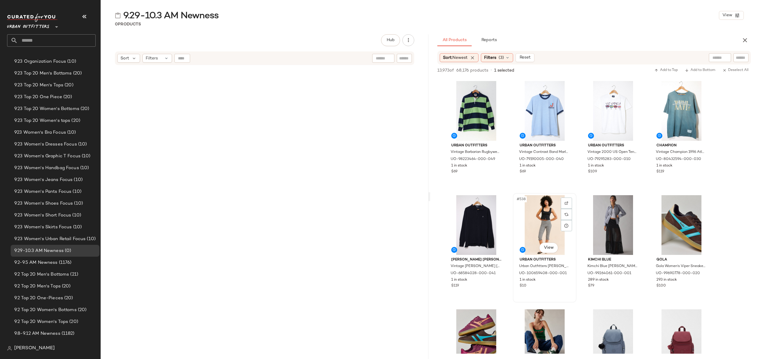
click at [557, 282] on div "1 in stock" at bounding box center [545, 280] width 50 height 5
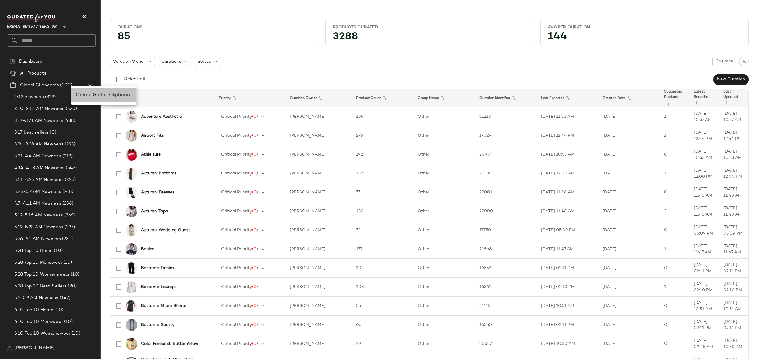
click at [98, 88] on div "Create Global Clipboard" at bounding box center [103, 95] width 65 height 14
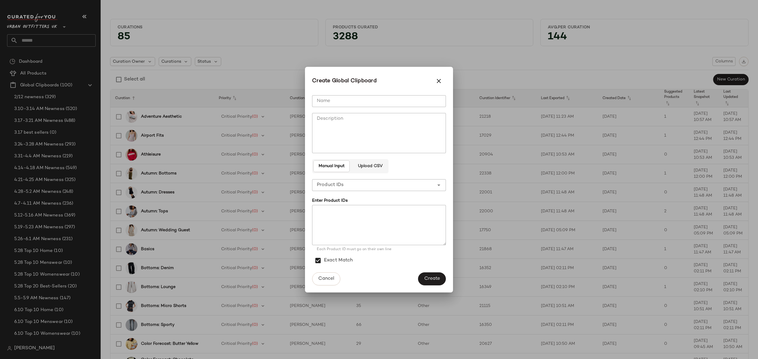
click at [331, 99] on input "Name" at bounding box center [379, 101] width 134 height 12
type input "**********"
click at [430, 281] on span "Create" at bounding box center [432, 279] width 16 height 6
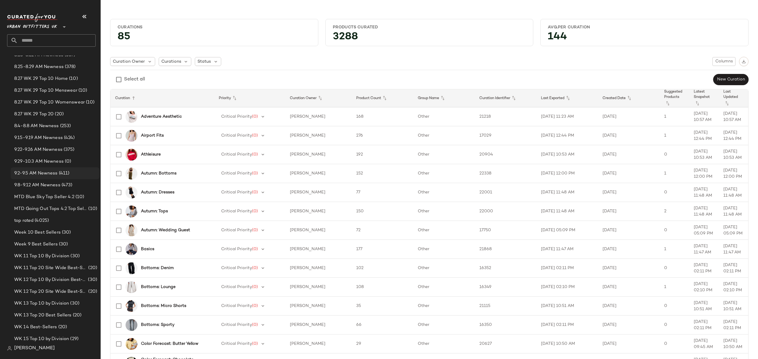
scroll to position [750, 0]
click at [64, 163] on span "(0)" at bounding box center [67, 164] width 7 height 7
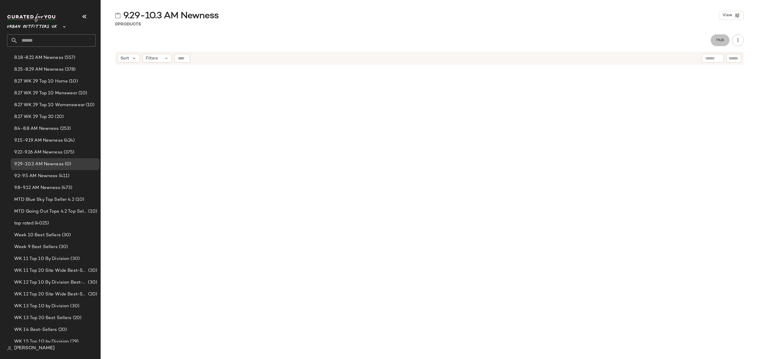
click at [717, 40] on span "Hub" at bounding box center [720, 40] width 8 height 5
click at [459, 60] on icon at bounding box center [456, 57] width 5 height 5
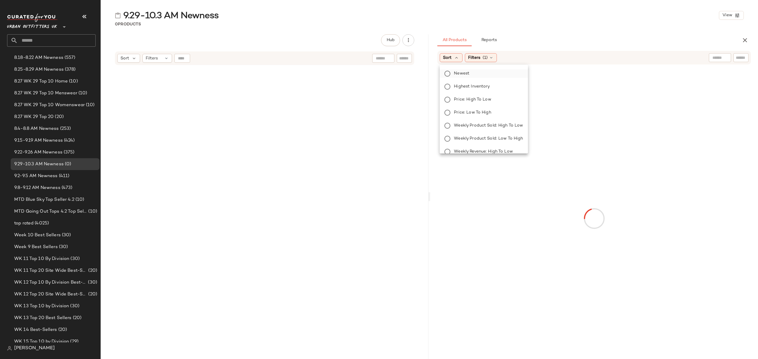
click at [473, 73] on label "Newest" at bounding box center [487, 74] width 71 height 8
click at [507, 58] on icon at bounding box center [507, 57] width 5 height 5
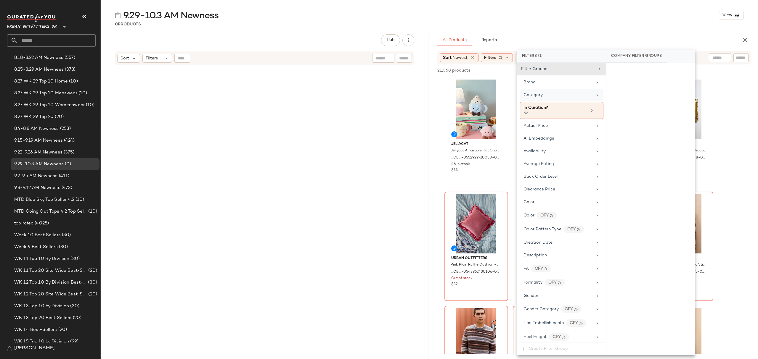
click at [551, 97] on div "Category" at bounding box center [557, 95] width 69 height 6
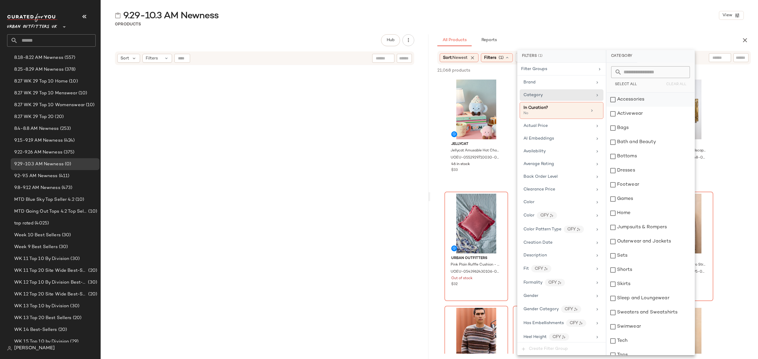
click at [636, 101] on div "Accessories" at bounding box center [650, 100] width 88 height 14
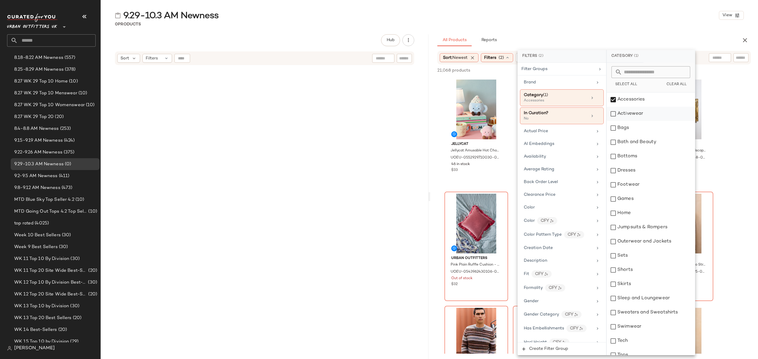
click at [640, 115] on div "Activewear" at bounding box center [651, 114] width 88 height 14
click at [636, 128] on div "Bags" at bounding box center [651, 128] width 88 height 14
drag, startPoint x: 640, startPoint y: 155, endPoint x: 635, endPoint y: 178, distance: 23.6
click at [640, 155] on div "Bottoms" at bounding box center [651, 157] width 88 height 14
click at [635, 178] on div "Footwear" at bounding box center [651, 185] width 88 height 14
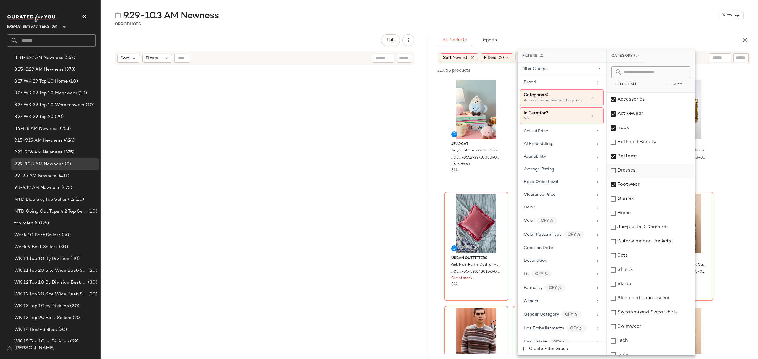
click at [635, 172] on div "Dresses" at bounding box center [651, 171] width 88 height 14
drag, startPoint x: 642, startPoint y: 229, endPoint x: 644, endPoint y: 236, distance: 7.2
click at [643, 229] on div "Jumpsuits & Rompers" at bounding box center [651, 228] width 88 height 14
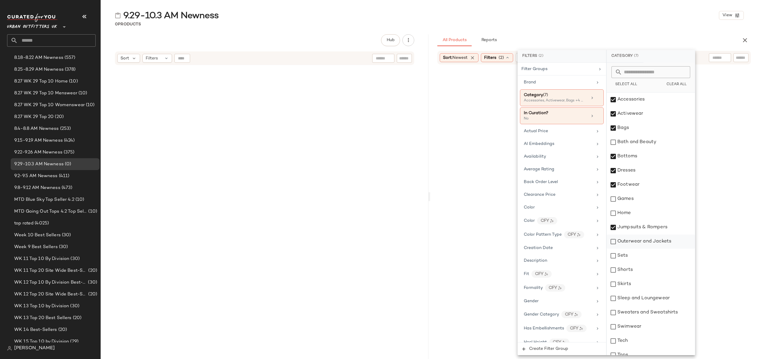
click at [644, 241] on div "Outerwear and Jackets" at bounding box center [651, 242] width 88 height 14
click at [639, 260] on div "Sets" at bounding box center [651, 256] width 88 height 14
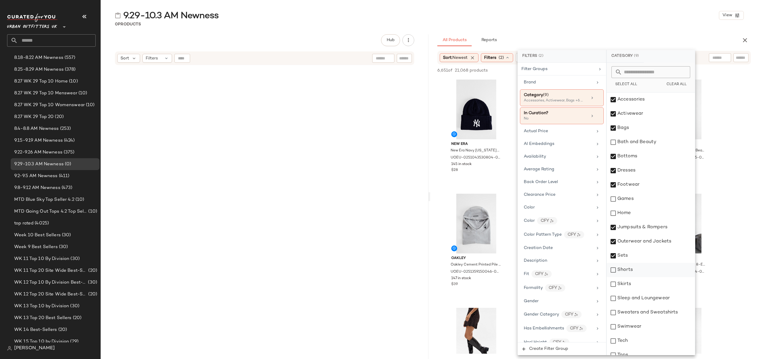
click at [639, 271] on div "Shorts" at bounding box center [651, 270] width 88 height 14
click at [637, 287] on div "Skirts" at bounding box center [651, 284] width 88 height 14
drag, startPoint x: 648, startPoint y: 303, endPoint x: 650, endPoint y: 307, distance: 4.6
click at [649, 303] on div "Sleep and Loungewear" at bounding box center [651, 299] width 88 height 14
click at [651, 313] on div "Sweaters and Sweatshirts" at bounding box center [651, 313] width 88 height 14
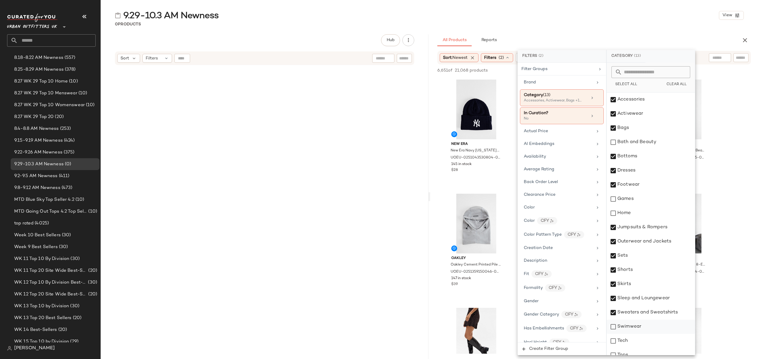
click at [647, 327] on div "Swimwear" at bounding box center [651, 327] width 88 height 14
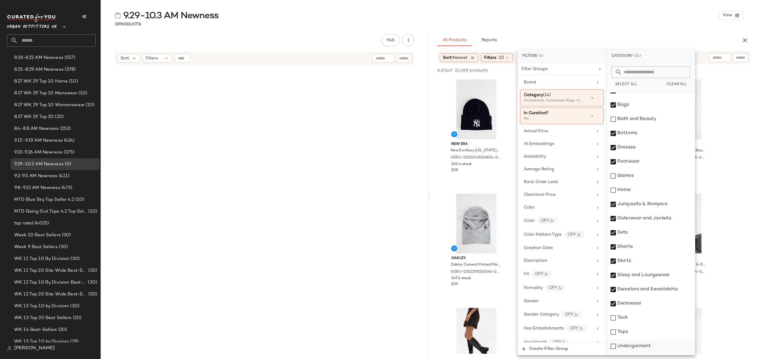
scroll to position [36, 0]
click at [645, 324] on div "Tops" at bounding box center [651, 320] width 88 height 14
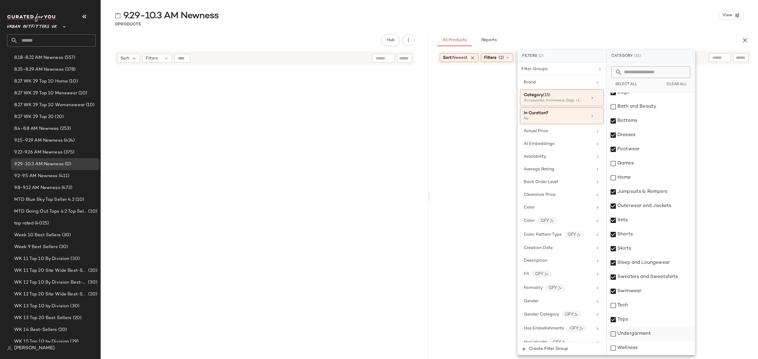
click at [648, 333] on div "Undergarment" at bounding box center [651, 334] width 88 height 14
click at [567, 155] on div "Availability" at bounding box center [558, 157] width 69 height 6
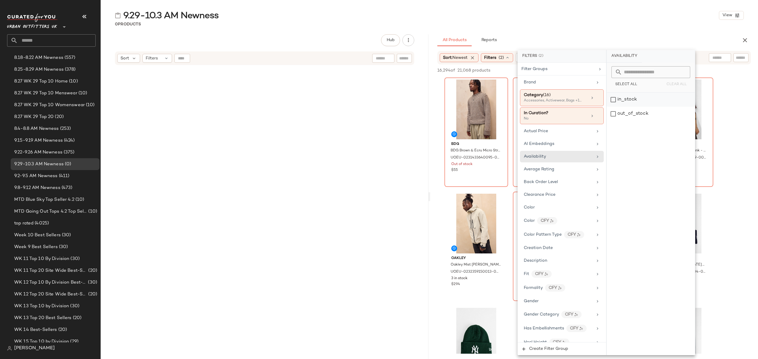
click at [638, 102] on div "in_stock" at bounding box center [651, 100] width 88 height 14
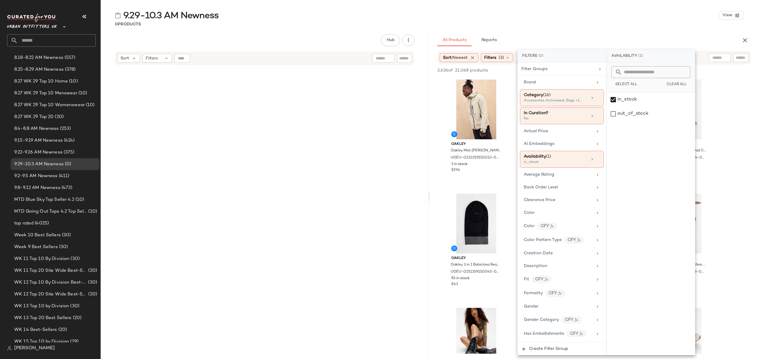
click at [591, 14] on div "9.29-10.3 AM Newness View" at bounding box center [429, 15] width 657 height 12
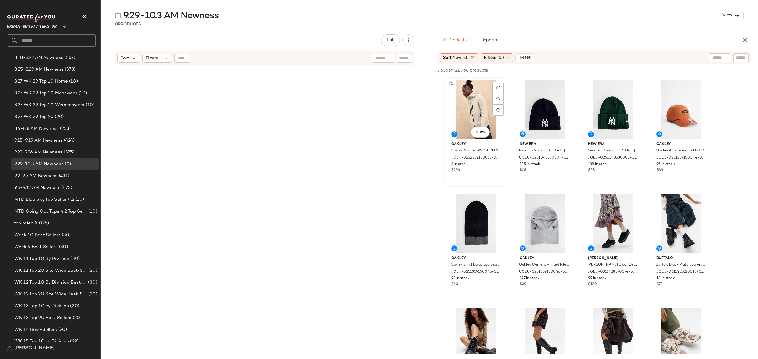
click at [465, 92] on div "#1 View" at bounding box center [476, 110] width 60 height 60
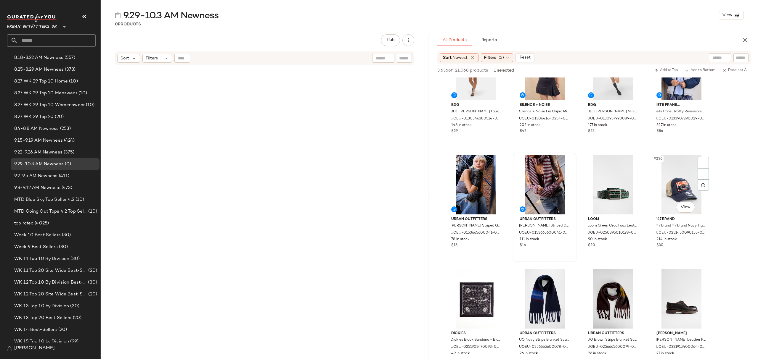
scroll to position [6553, 0]
click at [561, 247] on div "$16" at bounding box center [545, 245] width 50 height 5
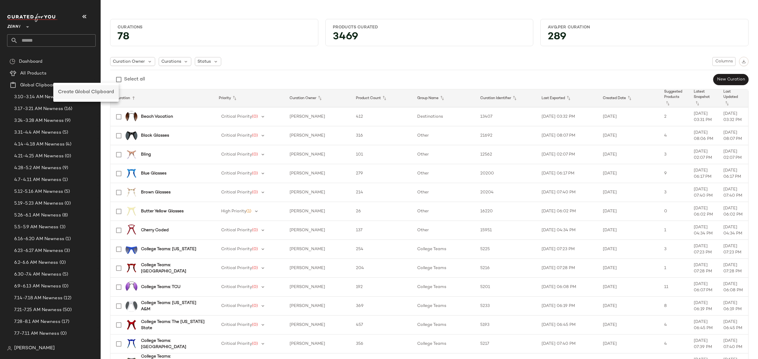
click at [86, 92] on span "Create Global Clipboard" at bounding box center [86, 92] width 56 height 5
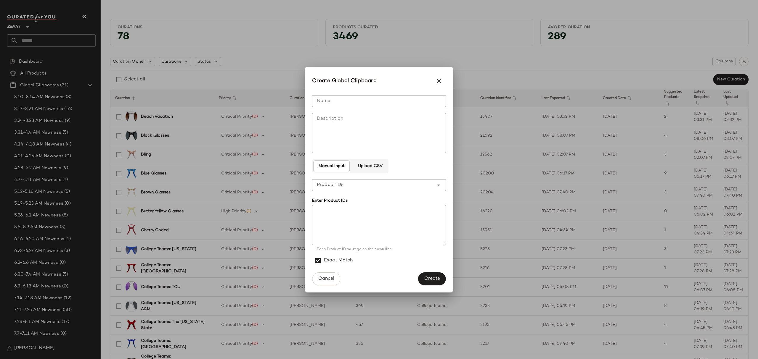
click at [339, 98] on input "Name" at bounding box center [379, 101] width 134 height 12
type input "**********"
click at [435, 277] on span "Create" at bounding box center [432, 279] width 16 height 6
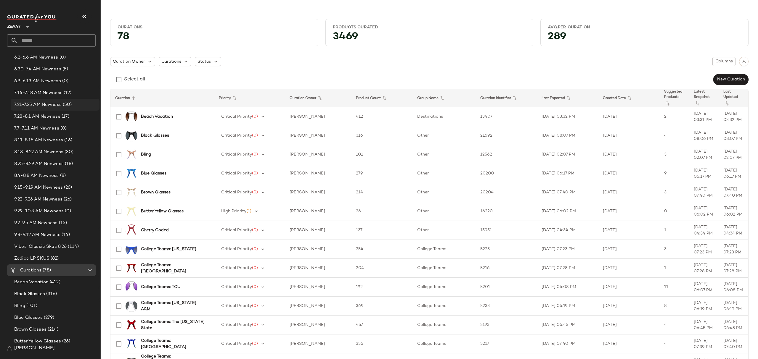
scroll to position [316, 0]
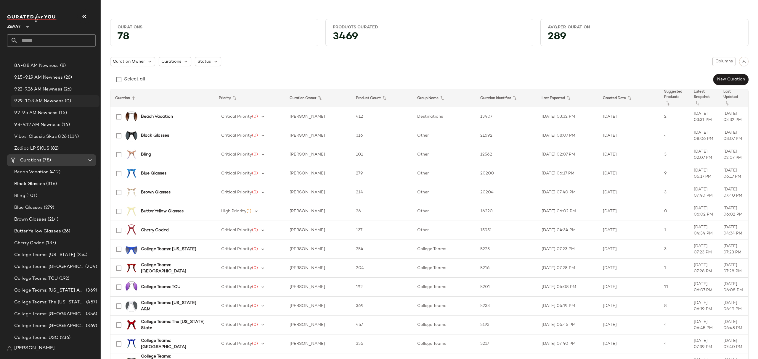
click at [56, 100] on span "9.29-10.3 AM Newness" at bounding box center [38, 101] width 49 height 7
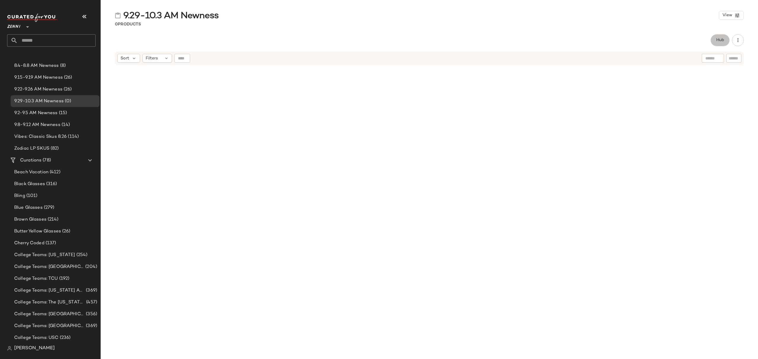
click at [719, 40] on span "Hub" at bounding box center [720, 40] width 8 height 5
click at [456, 57] on icon at bounding box center [456, 57] width 5 height 5
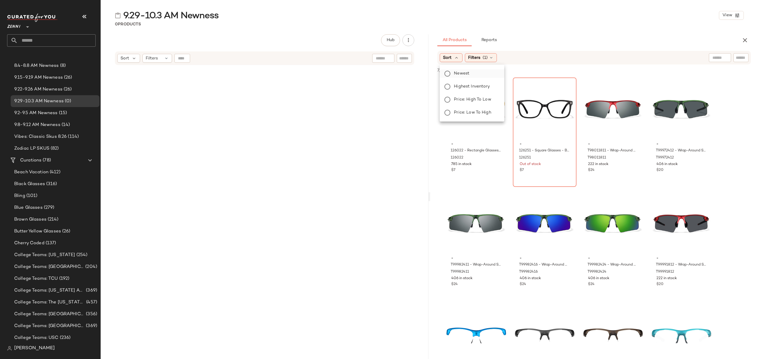
click at [462, 71] on span "Newest" at bounding box center [461, 73] width 15 height 6
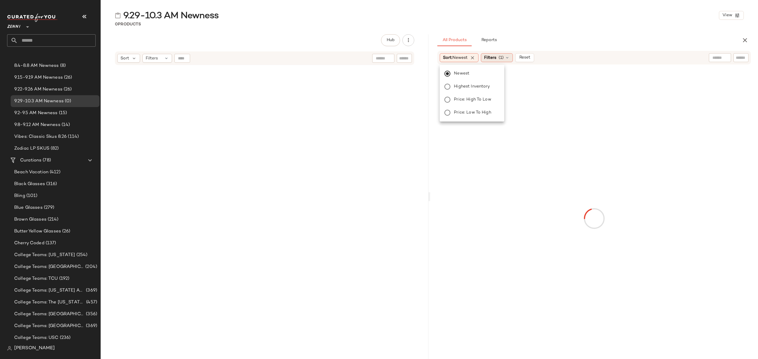
click at [500, 58] on div "Filters (1)" at bounding box center [497, 57] width 32 height 9
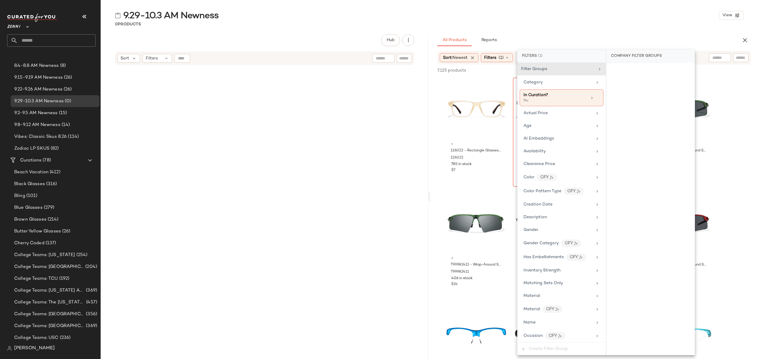
click at [571, 20] on div "9.29-10.3 AM Newness View" at bounding box center [429, 15] width 657 height 12
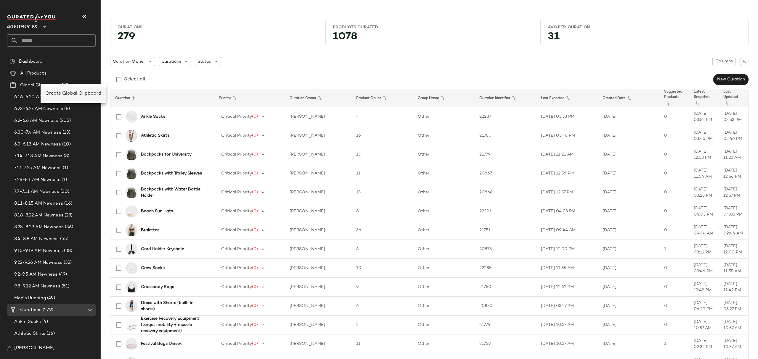
click at [62, 92] on span "Create Global Clipboard" at bounding box center [73, 93] width 56 height 5
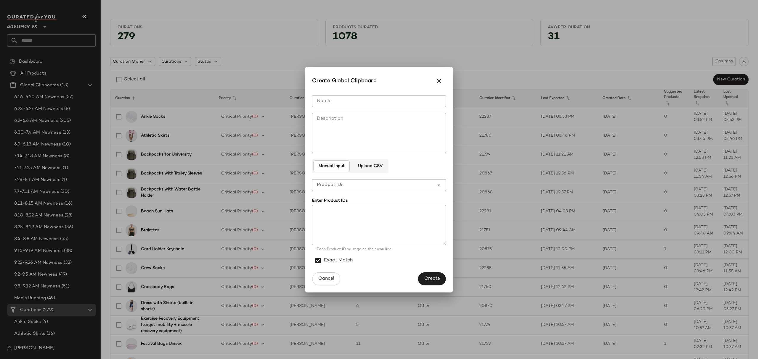
click at [332, 97] on input "Name" at bounding box center [379, 101] width 134 height 12
type input "**********"
click at [438, 278] on span "Create" at bounding box center [432, 279] width 16 height 6
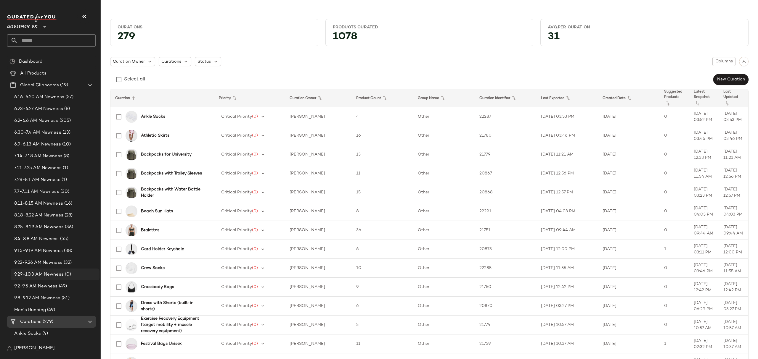
click at [67, 278] on span "(0)" at bounding box center [67, 275] width 7 height 7
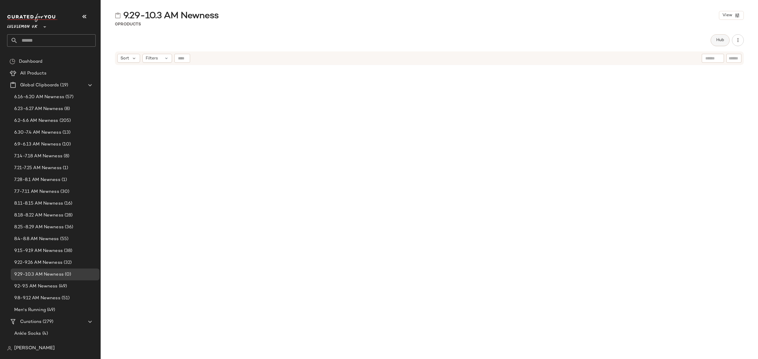
click at [720, 40] on span "Hub" at bounding box center [720, 40] width 8 height 5
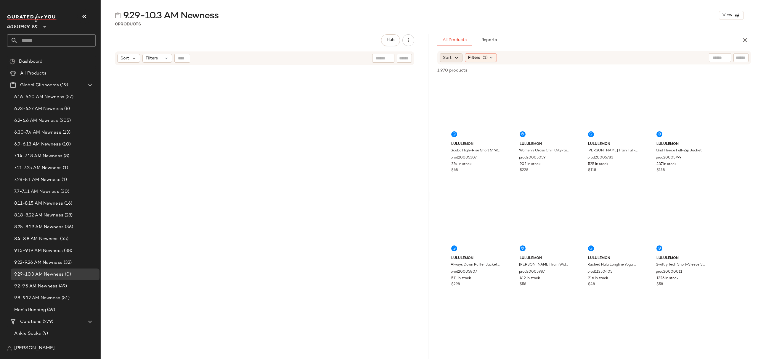
click at [459, 59] on icon at bounding box center [456, 57] width 5 height 5
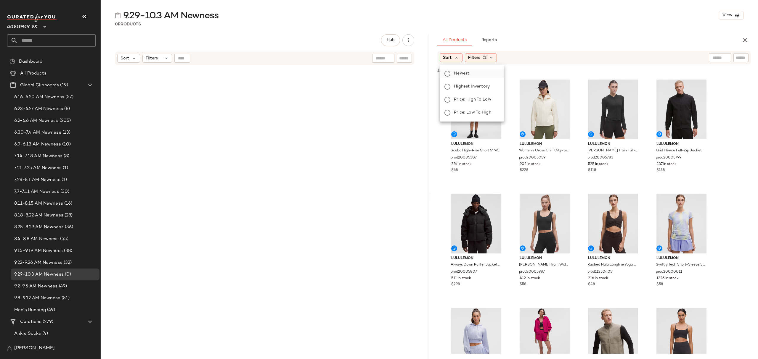
click at [458, 74] on span "Newest" at bounding box center [461, 73] width 15 height 6
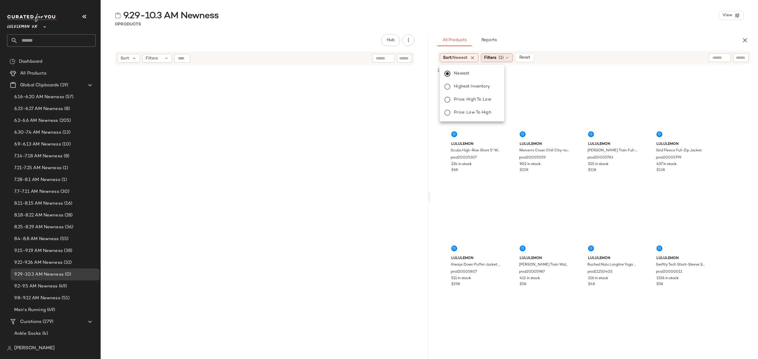
click at [488, 57] on span "Filters" at bounding box center [490, 58] width 12 height 6
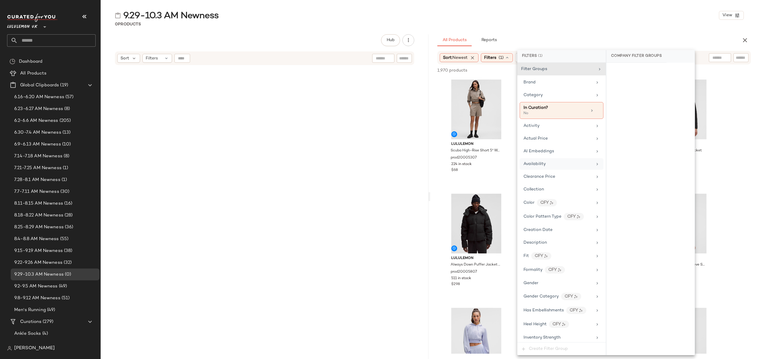
click at [550, 165] on div "Availability" at bounding box center [557, 164] width 69 height 6
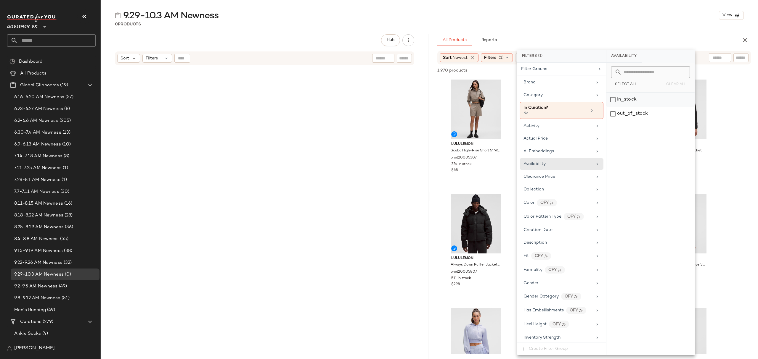
click at [642, 97] on div "in_stock" at bounding box center [650, 100] width 88 height 14
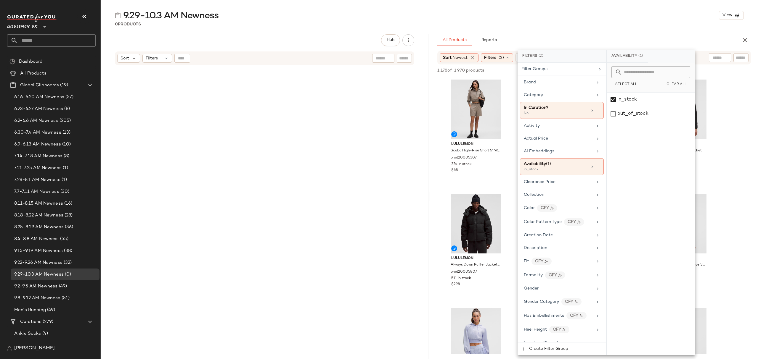
click at [621, 25] on div "0 Products" at bounding box center [429, 24] width 657 height 6
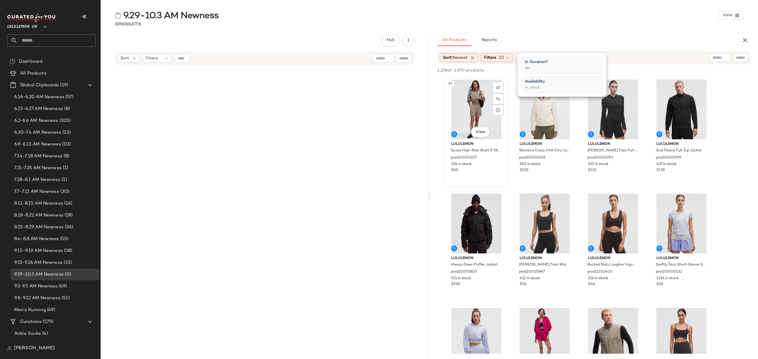
click at [477, 102] on div "#1 View" at bounding box center [476, 110] width 60 height 60
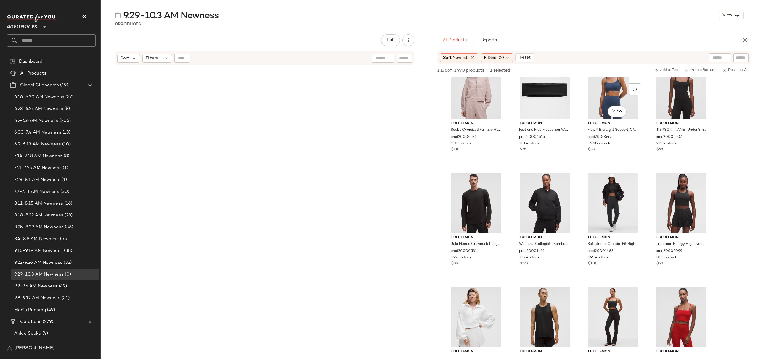
scroll to position [434, 0]
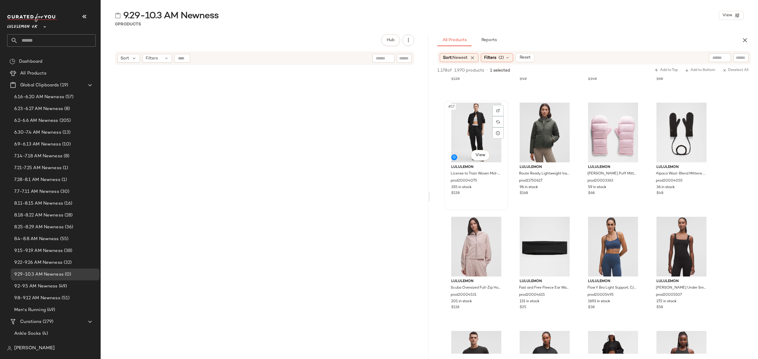
click at [484, 198] on div "#17 View lululemon License to Train Woven Mid-Rise Jogger prod20004075 355 in s…" at bounding box center [476, 155] width 62 height 108
